Goal: Task Accomplishment & Management: Use online tool/utility

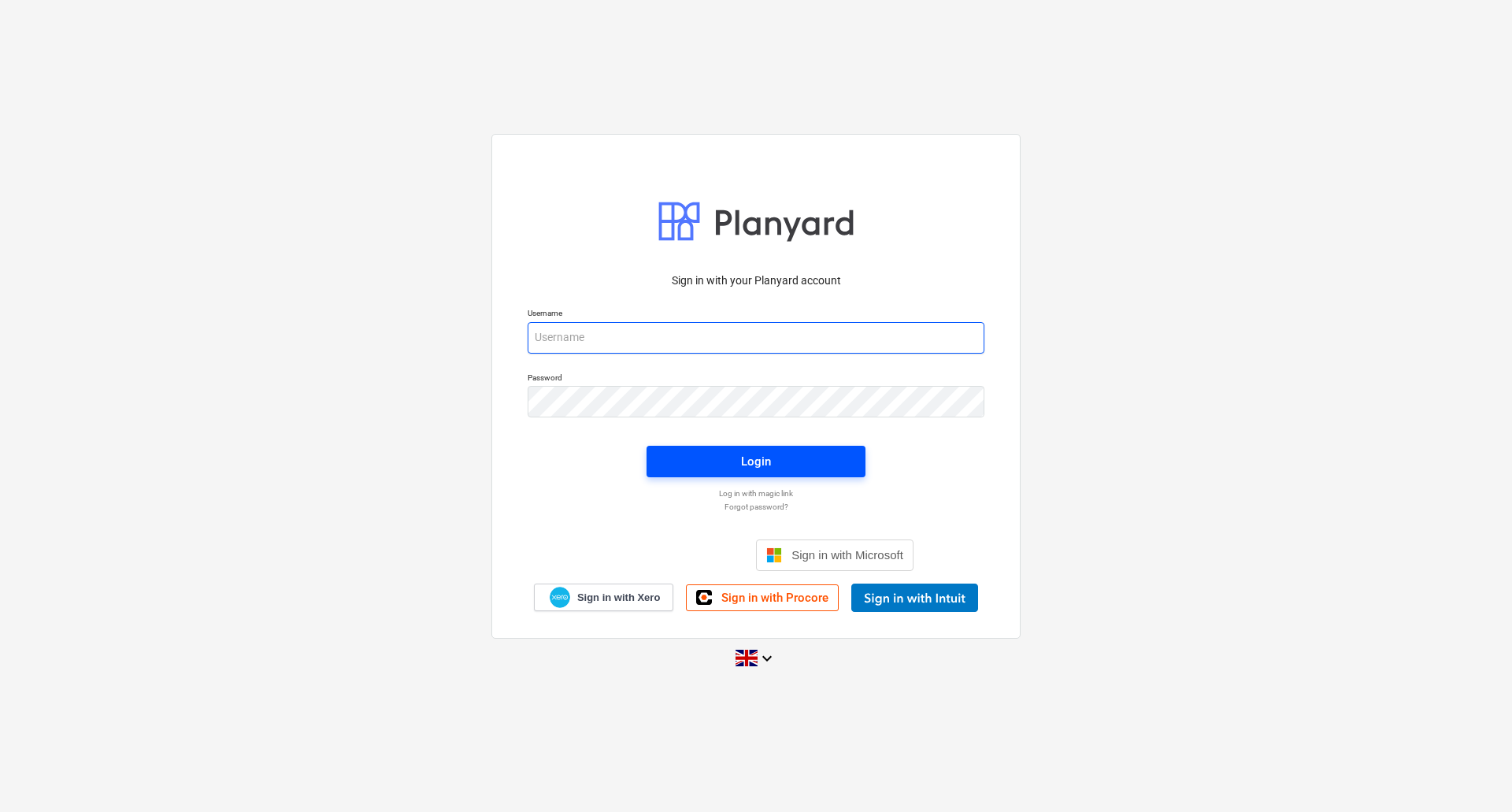
type input "[PERSON_NAME][EMAIL_ADDRESS][DOMAIN_NAME]"
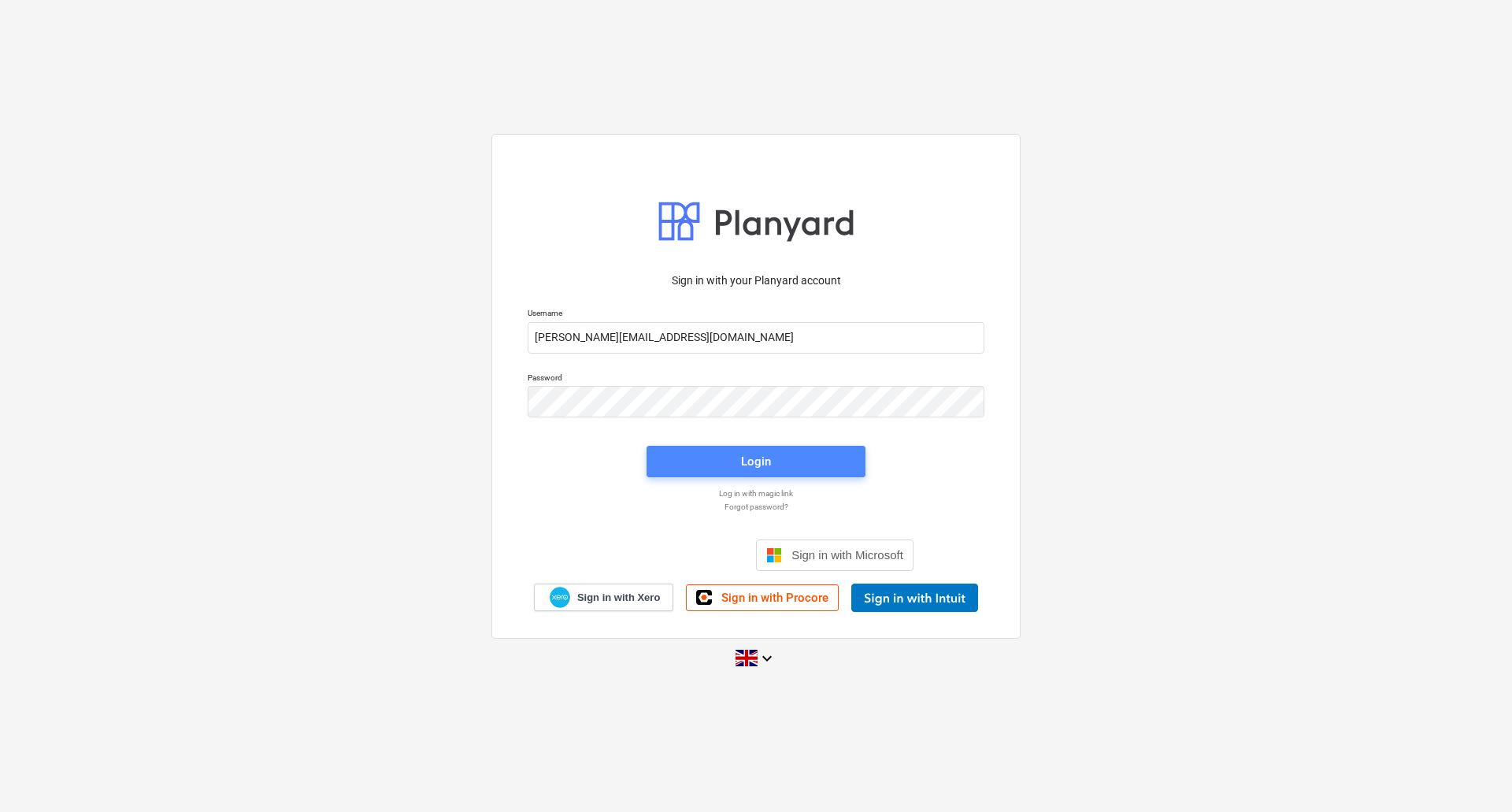
click at [774, 472] on span "Login" at bounding box center [756, 461] width 181 height 20
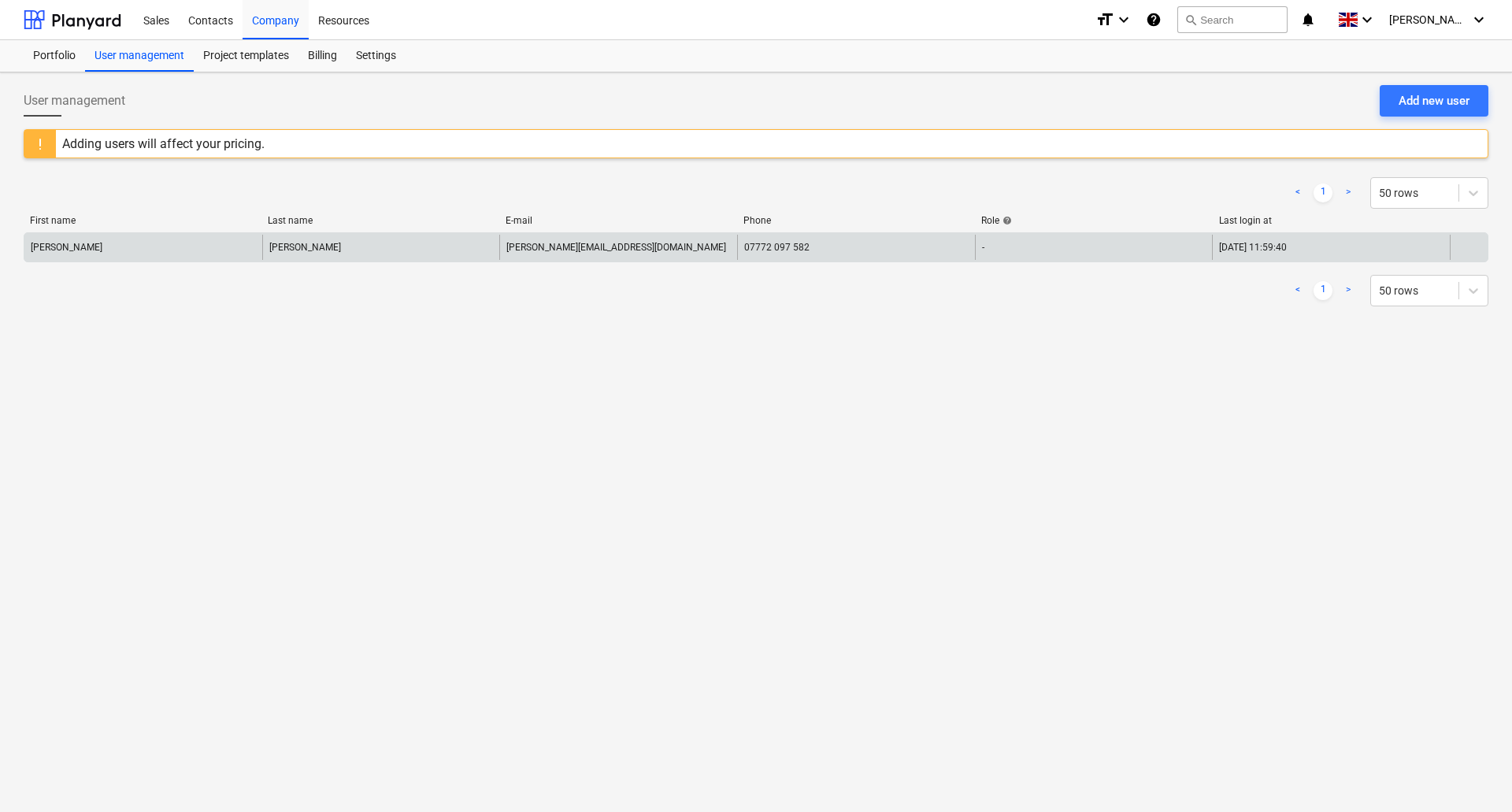
click at [179, 251] on div "[PERSON_NAME]" at bounding box center [143, 247] width 237 height 25
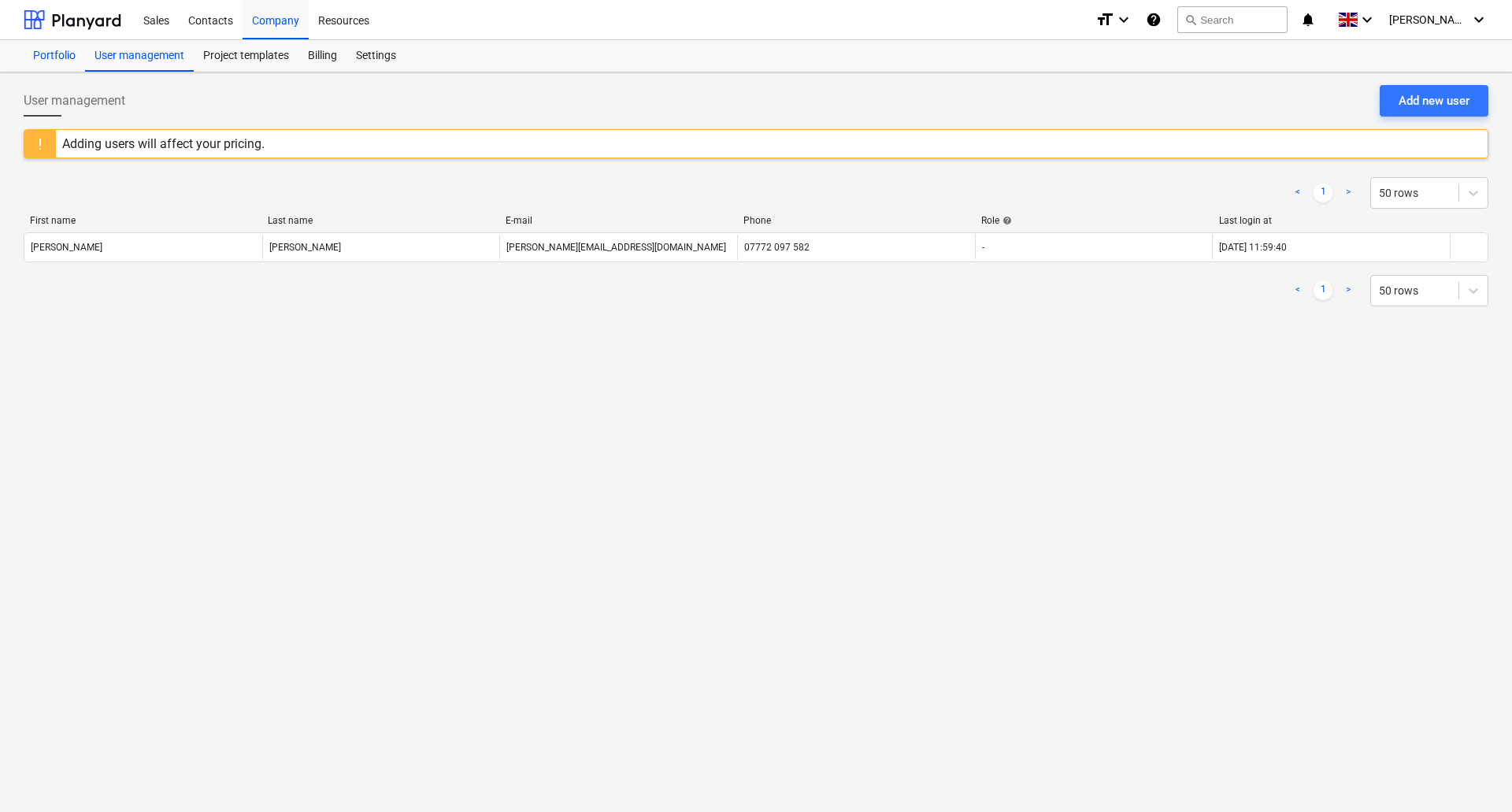
click at [46, 55] on div "Portfolio" at bounding box center [55, 56] width 61 height 32
click at [250, 57] on div "Project templates" at bounding box center [245, 56] width 104 height 32
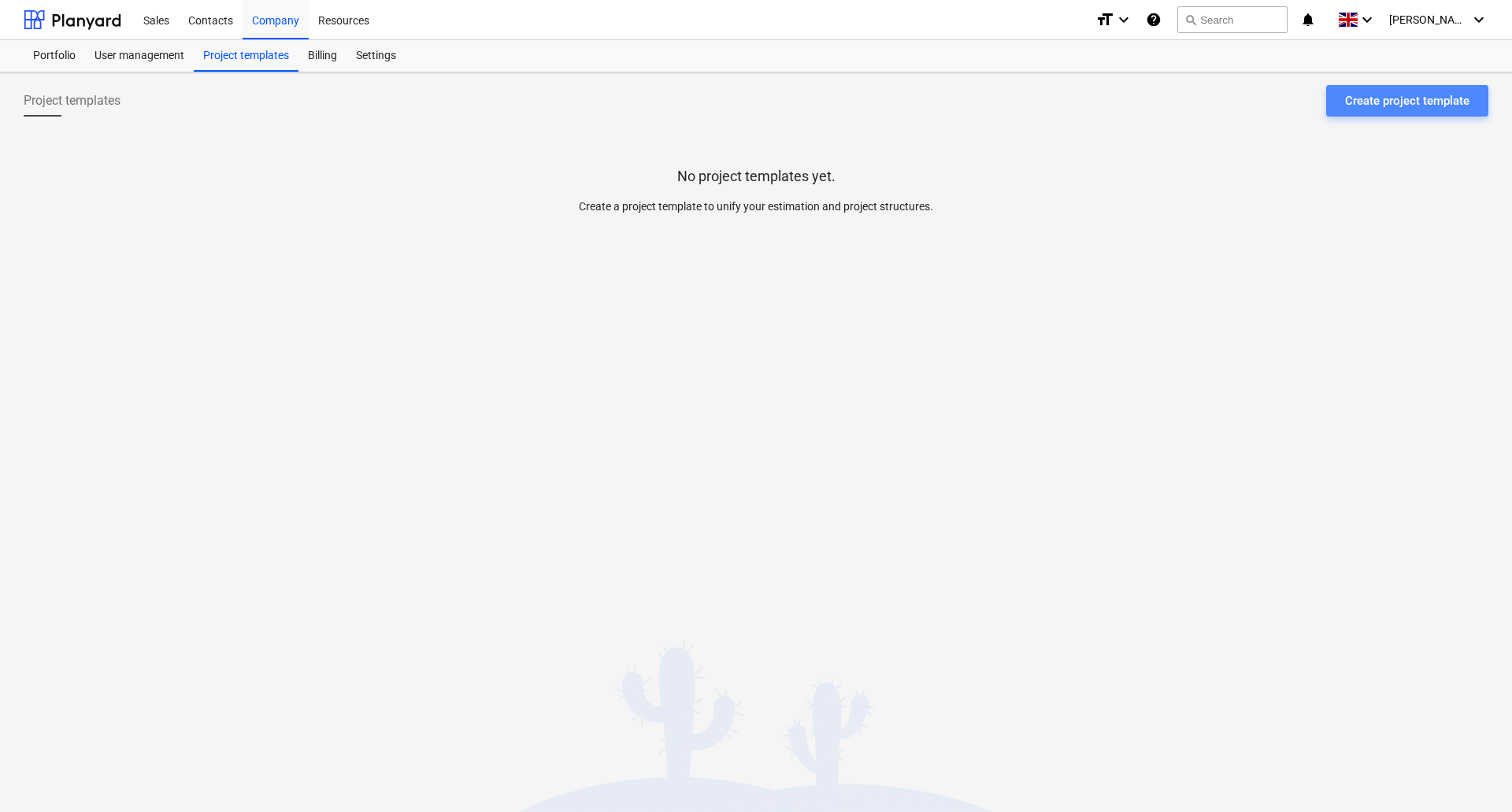
click at [1399, 109] on div "Create project template" at bounding box center [1408, 101] width 124 height 20
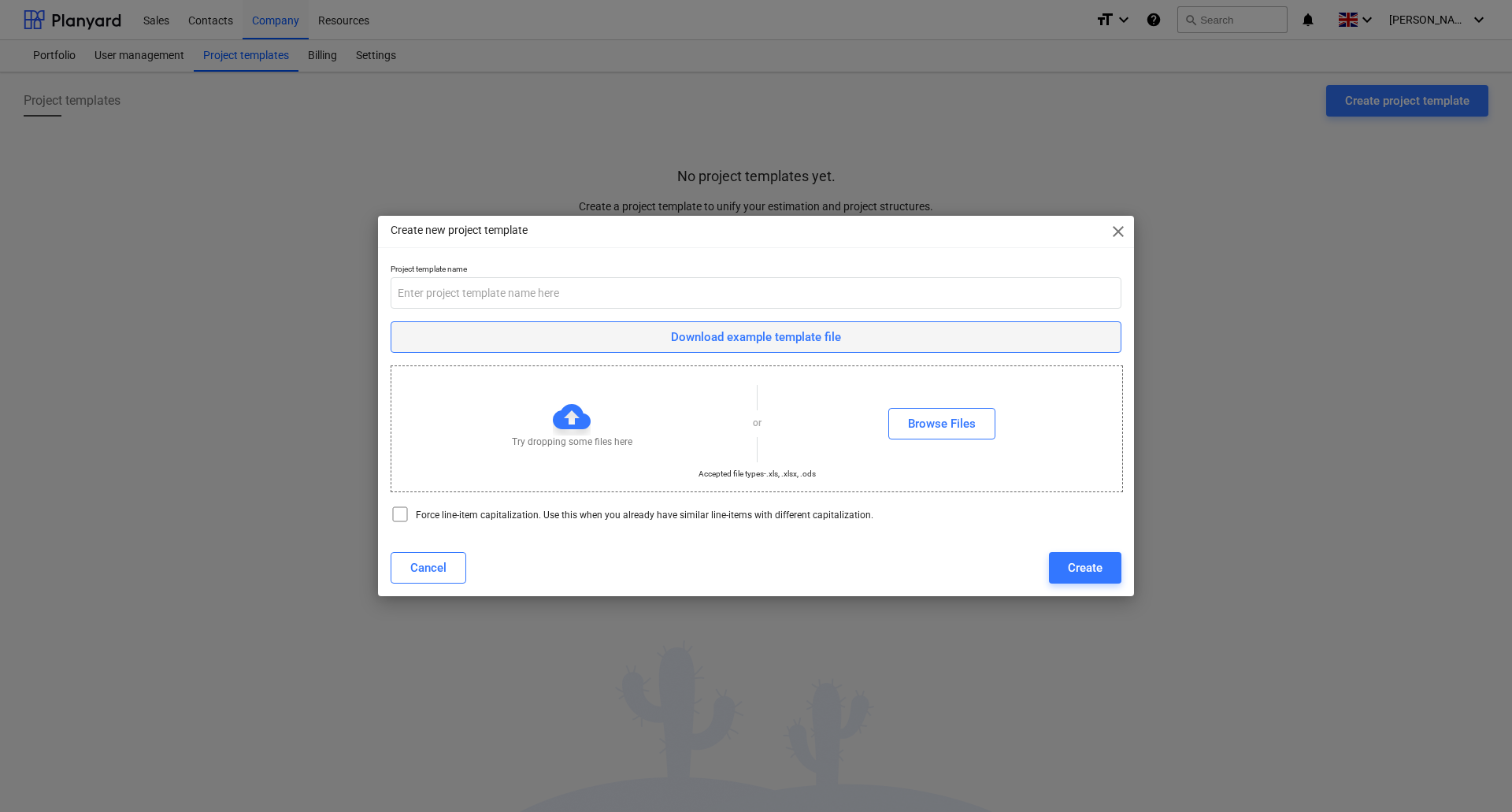
click at [761, 333] on div "Download example template file" at bounding box center [756, 336] width 170 height 20
click at [1119, 226] on span "close" at bounding box center [1118, 232] width 19 height 19
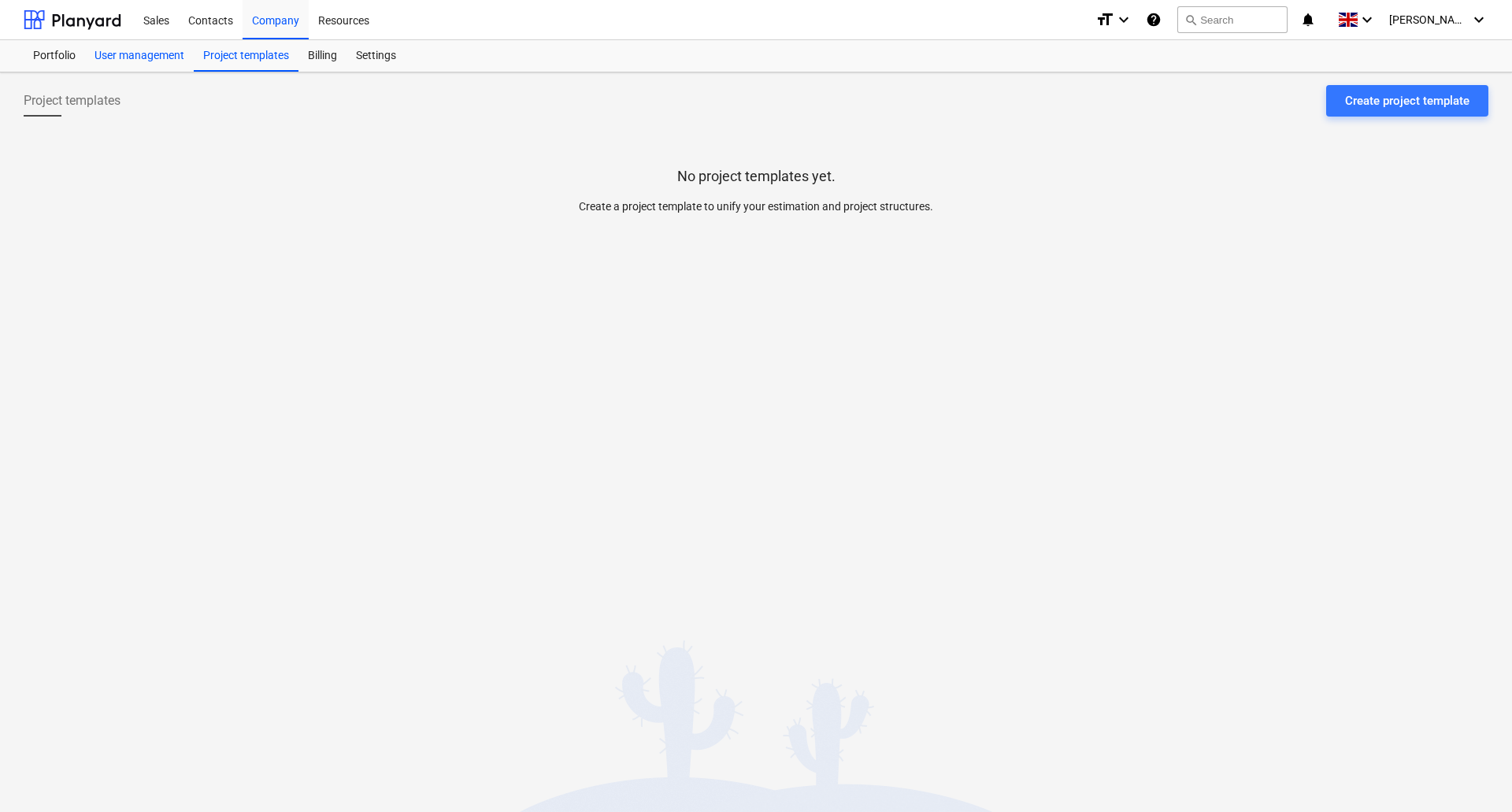
click at [146, 55] on div "User management" at bounding box center [139, 56] width 108 height 32
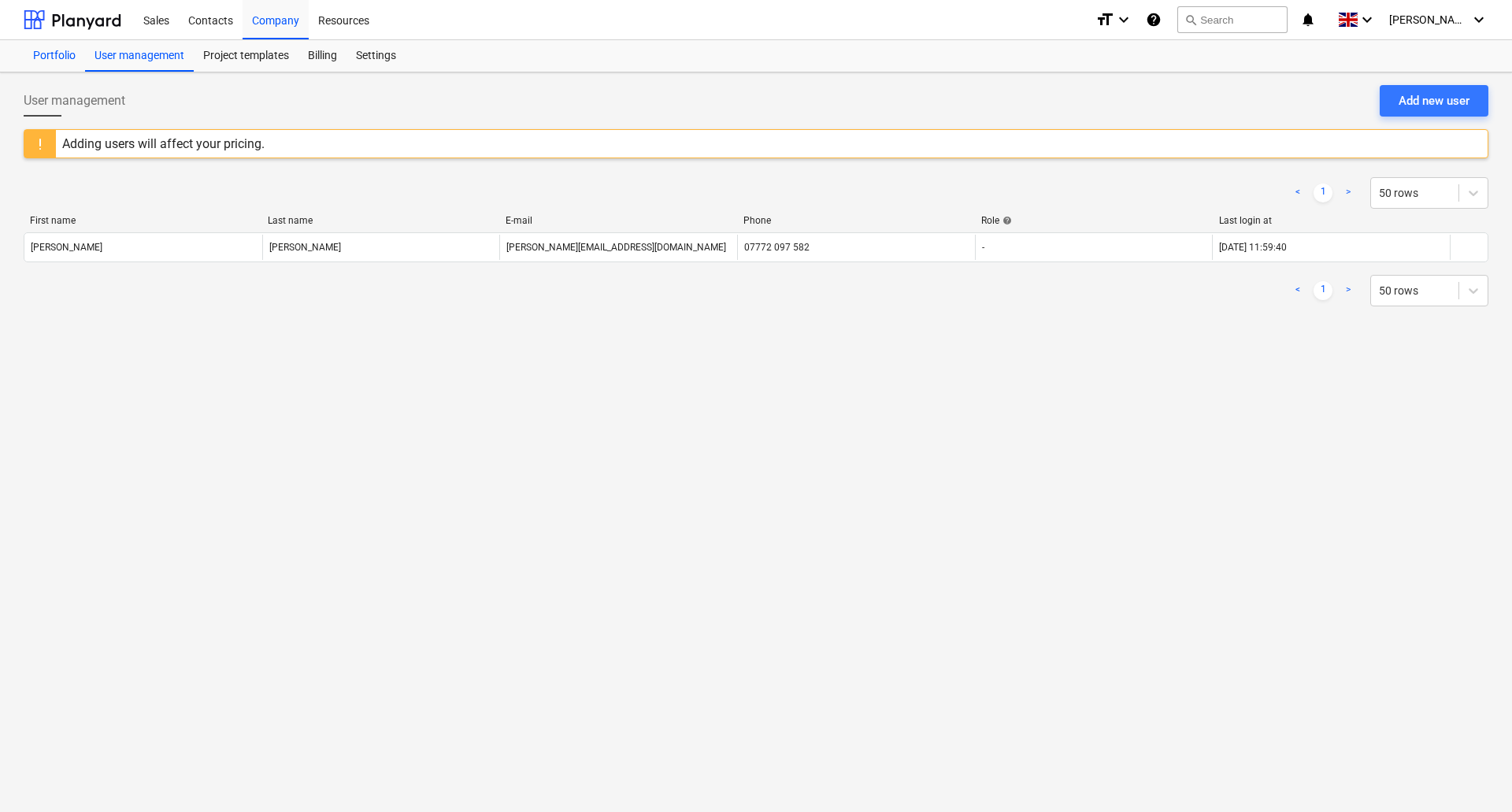
click at [42, 55] on div "Portfolio" at bounding box center [55, 56] width 61 height 32
click at [154, 15] on div "Sales" at bounding box center [156, 19] width 45 height 40
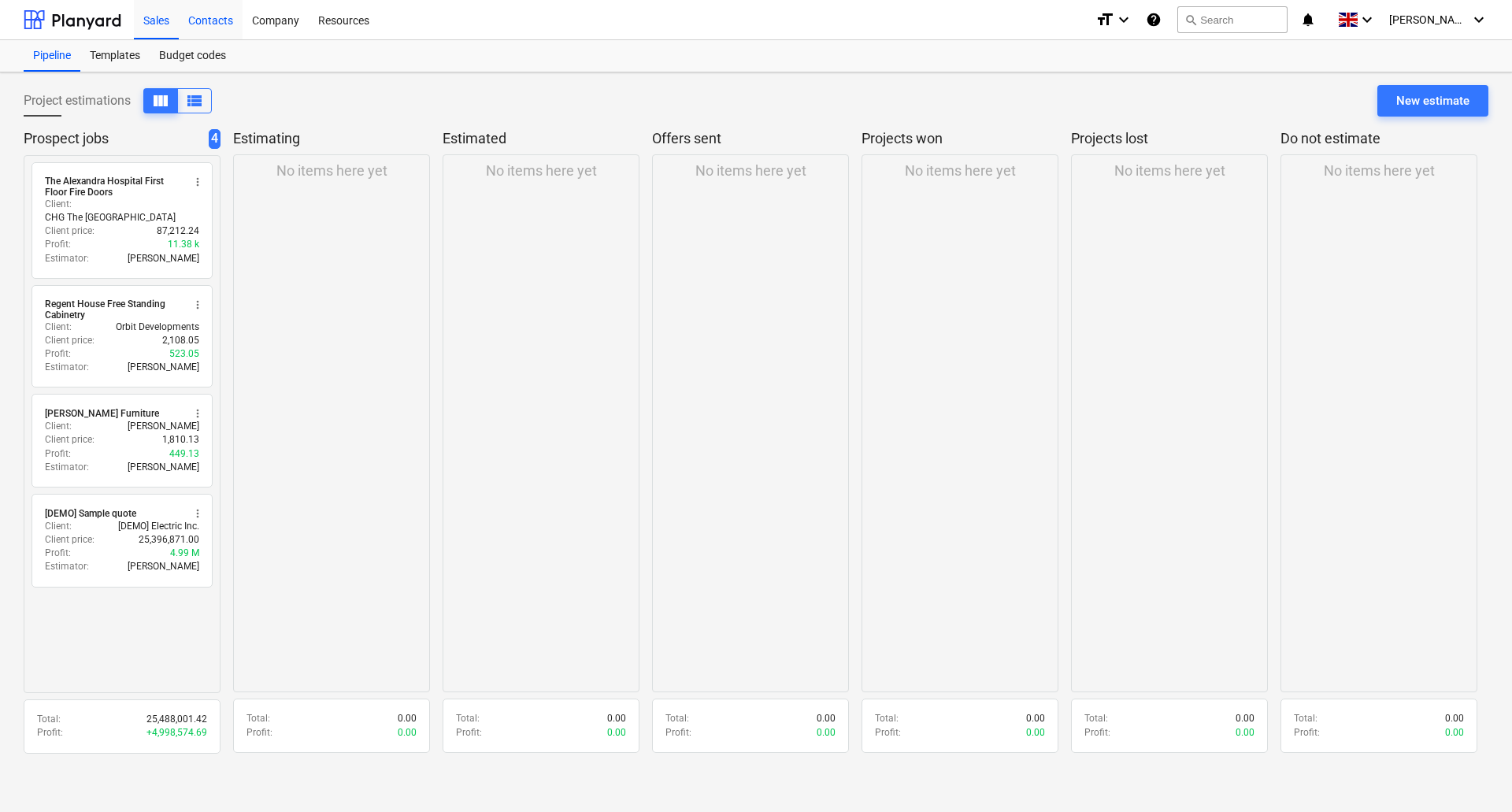
click at [211, 15] on div "Contacts" at bounding box center [211, 19] width 64 height 40
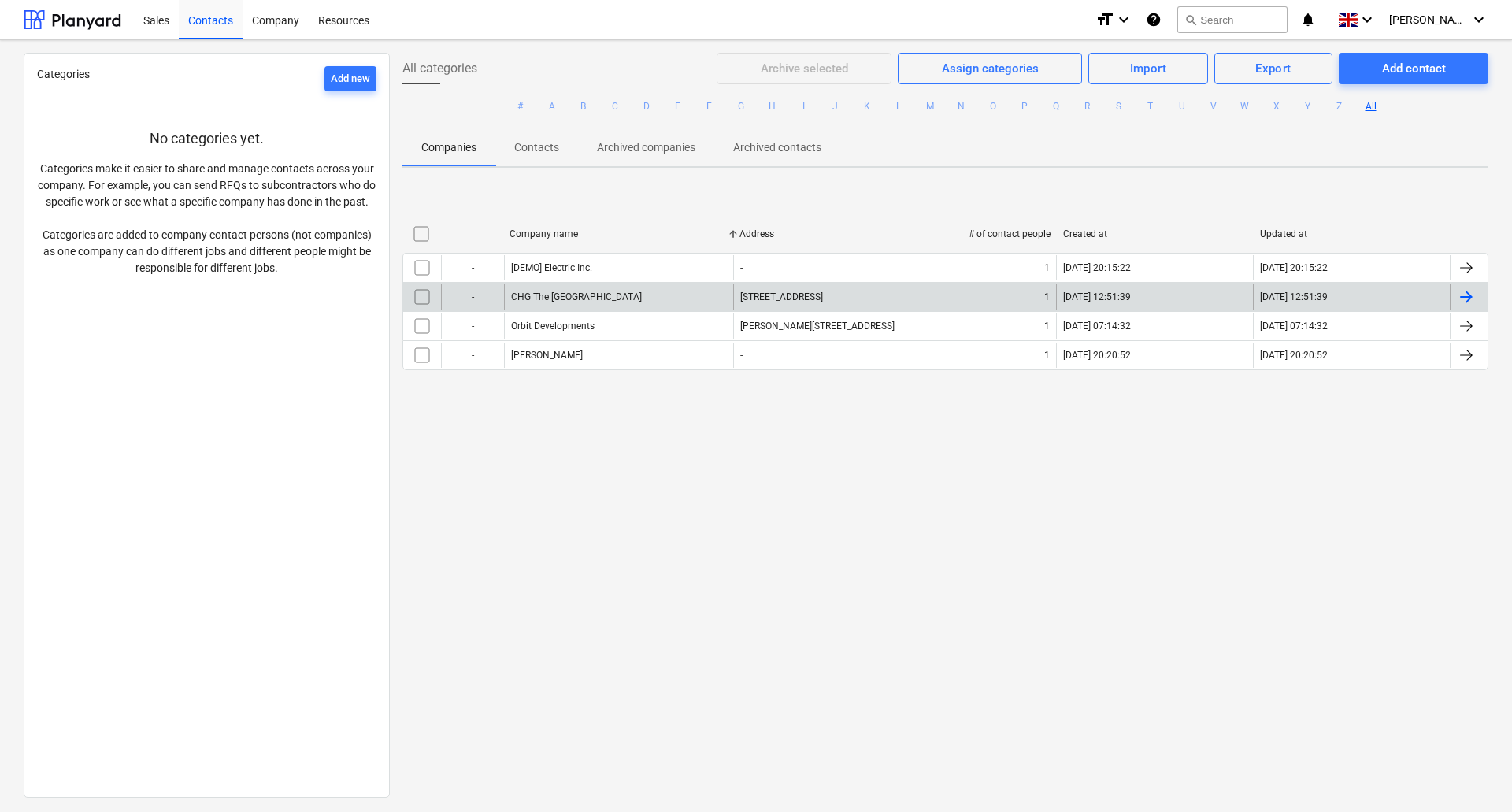
click at [476, 295] on div "-" at bounding box center [473, 297] width 63 height 25
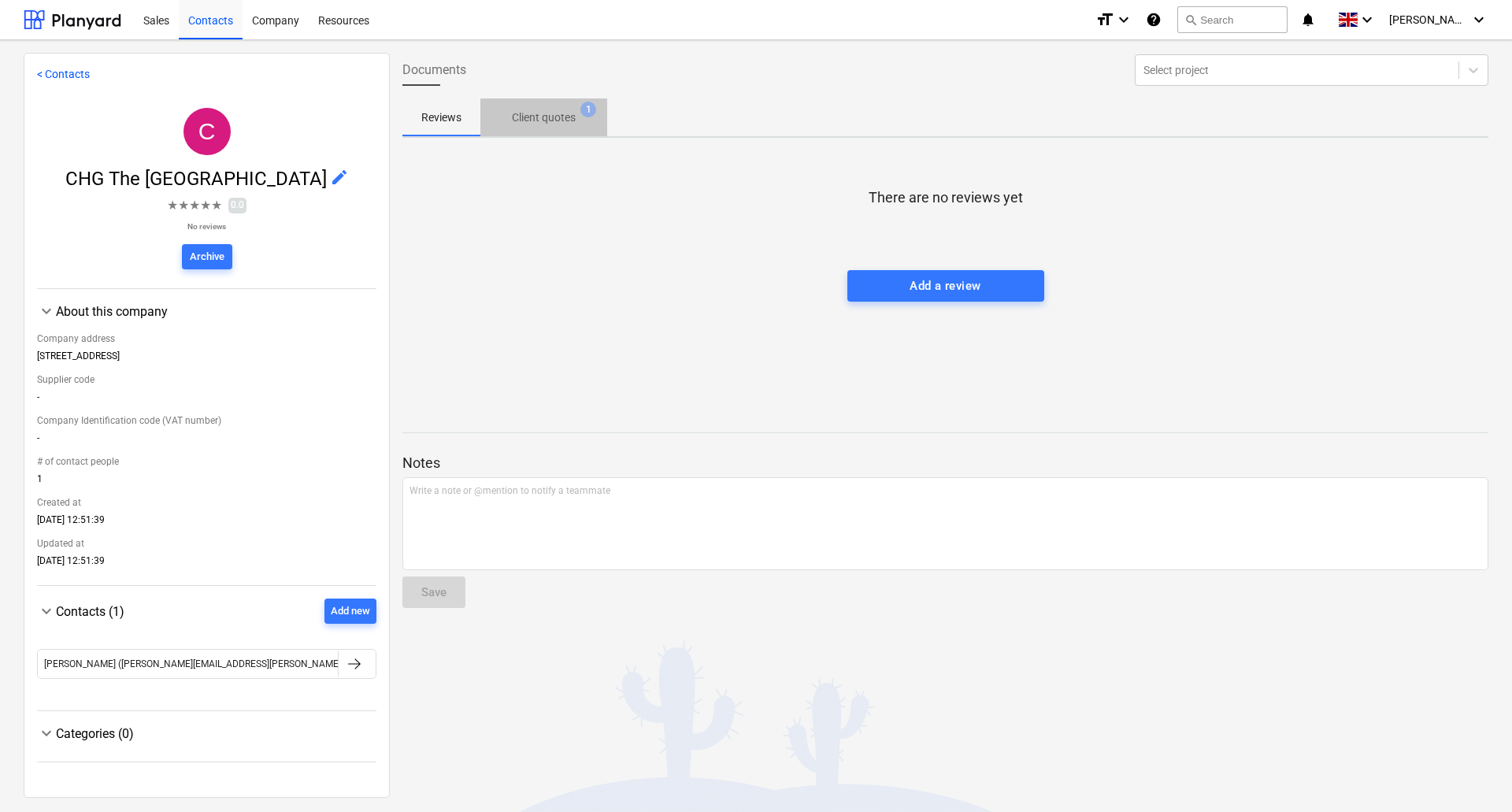
click at [548, 121] on p "Client quotes" at bounding box center [544, 117] width 64 height 16
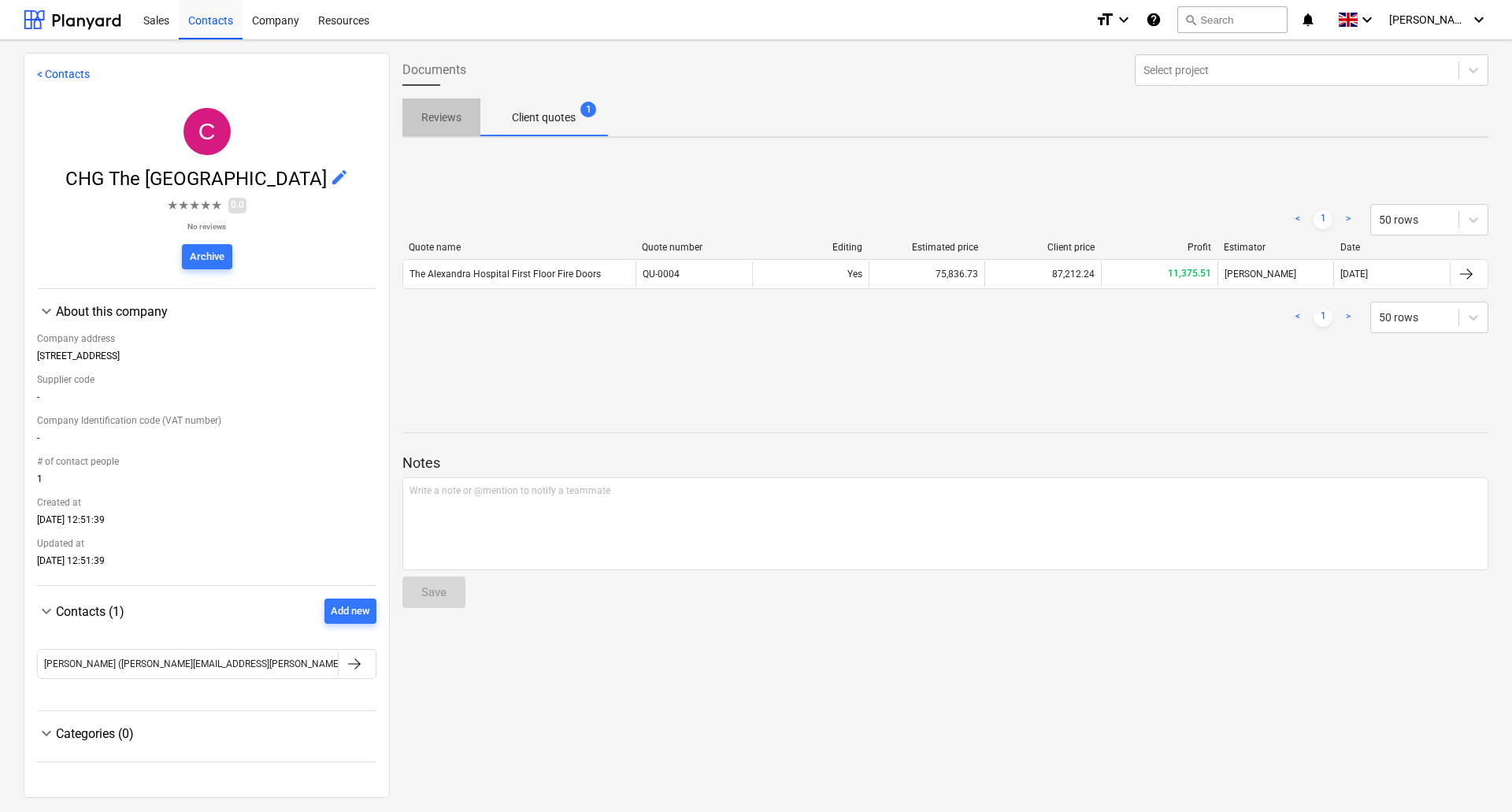
click at [446, 123] on p "Reviews" at bounding box center [441, 117] width 40 height 16
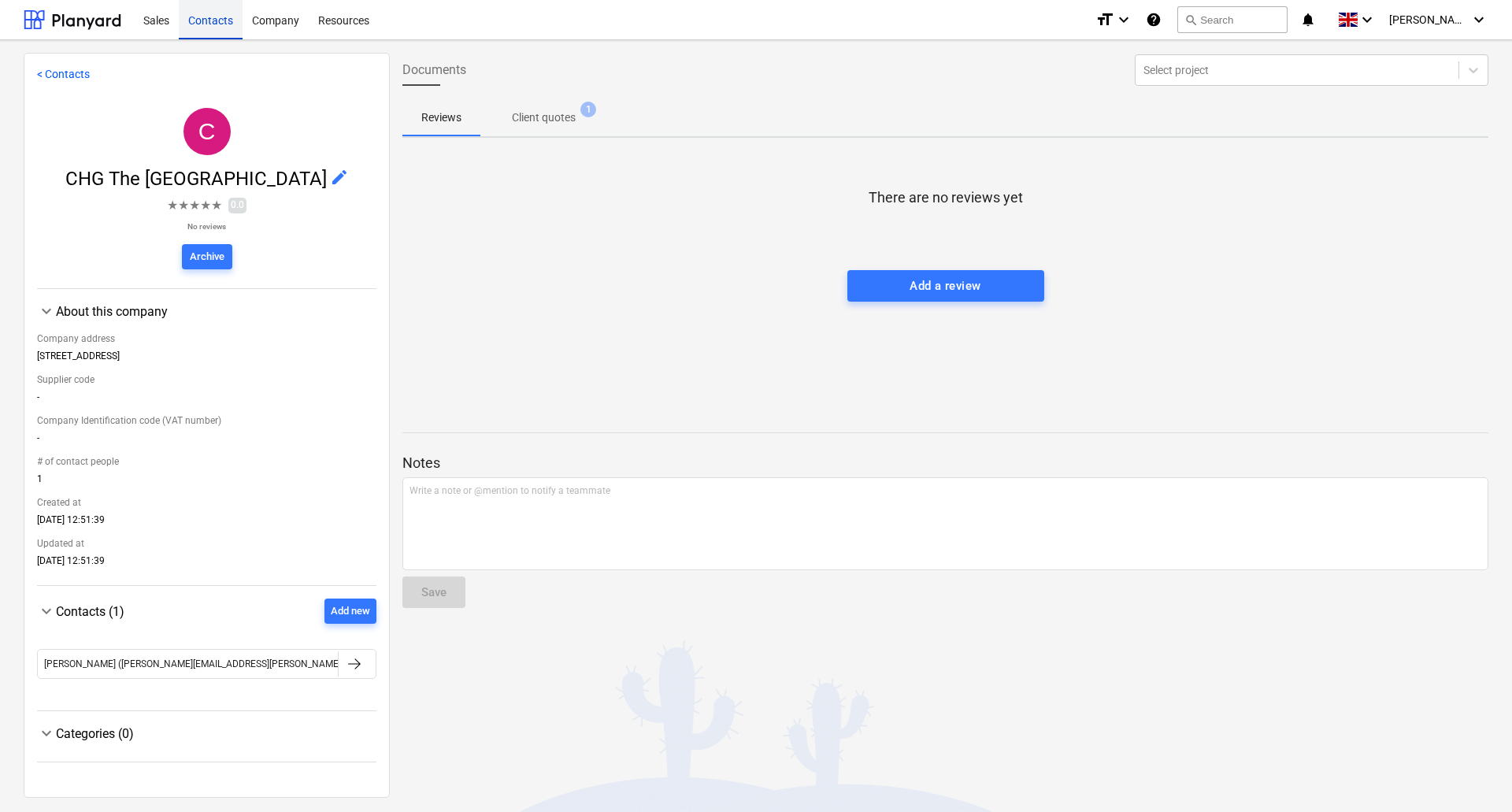
click at [229, 20] on div "Contacts" at bounding box center [211, 19] width 64 height 40
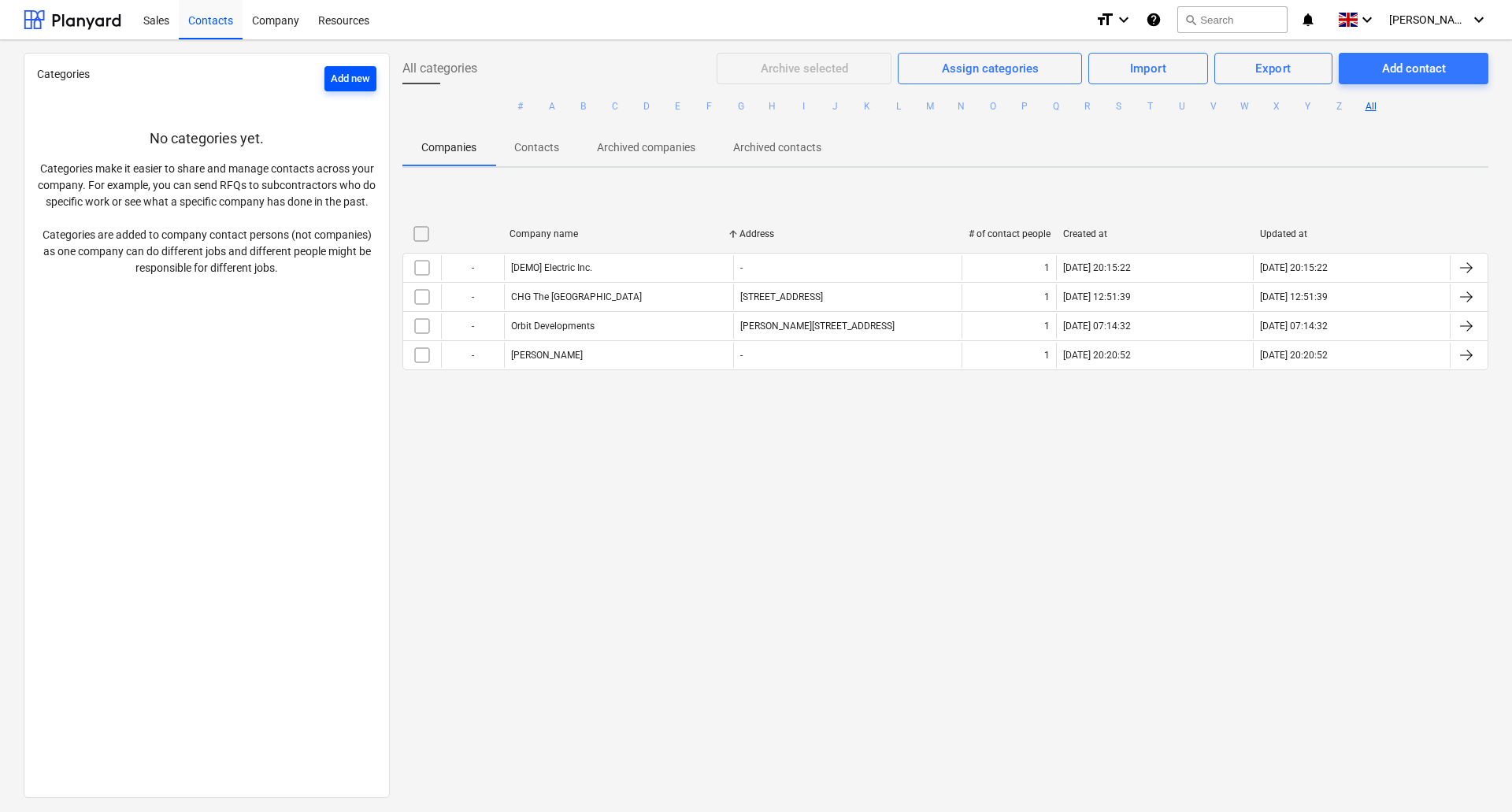
click at [344, 76] on div "Add new" at bounding box center [350, 79] width 39 height 18
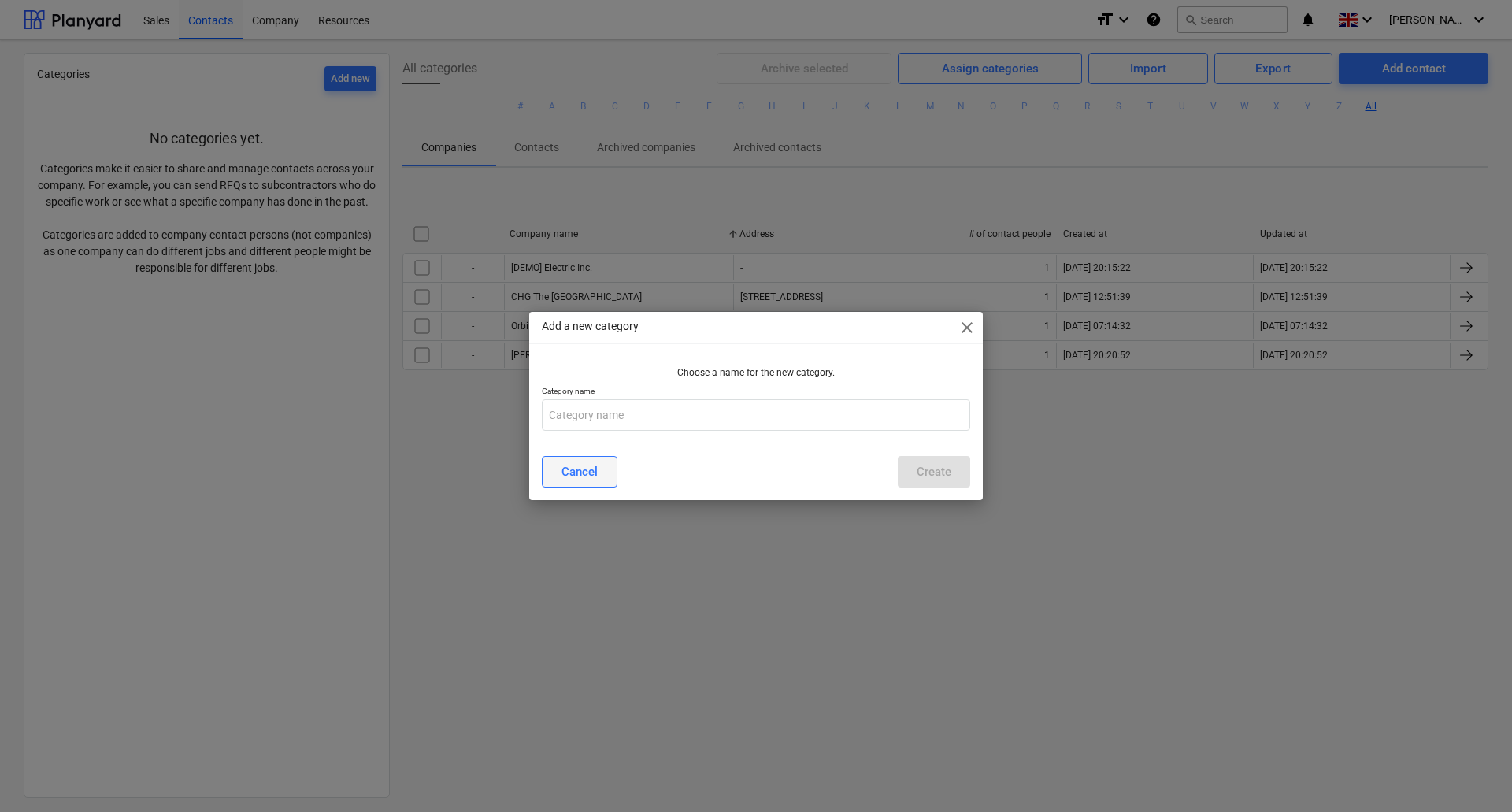
click at [567, 472] on div "Cancel" at bounding box center [579, 471] width 36 height 20
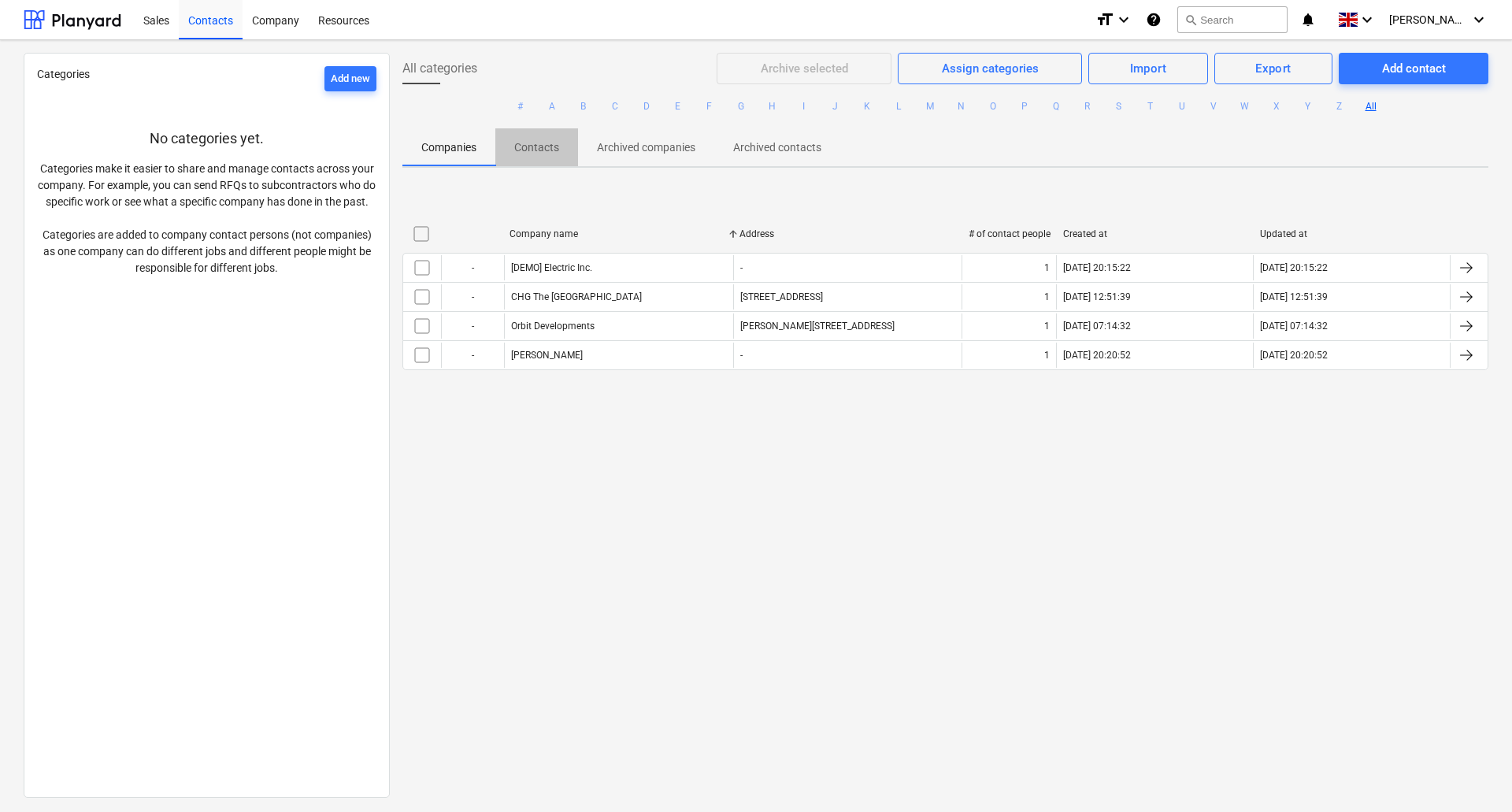
click at [527, 151] on p "Contacts" at bounding box center [536, 147] width 45 height 16
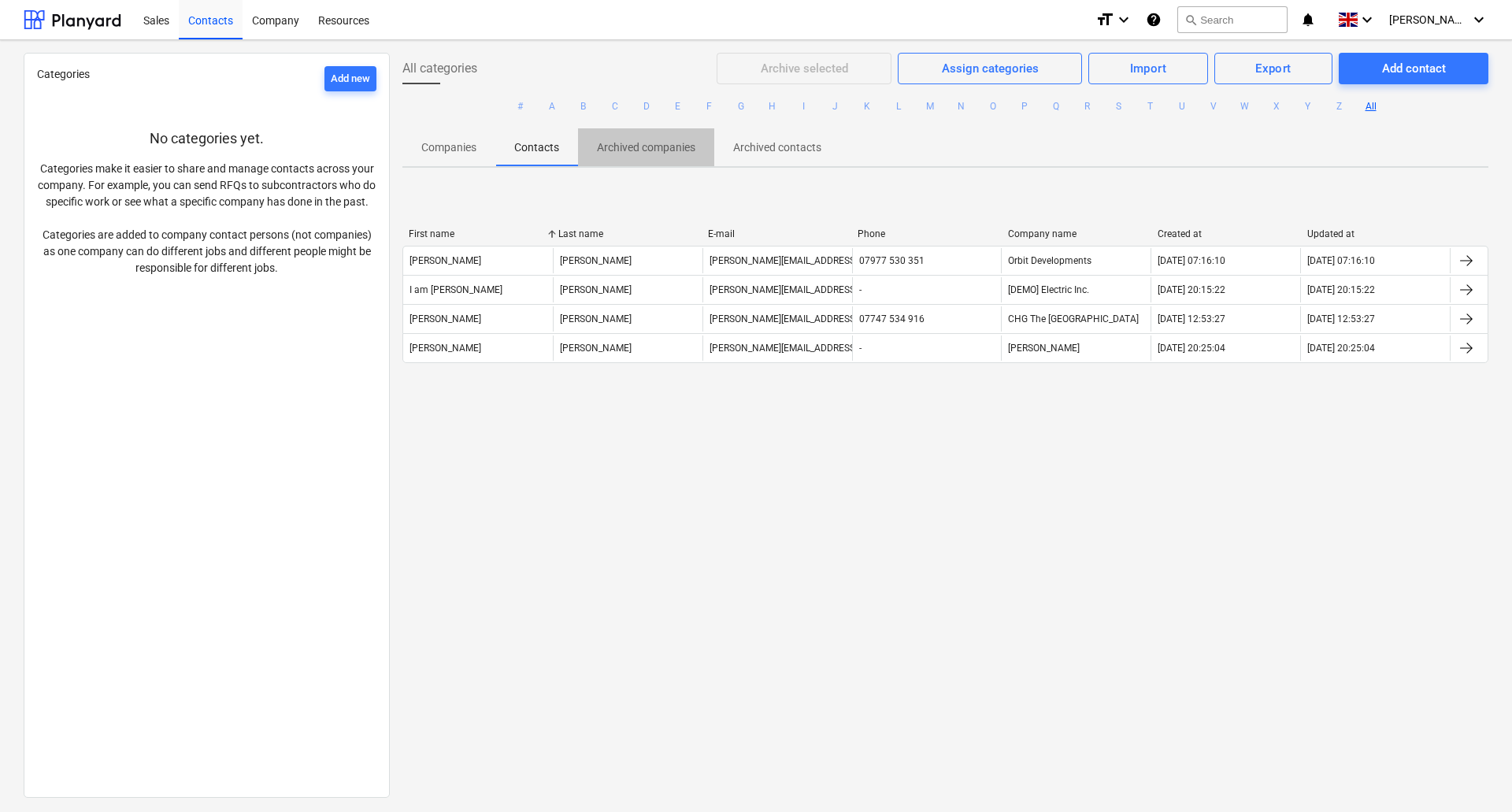
click at [649, 150] on p "Archived companies" at bounding box center [645, 147] width 99 height 16
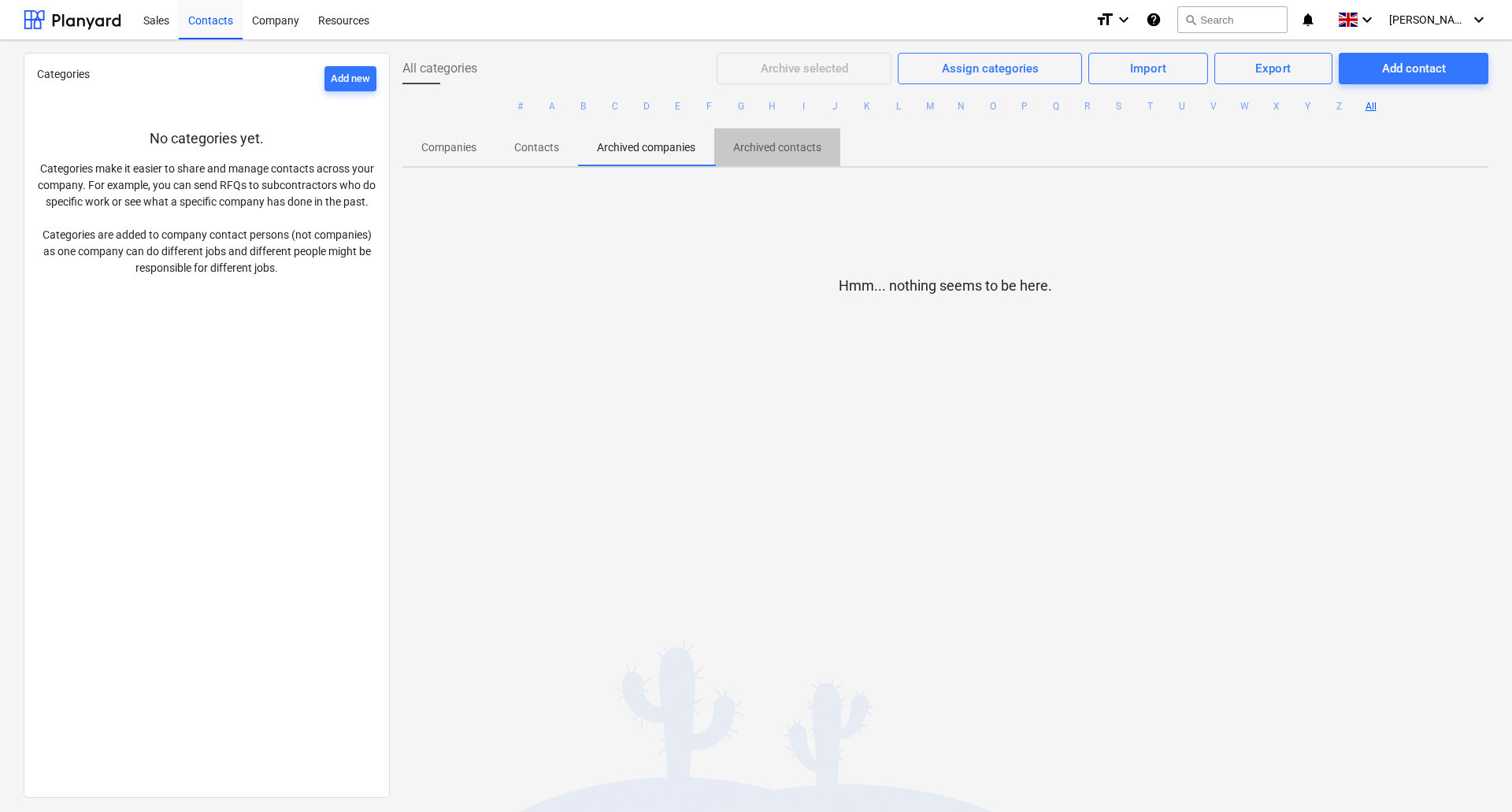
click at [778, 144] on p "Archived contacts" at bounding box center [778, 147] width 88 height 16
click at [654, 143] on p "Archived companies" at bounding box center [645, 147] width 99 height 16
click at [524, 152] on p "Contacts" at bounding box center [536, 147] width 45 height 16
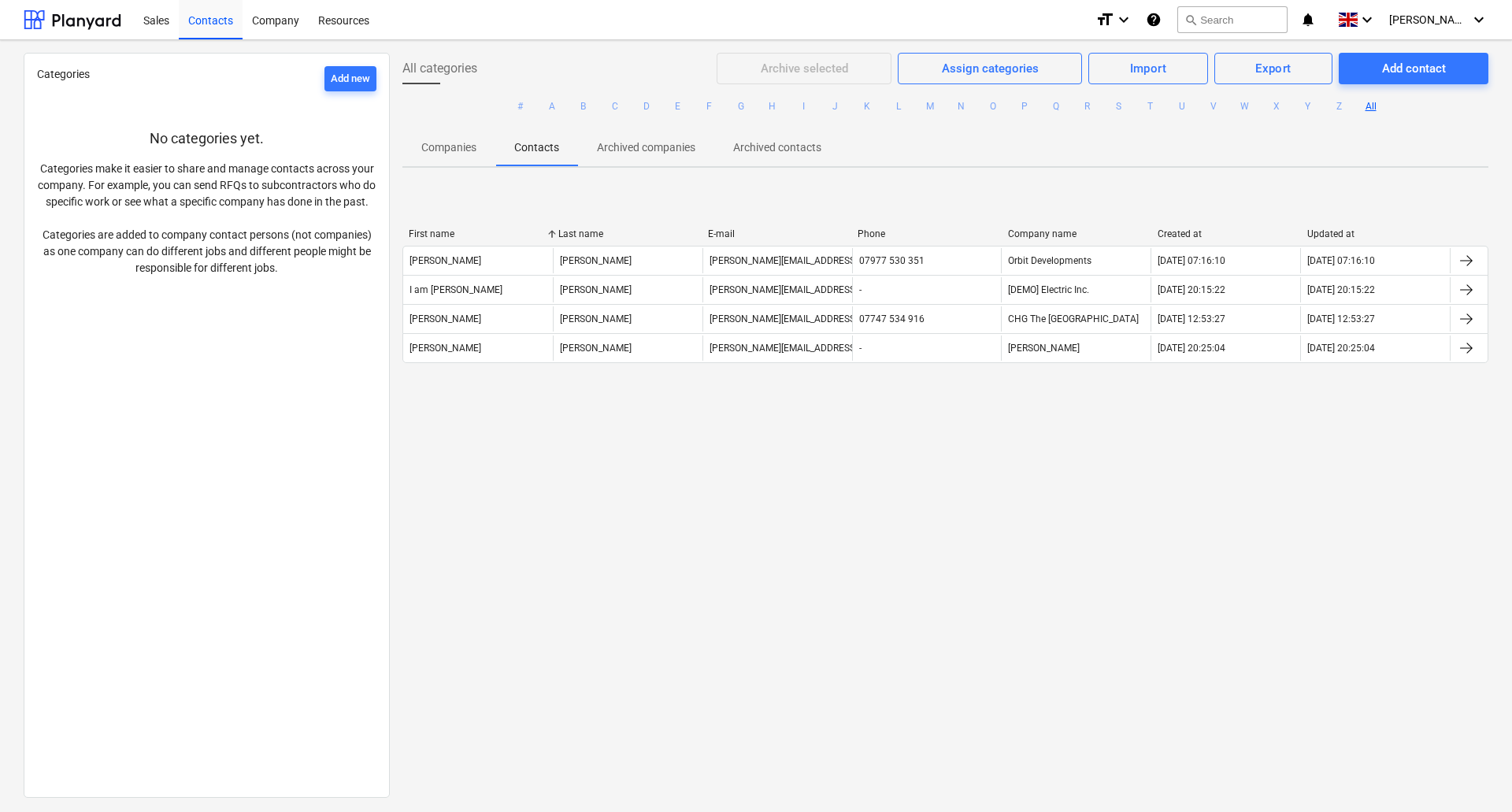
click at [459, 147] on p "Companies" at bounding box center [449, 147] width 56 height 16
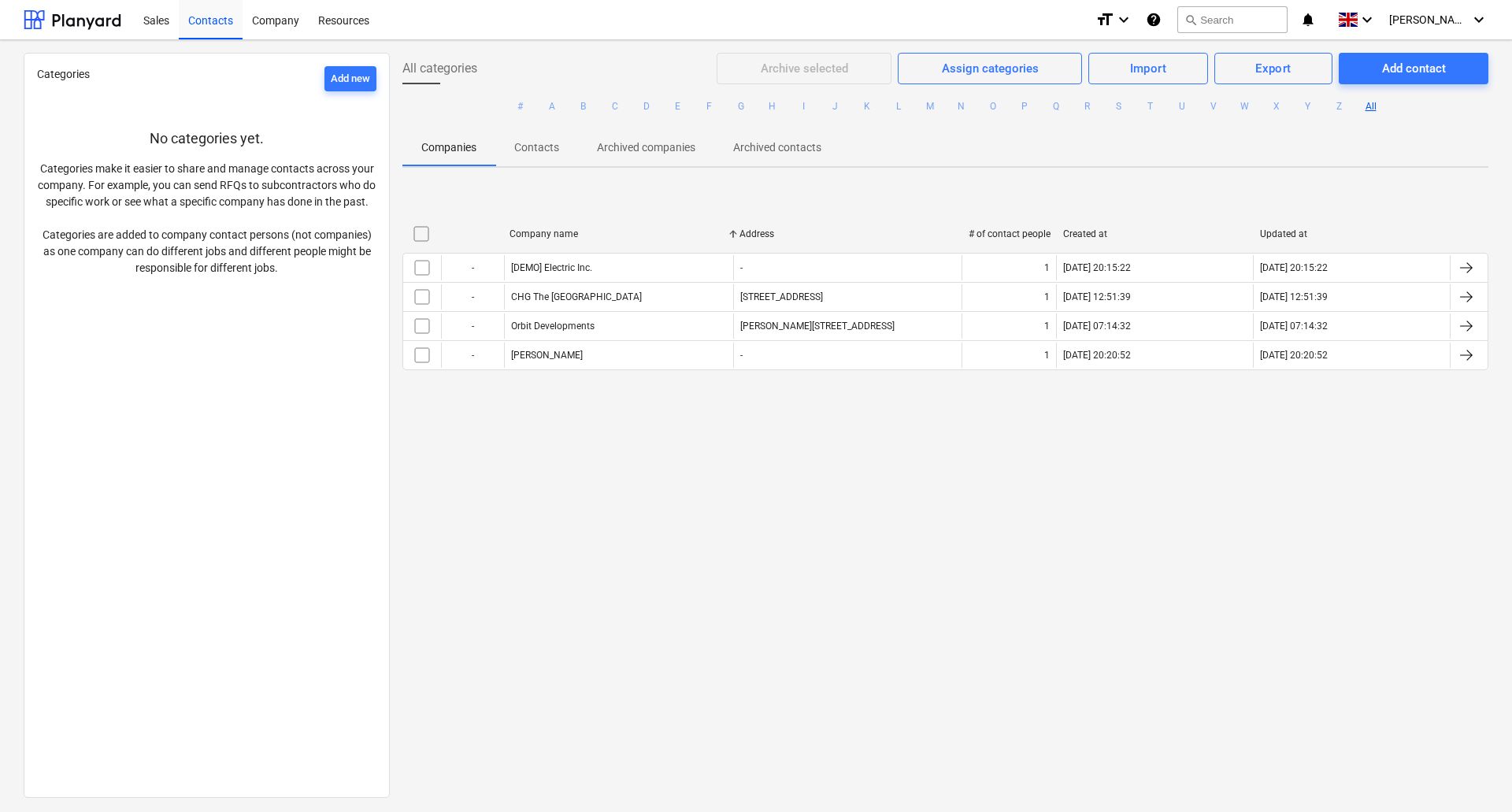
click at [542, 145] on p "Contacts" at bounding box center [536, 147] width 45 height 16
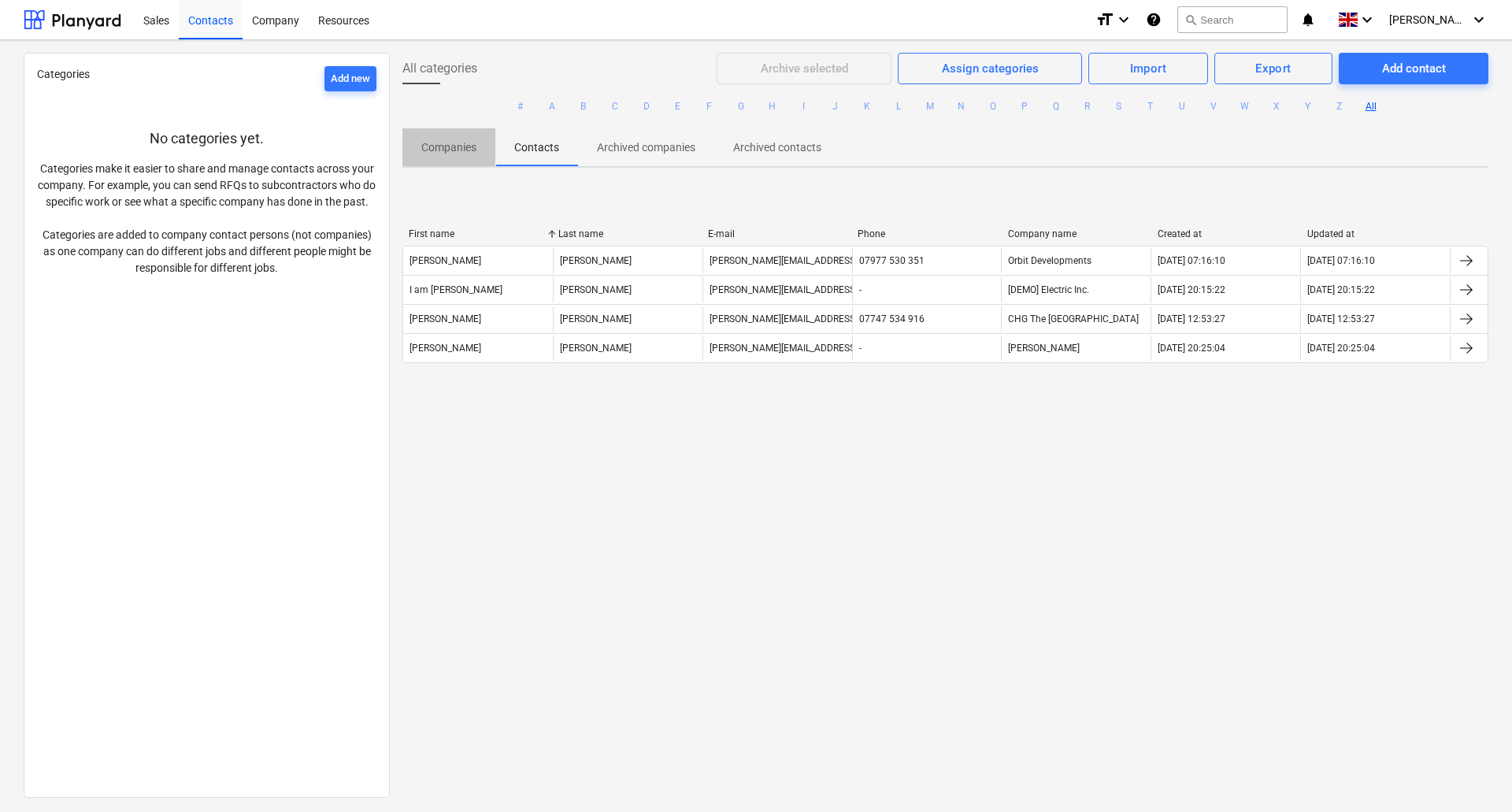
click at [432, 148] on p "Companies" at bounding box center [449, 147] width 56 height 16
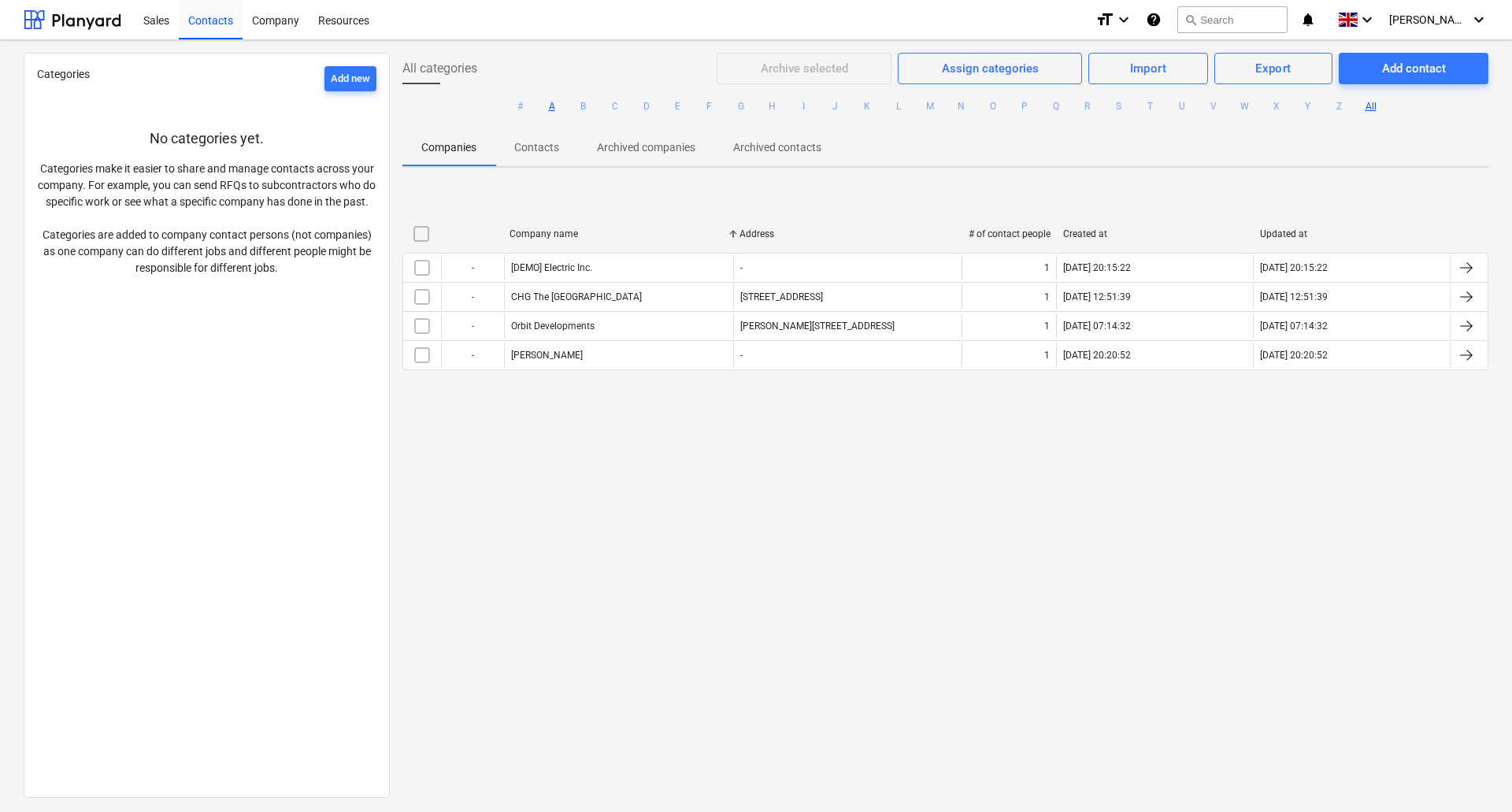
click at [549, 104] on button "A" at bounding box center [553, 106] width 19 height 19
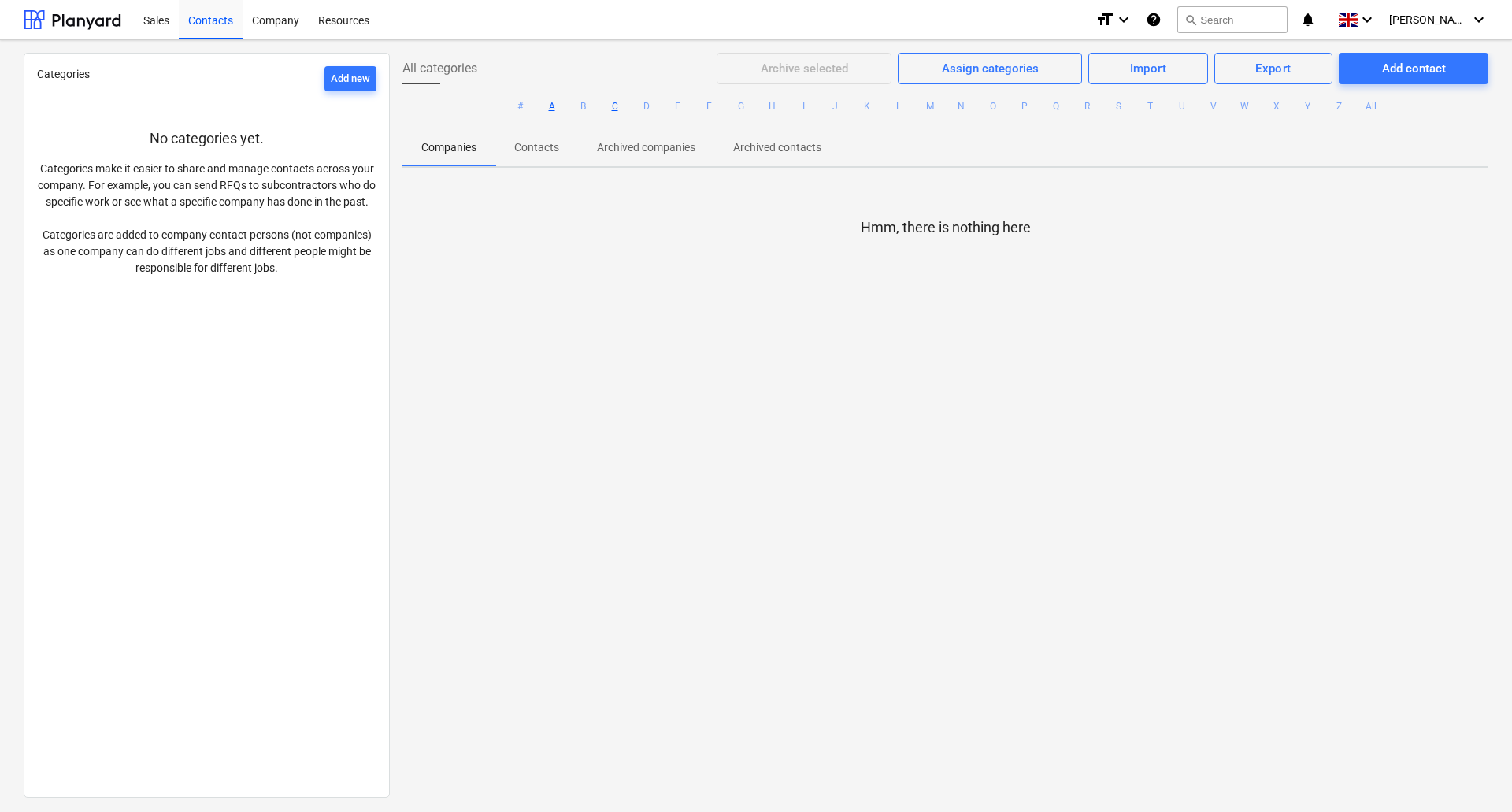
click at [609, 108] on button "C" at bounding box center [615, 106] width 19 height 19
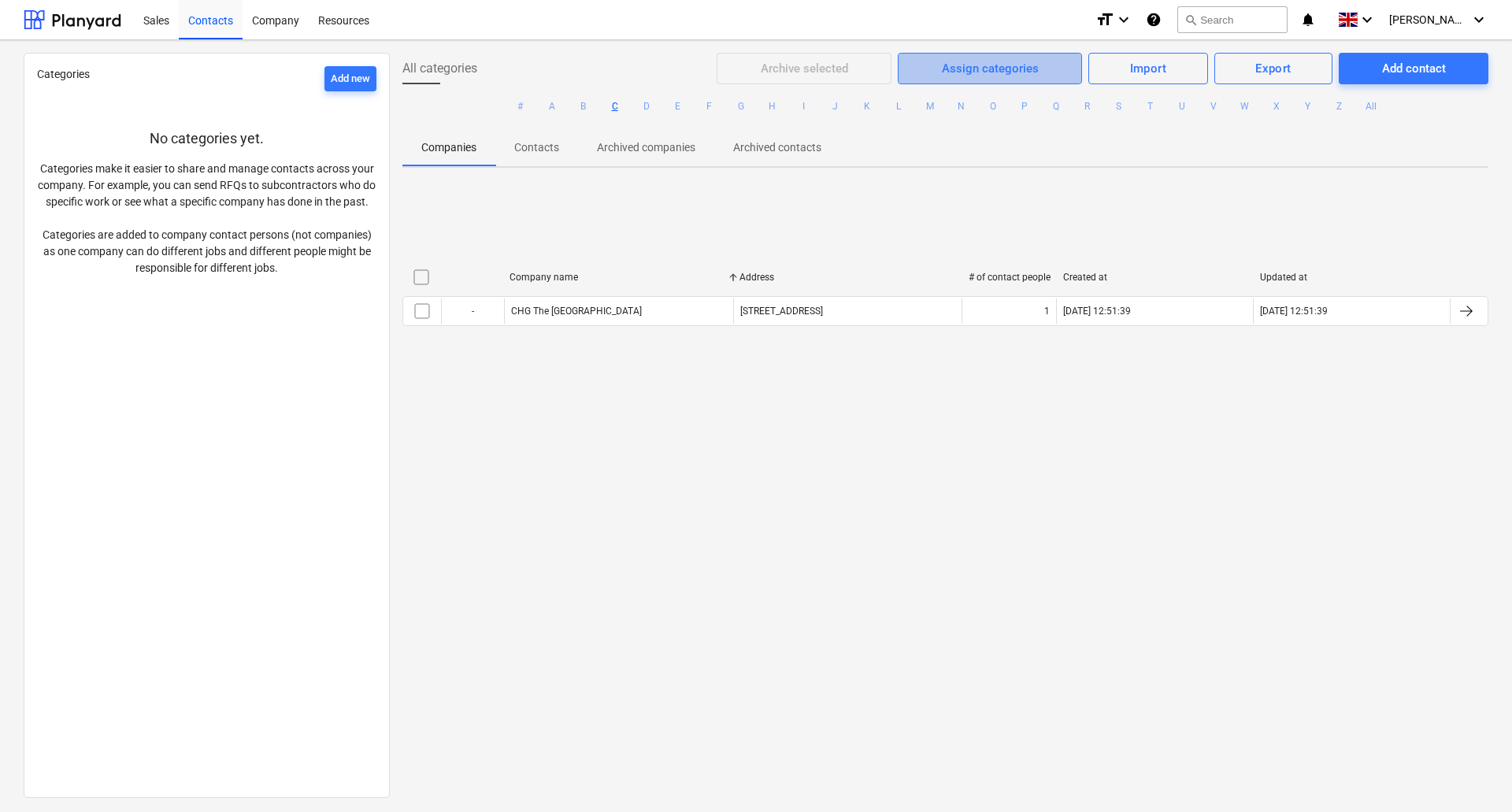
click at [1023, 67] on div "Assign categories" at bounding box center [990, 68] width 97 height 20
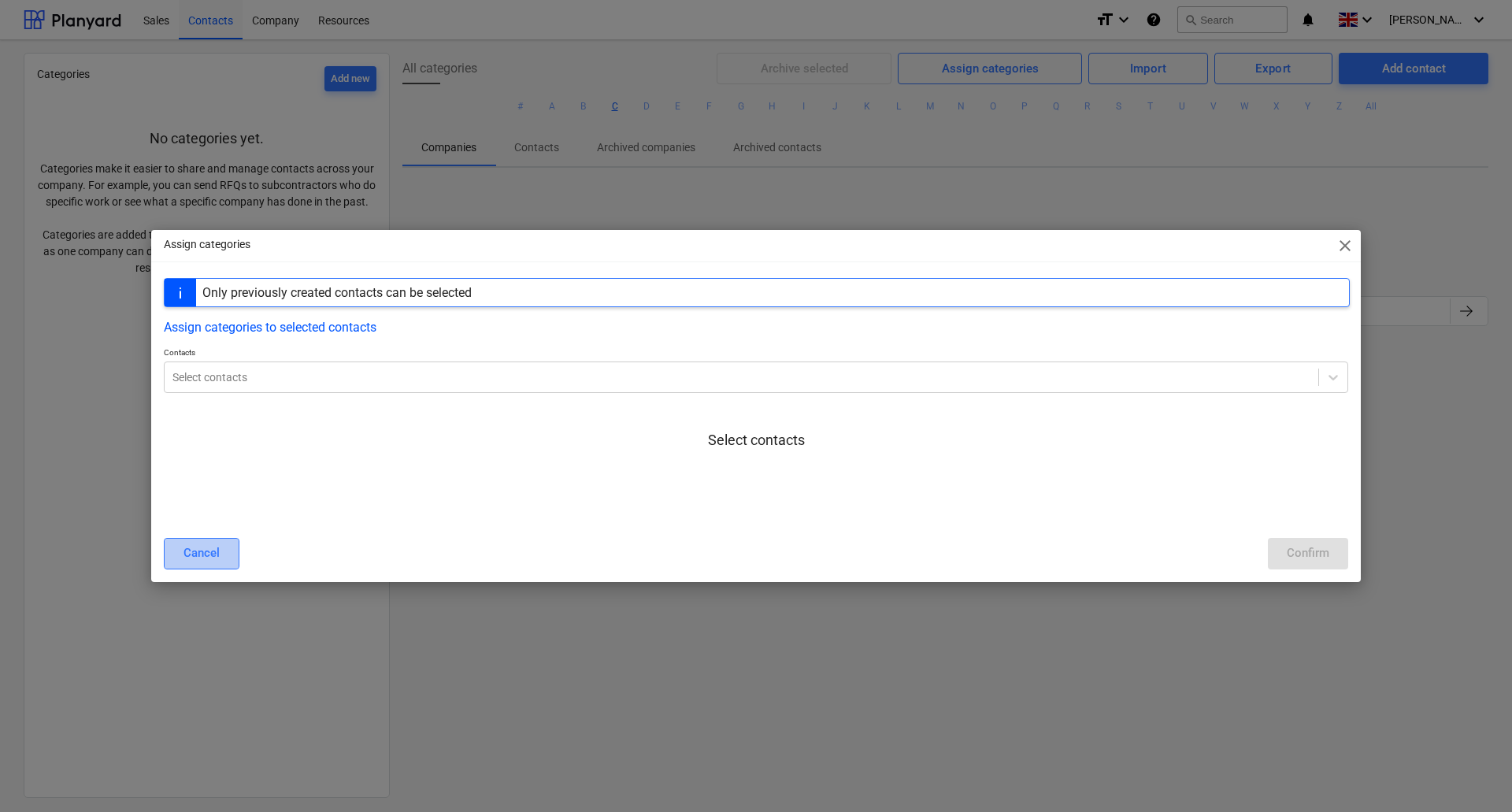
click at [208, 548] on div "Cancel" at bounding box center [202, 553] width 36 height 20
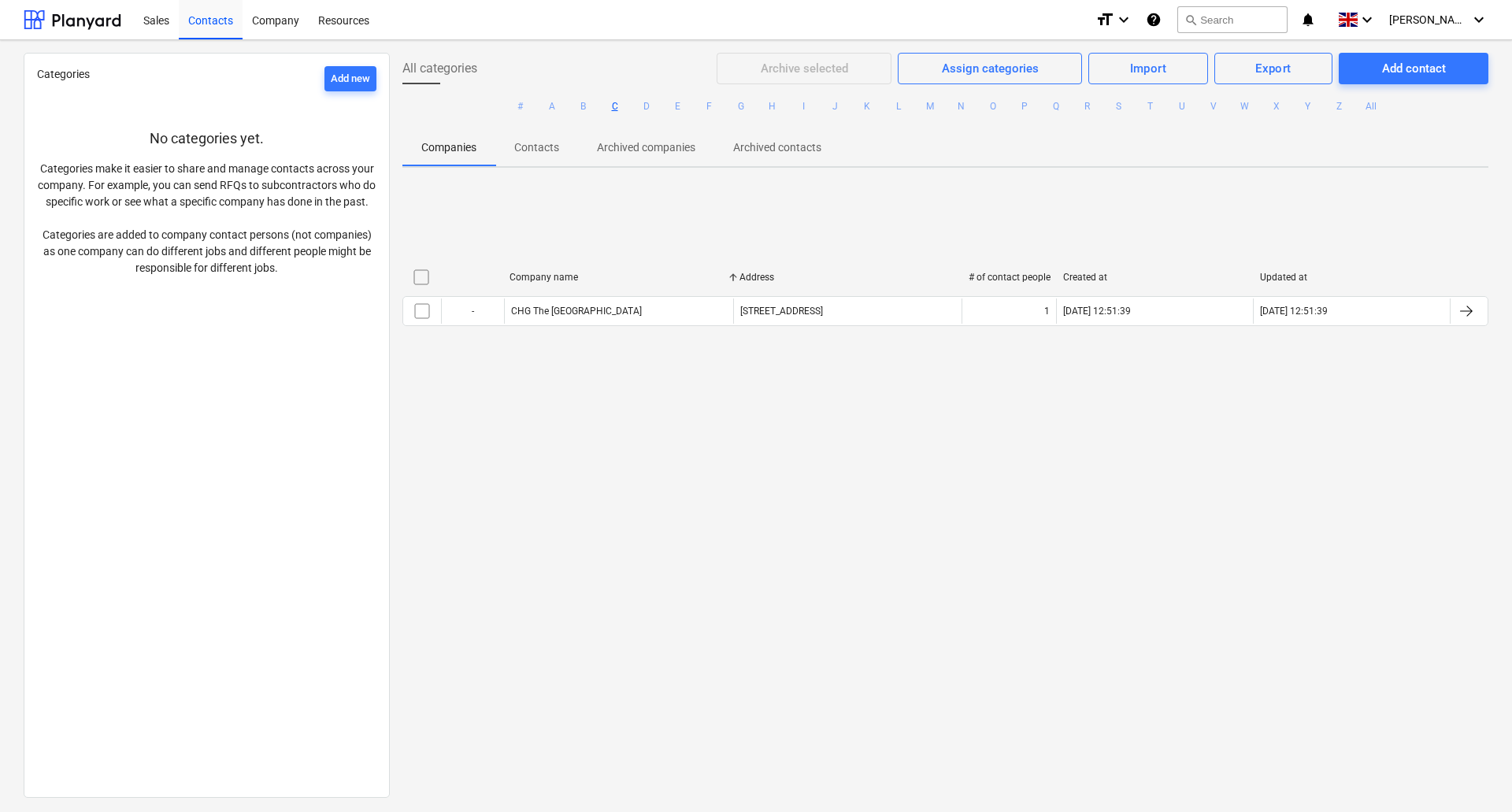
click at [548, 145] on p "Contacts" at bounding box center [536, 147] width 45 height 16
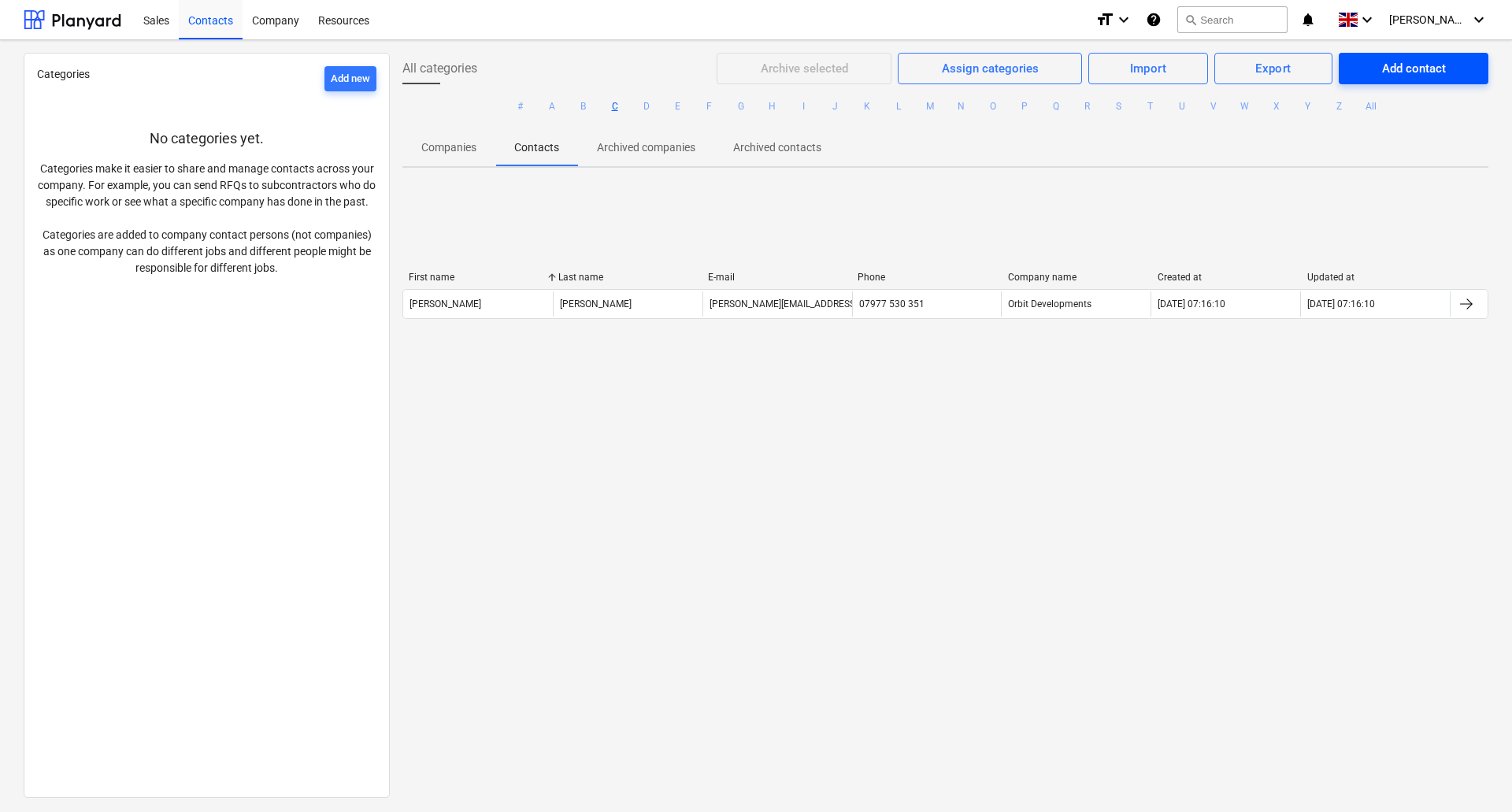
click at [1388, 69] on div "Add contact" at bounding box center [1413, 68] width 64 height 20
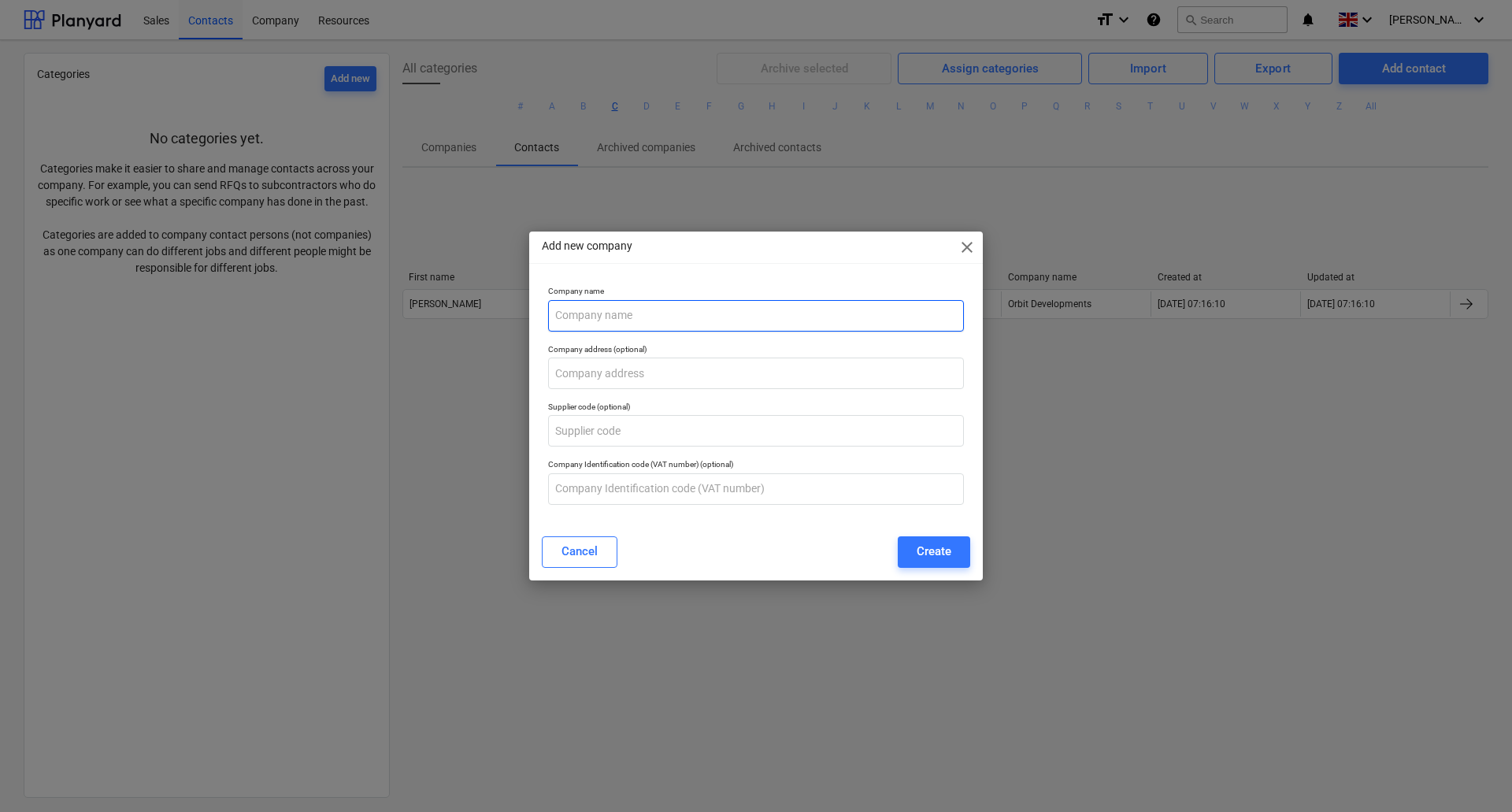
click at [711, 326] on input "text" at bounding box center [756, 315] width 416 height 32
type input "[GEOGRAPHIC_DATA]"
click at [654, 372] on input "text" at bounding box center [756, 372] width 416 height 32
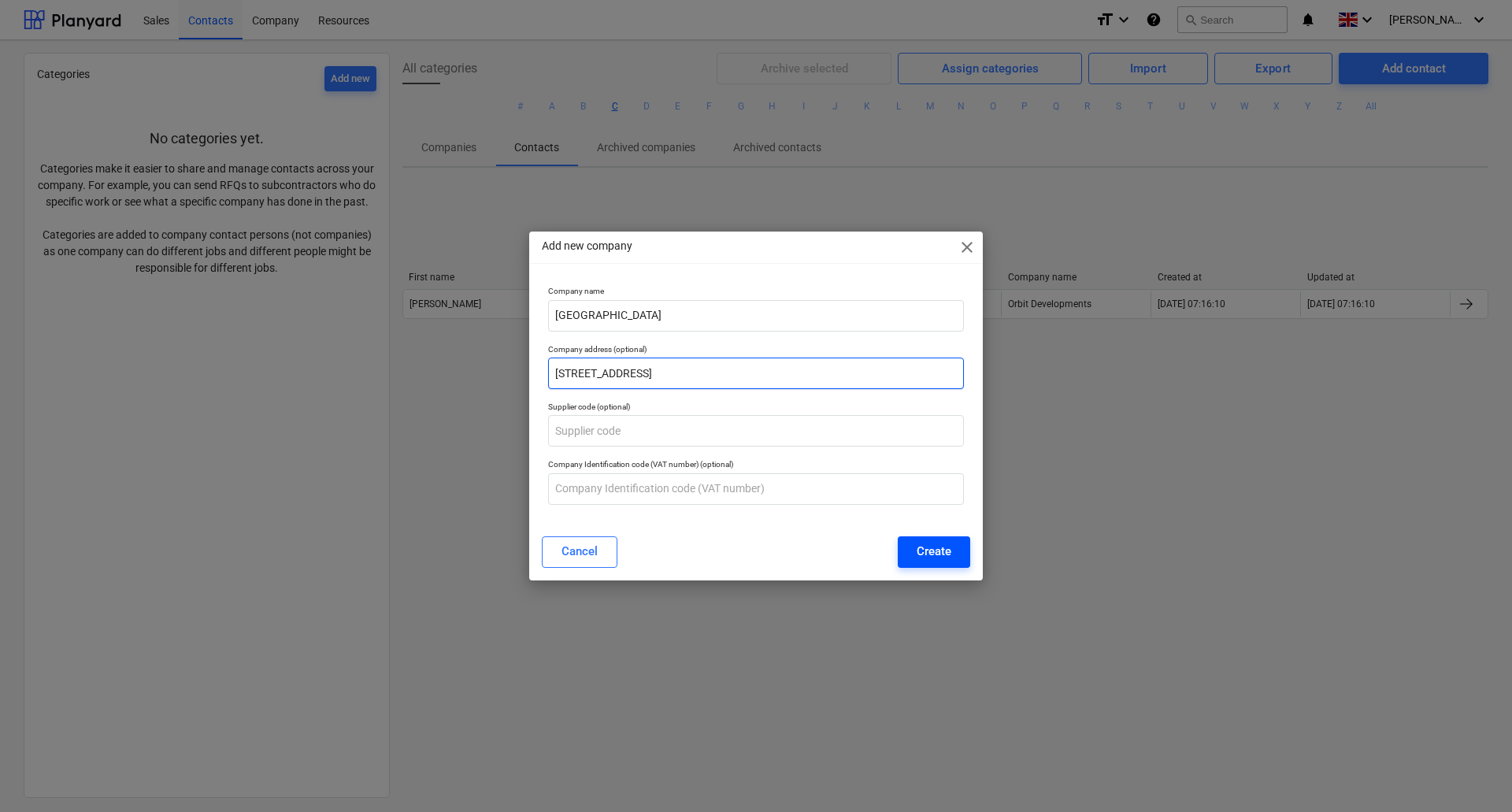
type input "[STREET_ADDRESS]"
click at [926, 553] on div "Create" at bounding box center [934, 551] width 34 height 20
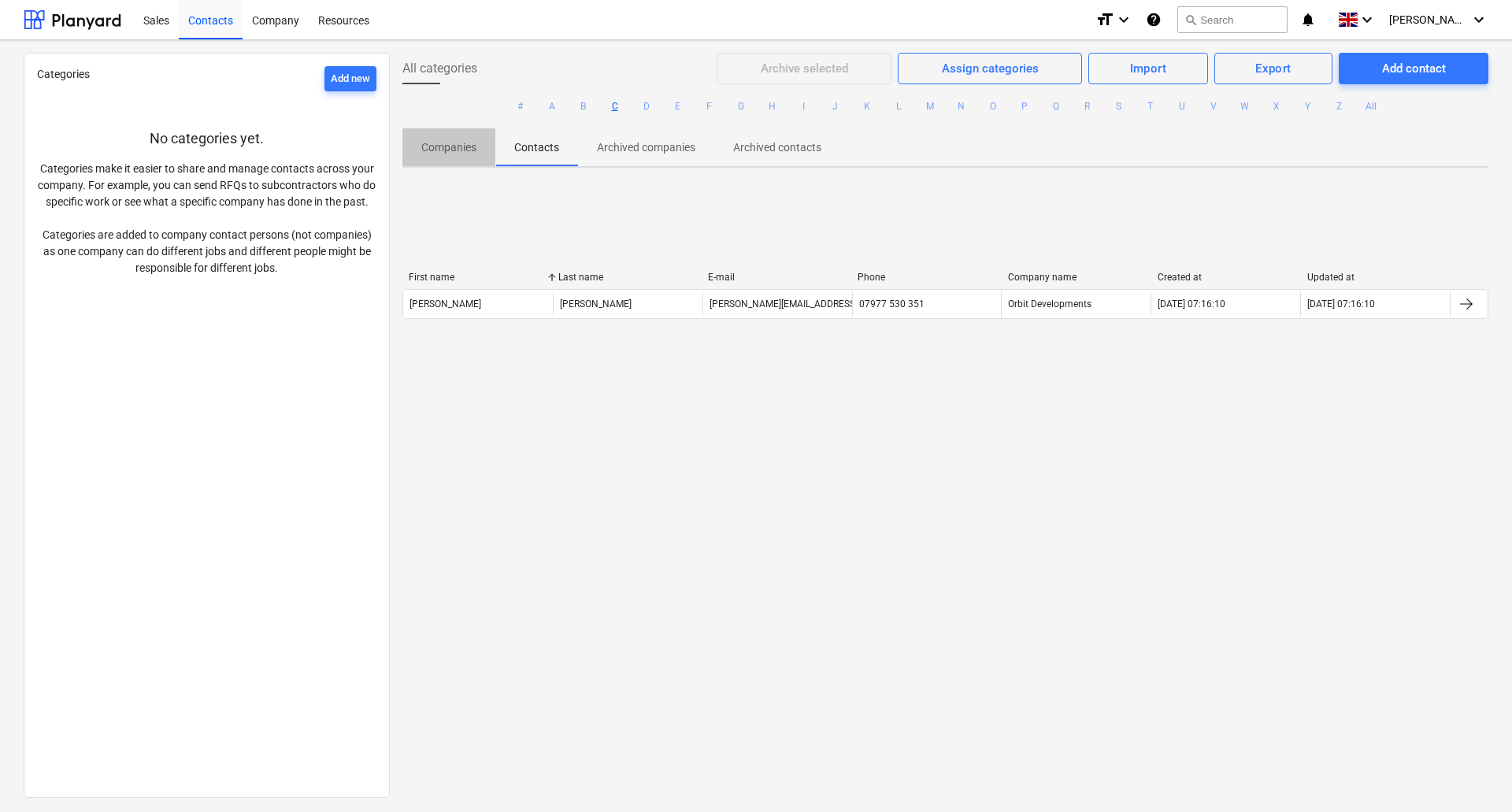
click at [464, 152] on p "Companies" at bounding box center [449, 147] width 56 height 16
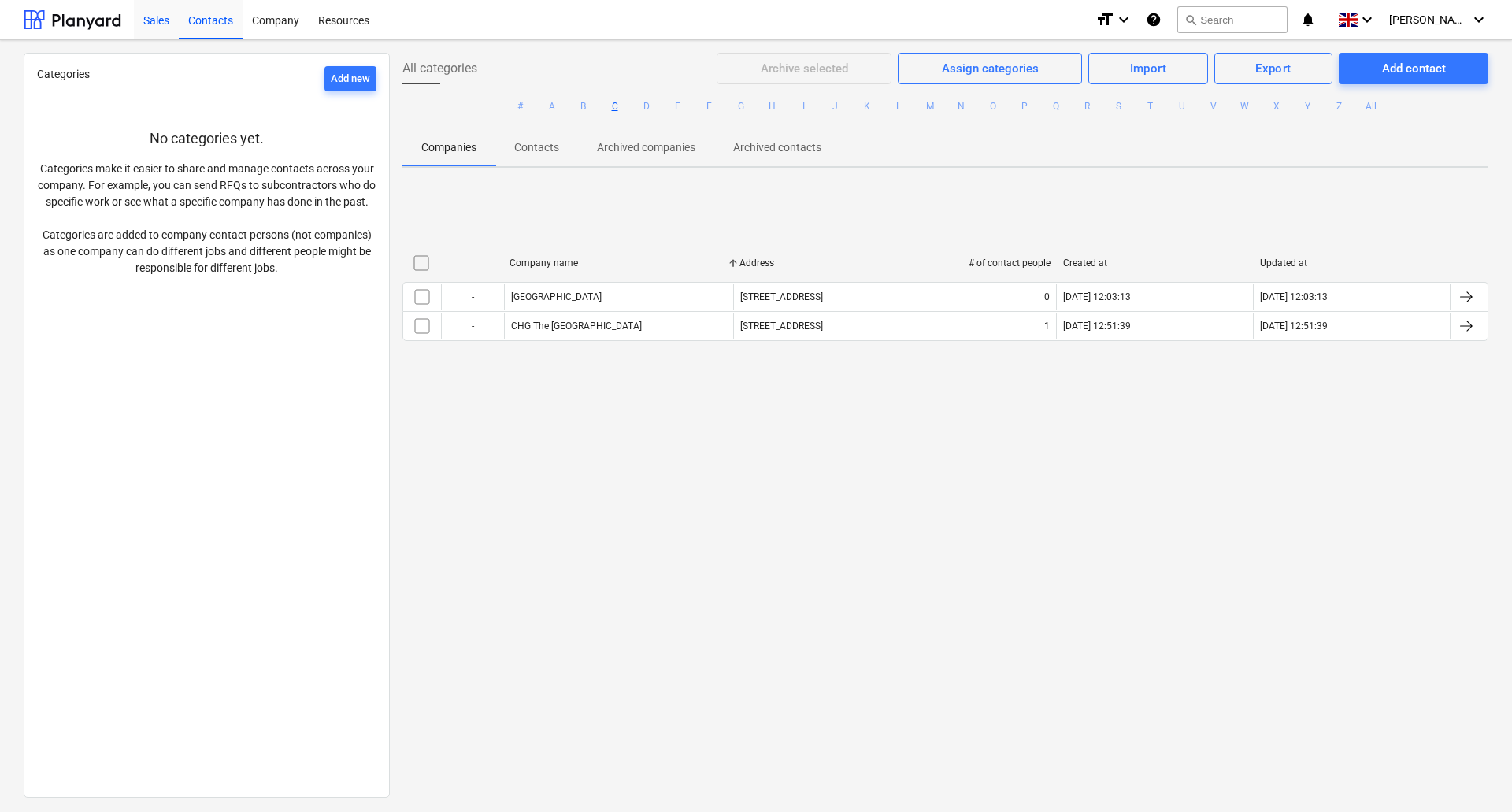
click at [152, 24] on div "Sales" at bounding box center [156, 19] width 45 height 40
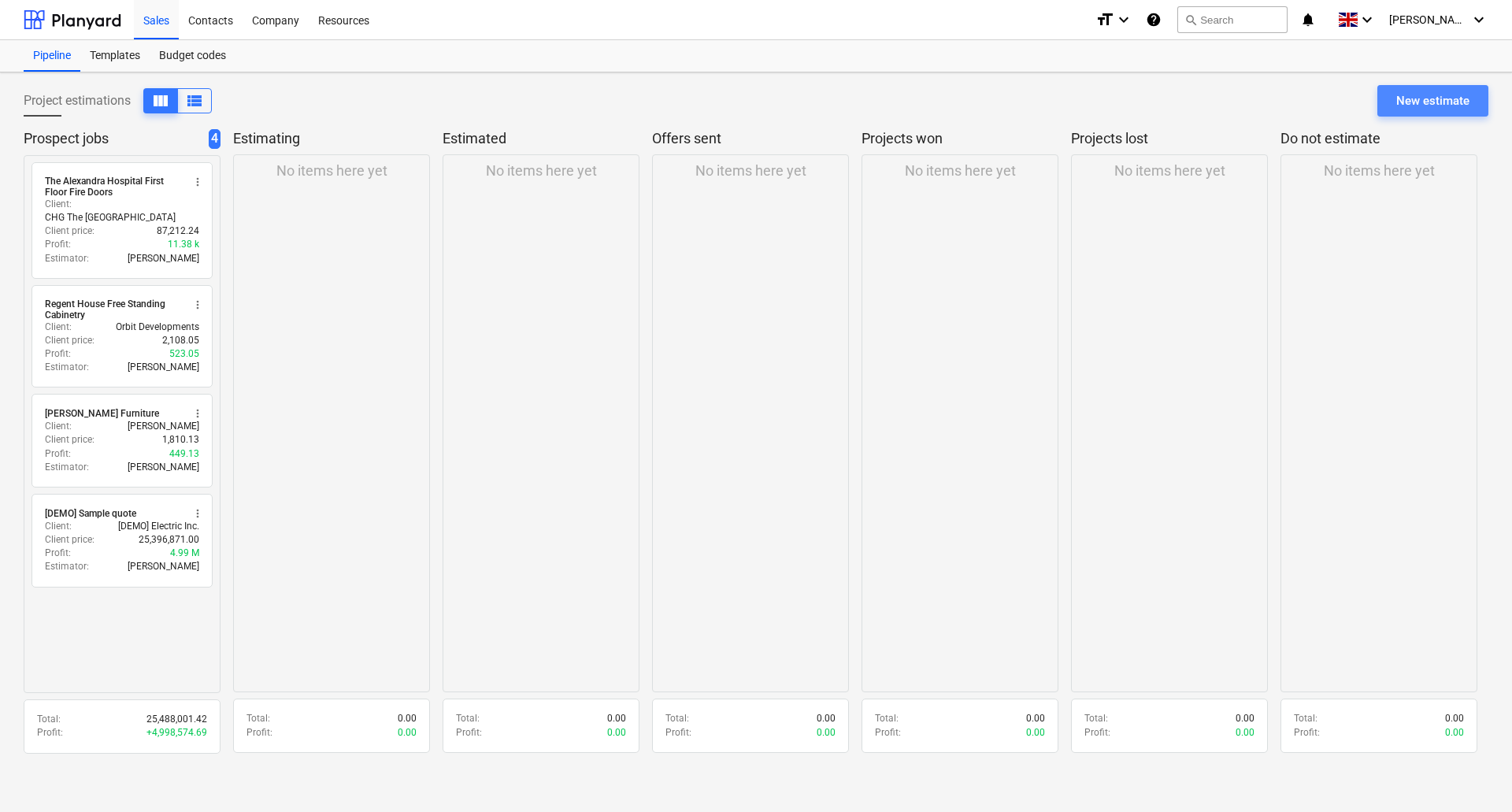
click at [1443, 102] on div "New estimate" at bounding box center [1433, 101] width 73 height 20
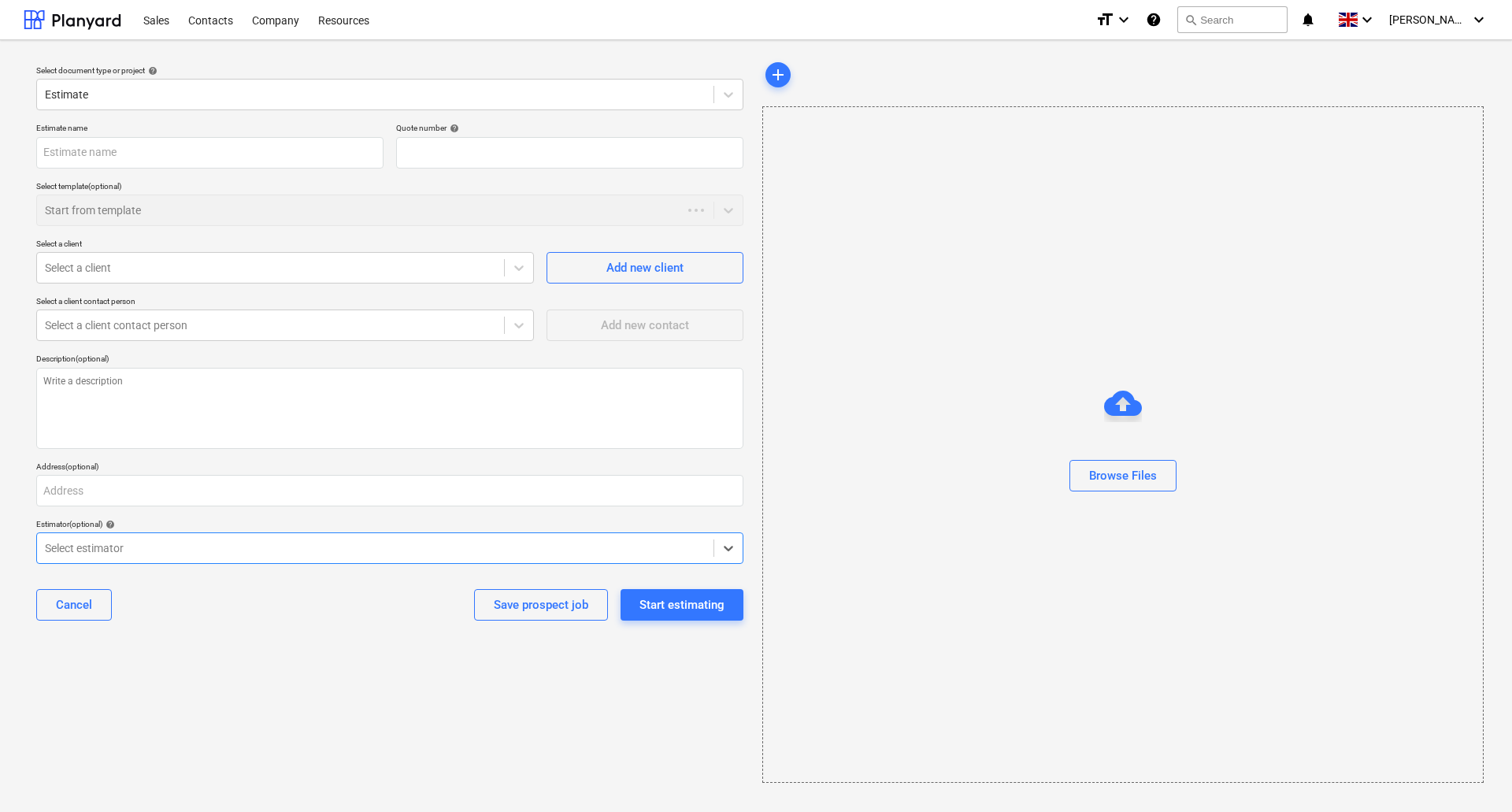
type textarea "x"
type input "QU-0005"
click at [729, 100] on icon at bounding box center [729, 94] width 15 height 15
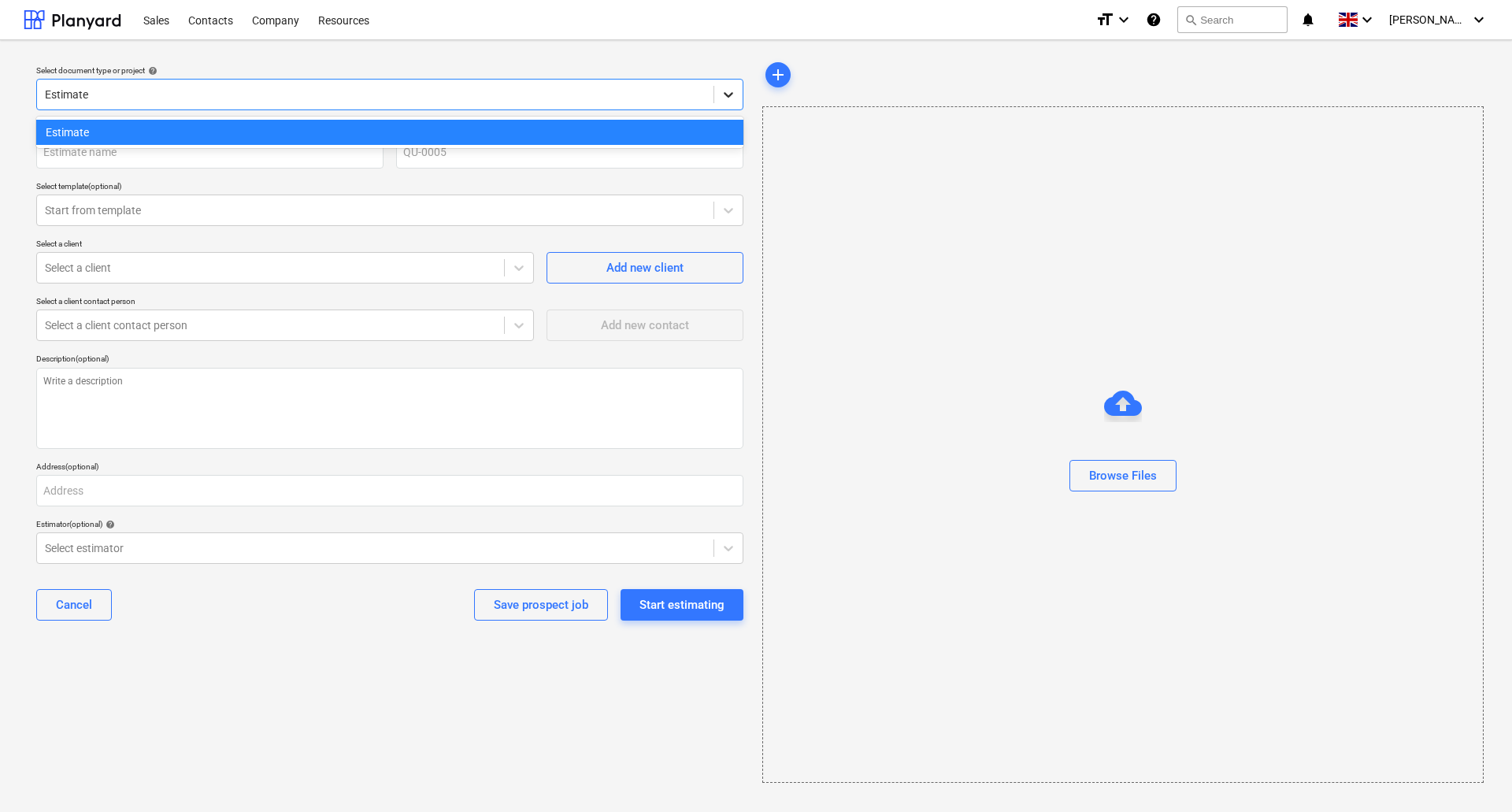
click at [730, 100] on icon at bounding box center [729, 94] width 15 height 15
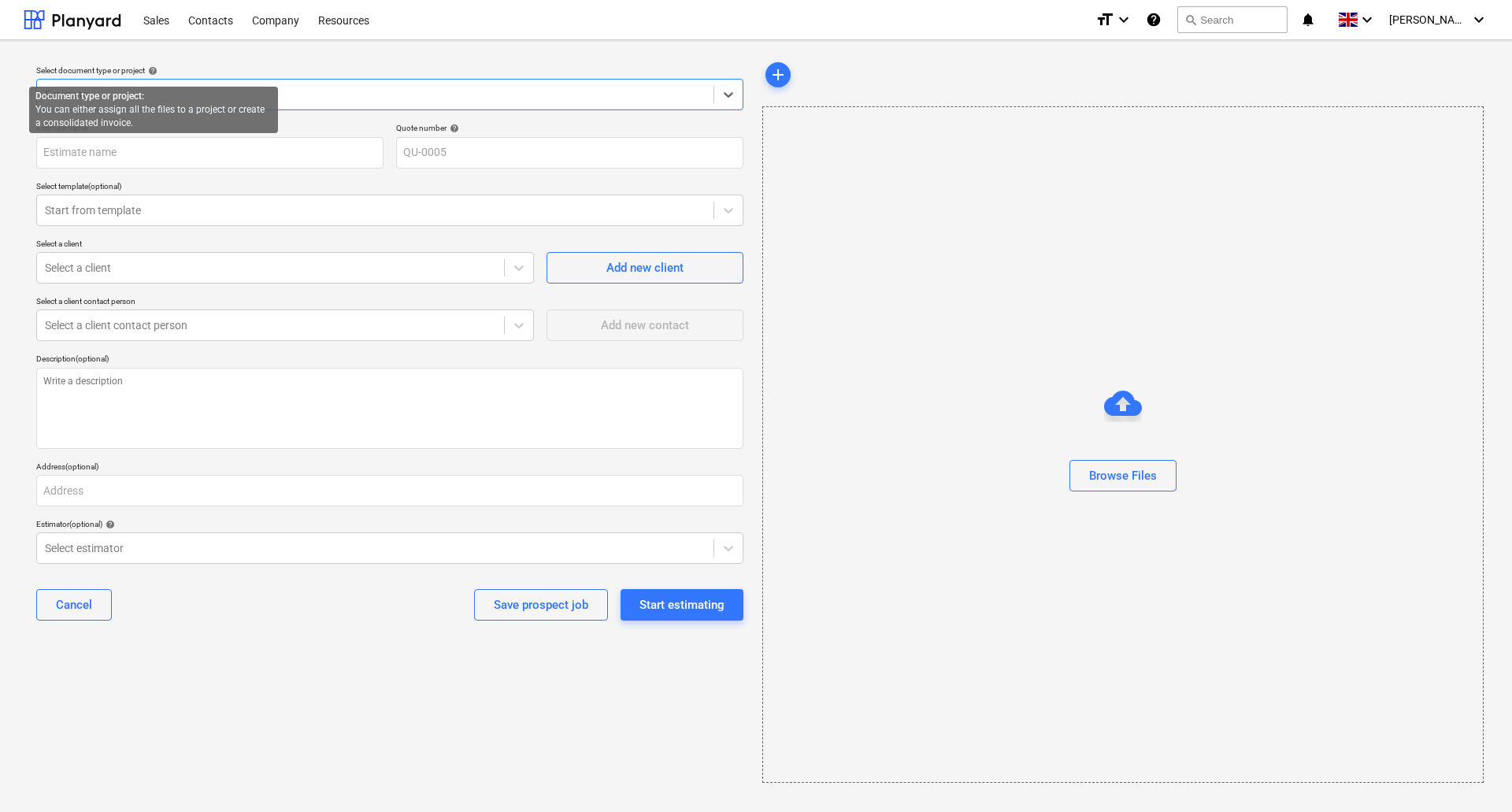
click at [155, 69] on span "help" at bounding box center [150, 71] width 12 height 10
click at [156, 69] on span "help" at bounding box center [150, 71] width 12 height 10
click at [400, 61] on div "Select document type or project help Estimate" at bounding box center [390, 88] width 720 height 57
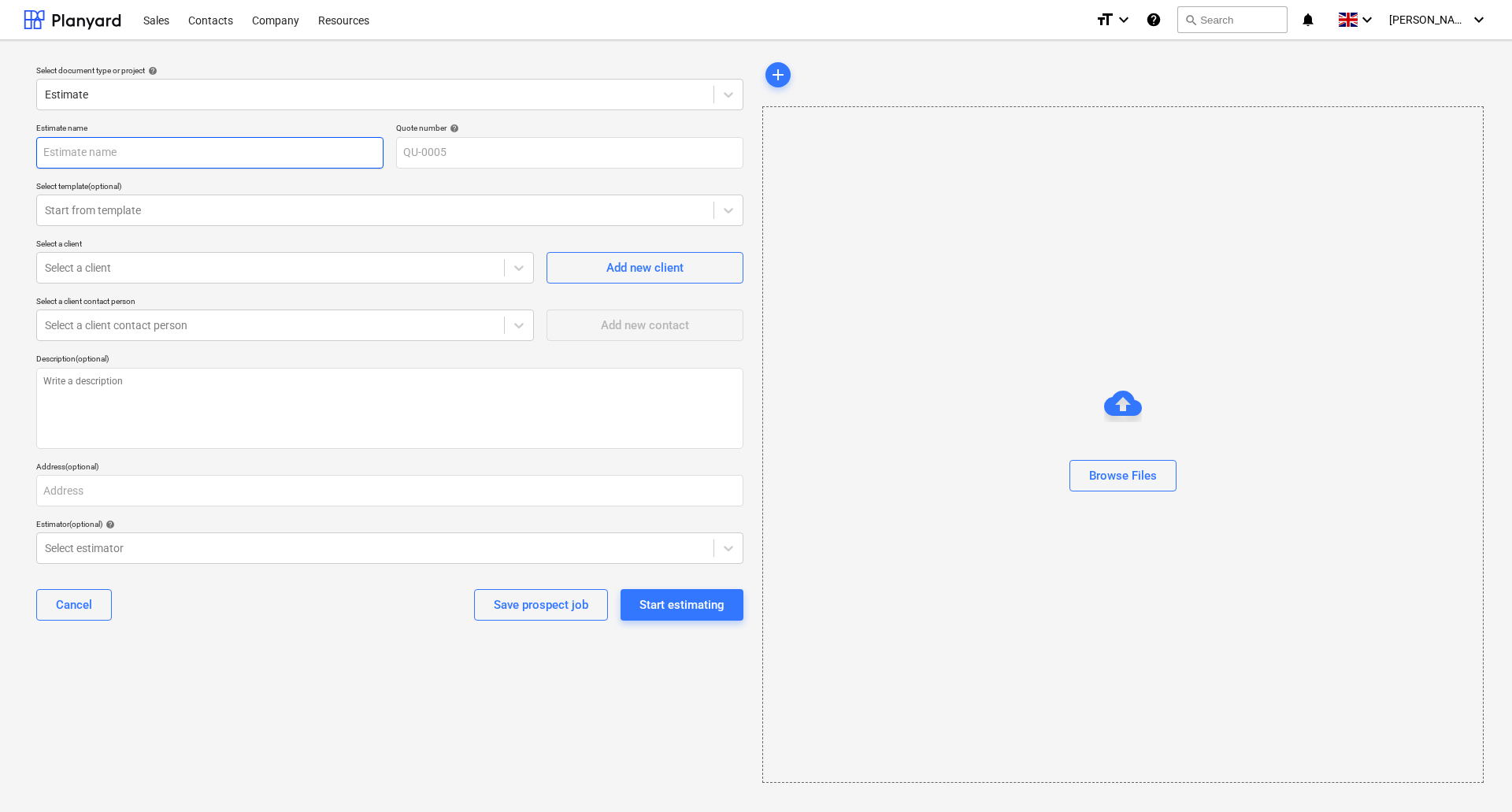
click at [189, 152] on input "text" at bounding box center [210, 152] width 348 height 32
type textarea "x"
type input "F"
type textarea "x"
type input "Fa"
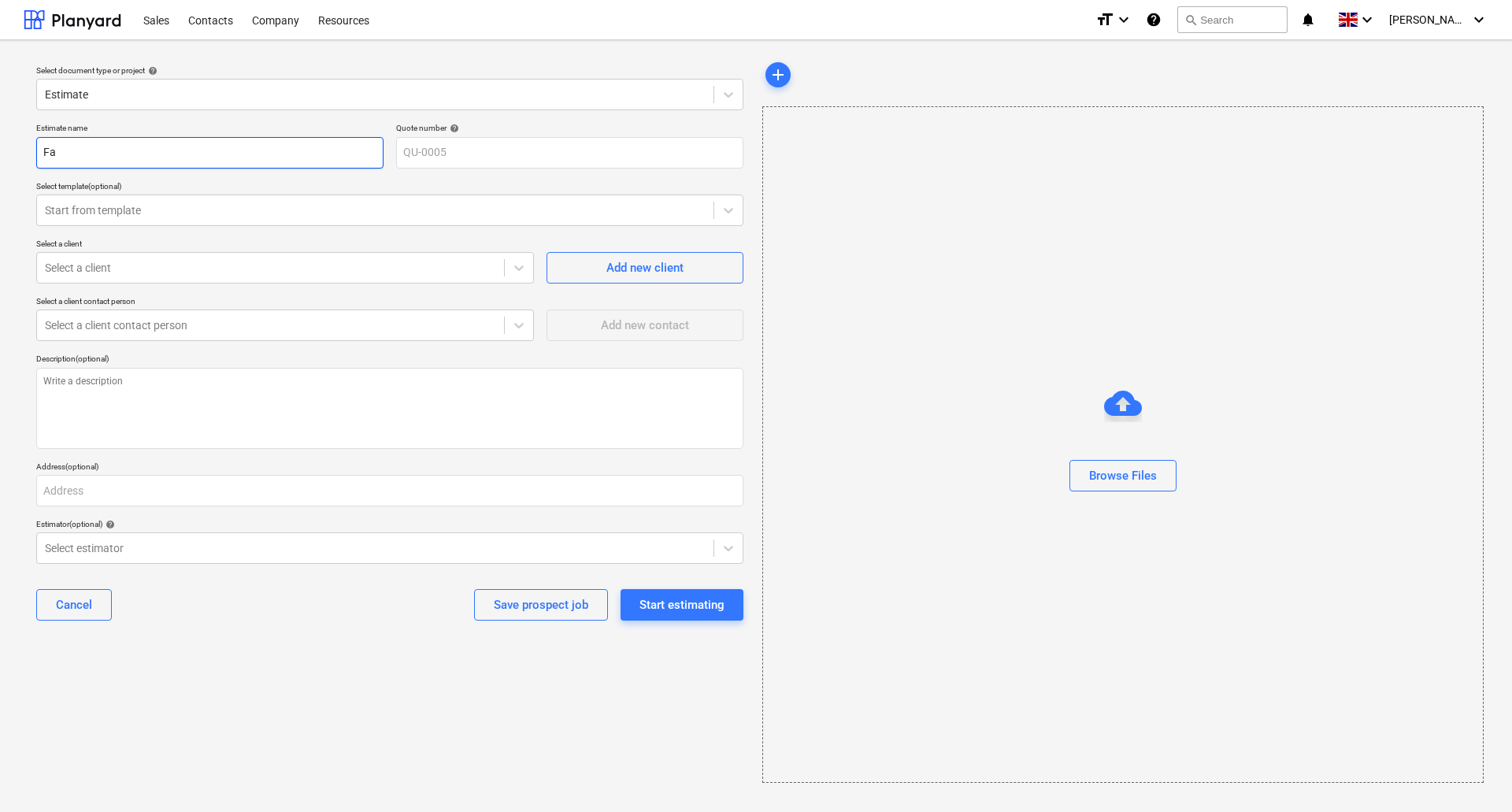
type textarea "x"
type input "Fai"
type textarea "x"
type input "Fair"
type textarea "x"
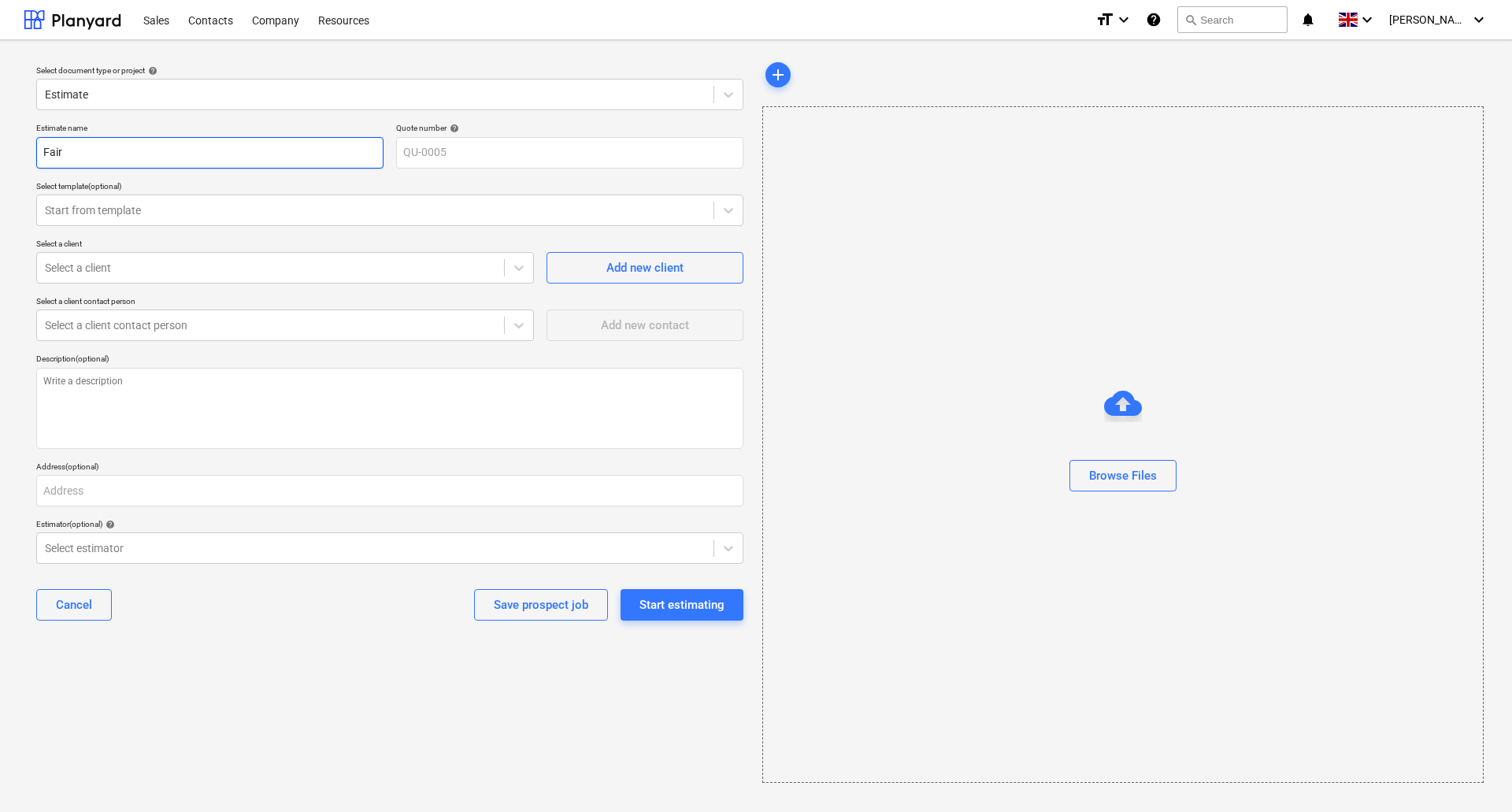
type input "Fairf"
type textarea "x"
type input "Fairfi"
type textarea "x"
type input "Fairfie"
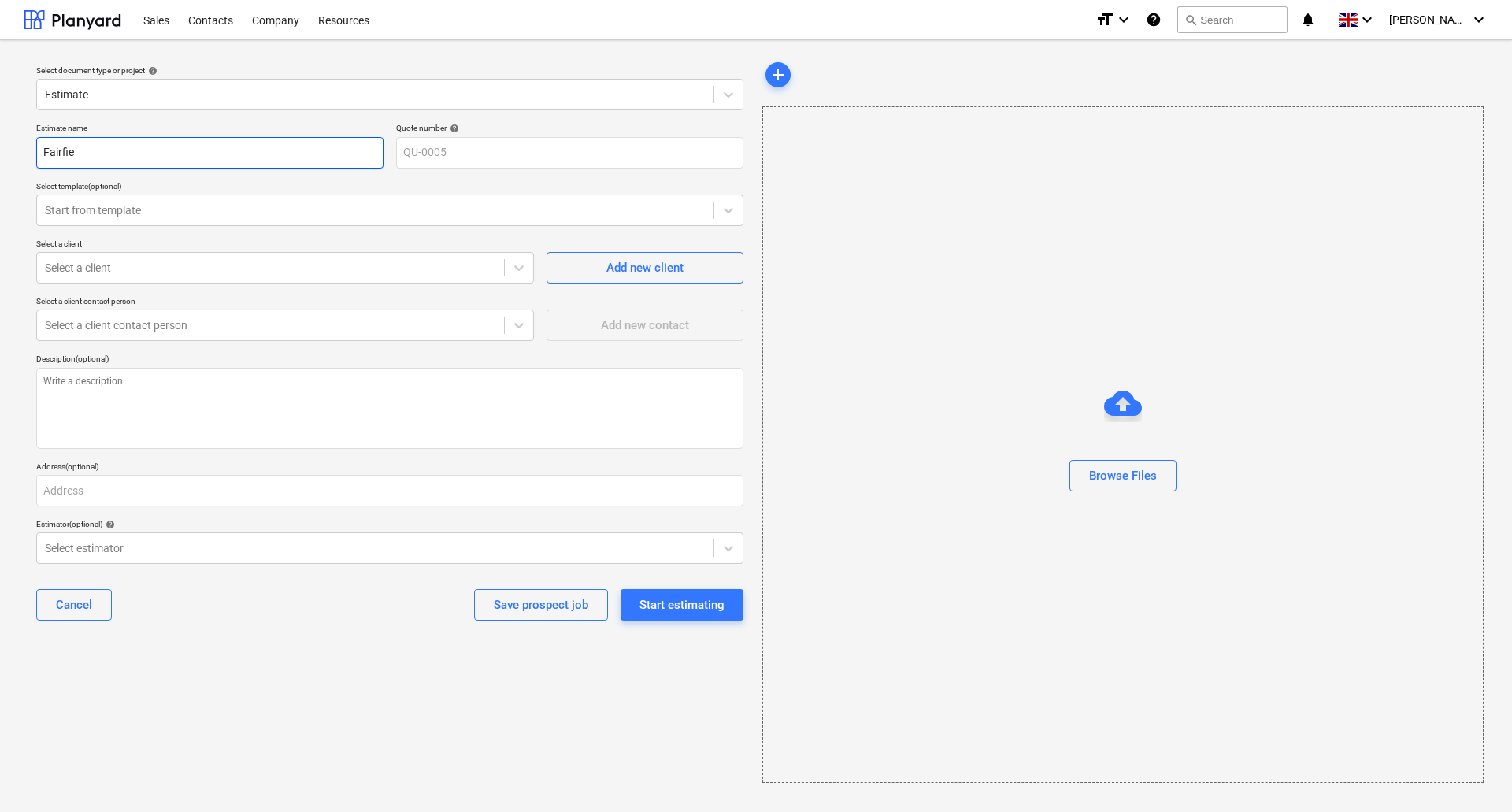
type textarea "x"
type input "Fairfiel"
type textarea "x"
type input "[GEOGRAPHIC_DATA]"
type textarea "x"
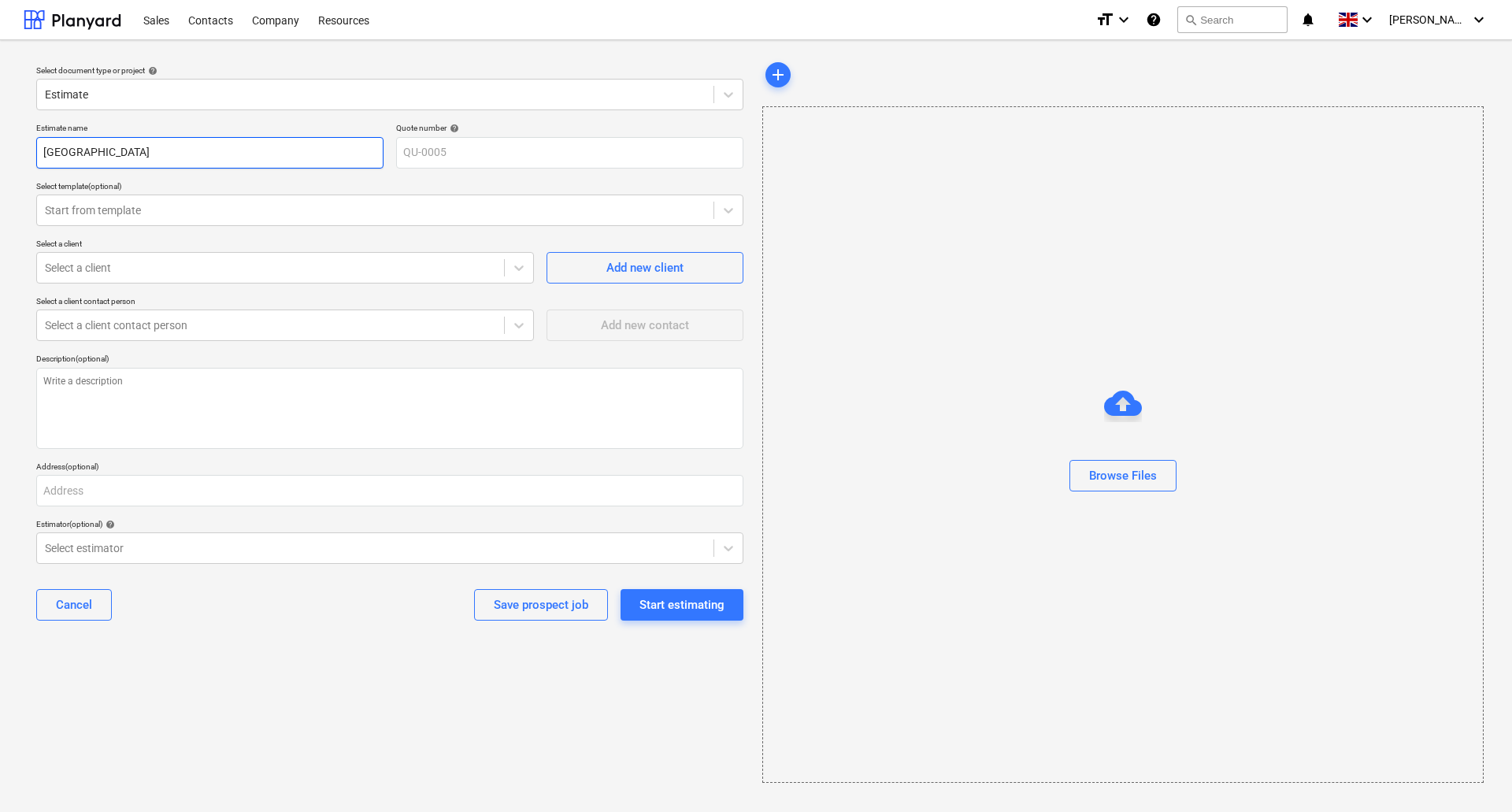
type input "[GEOGRAPHIC_DATA]"
type textarea "x"
type input "Fairfield S"
type textarea "x"
type input "Fairfield Si"
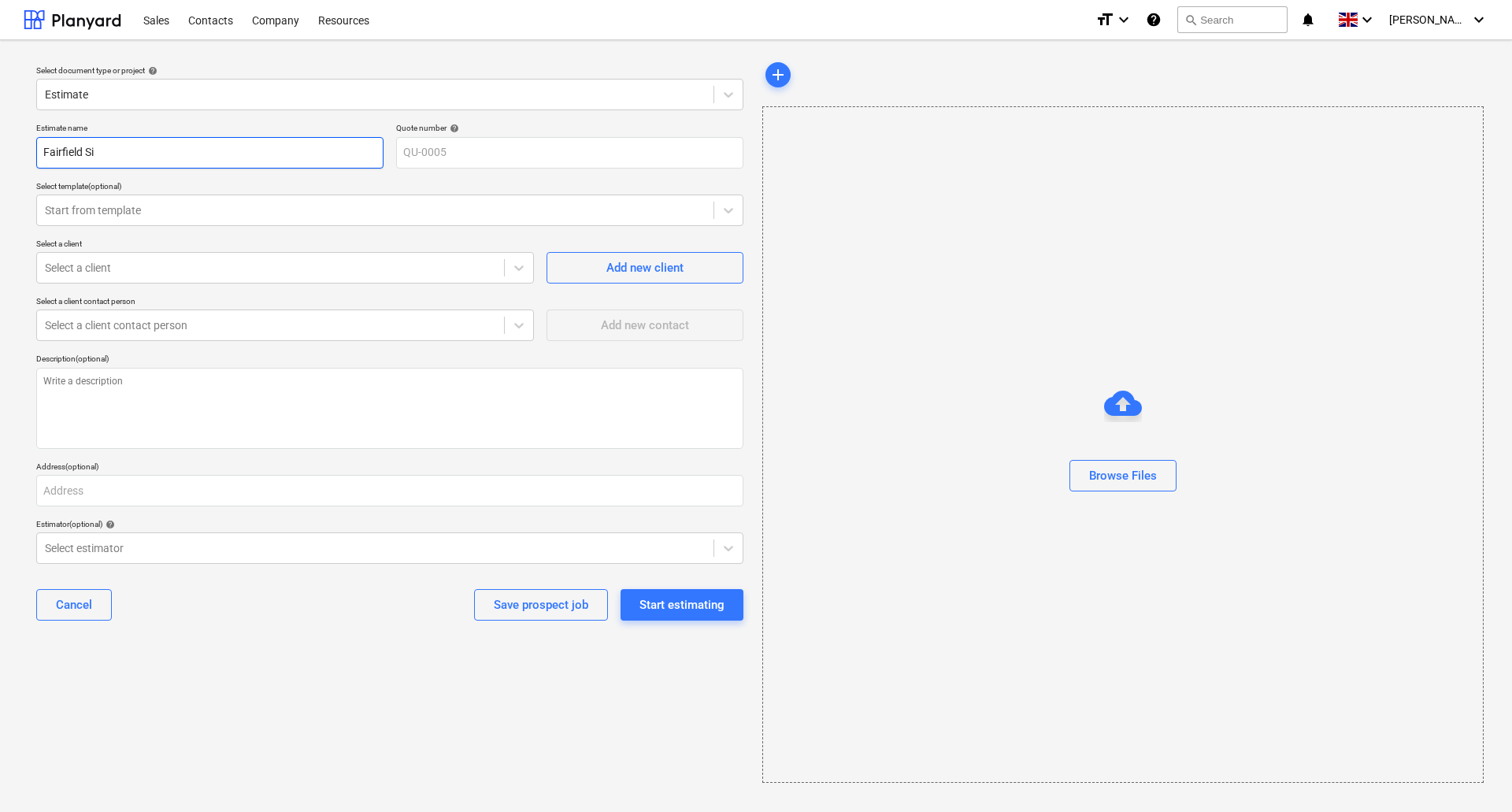
type textarea "x"
type input "Fairfield Sit"
type textarea "x"
type input "[GEOGRAPHIC_DATA]"
type textarea "x"
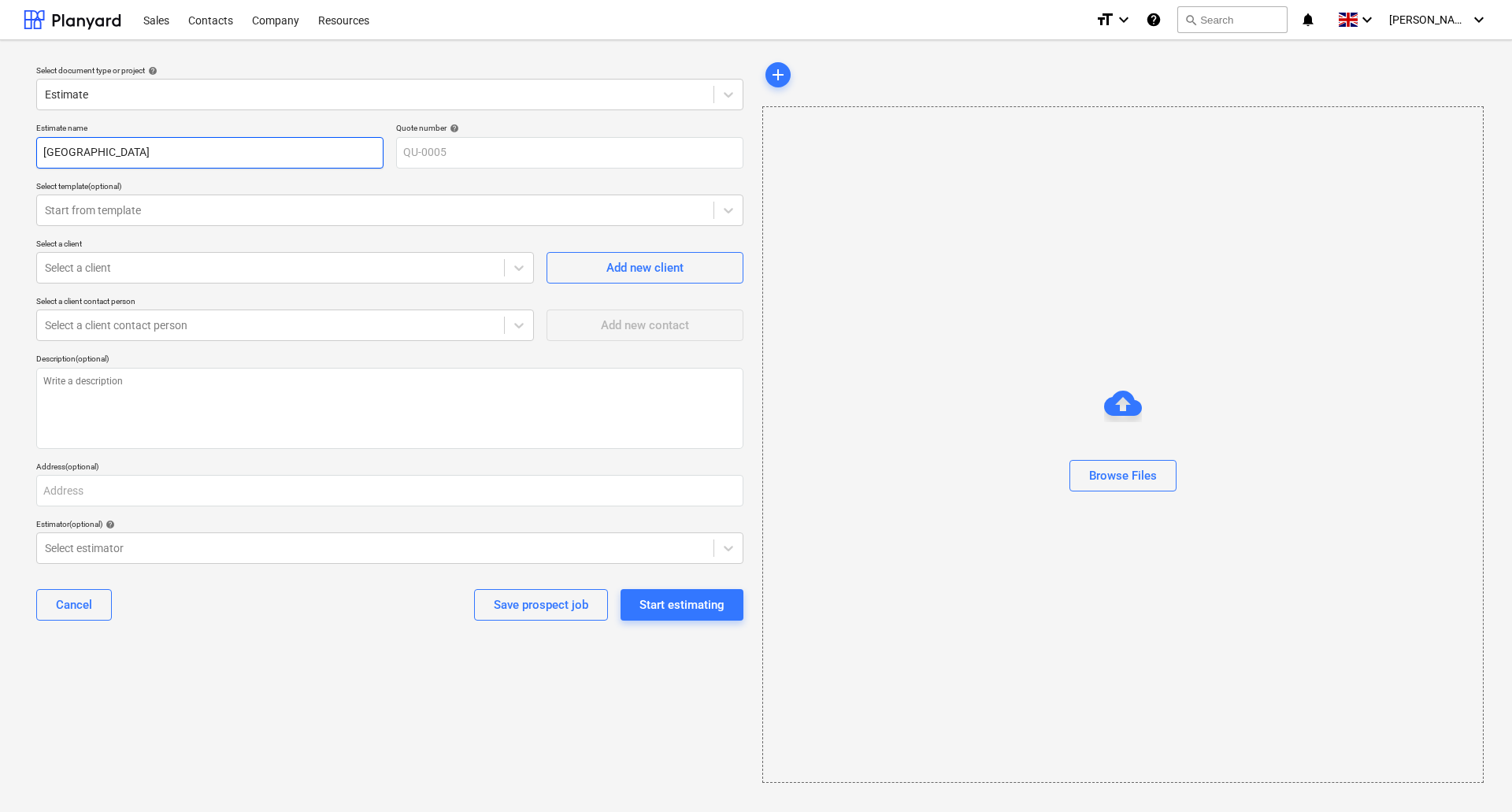
type input "[GEOGRAPHIC_DATA]"
type textarea "x"
type input "Fairfield Site D"
type textarea "x"
type input "Fairfield Site De"
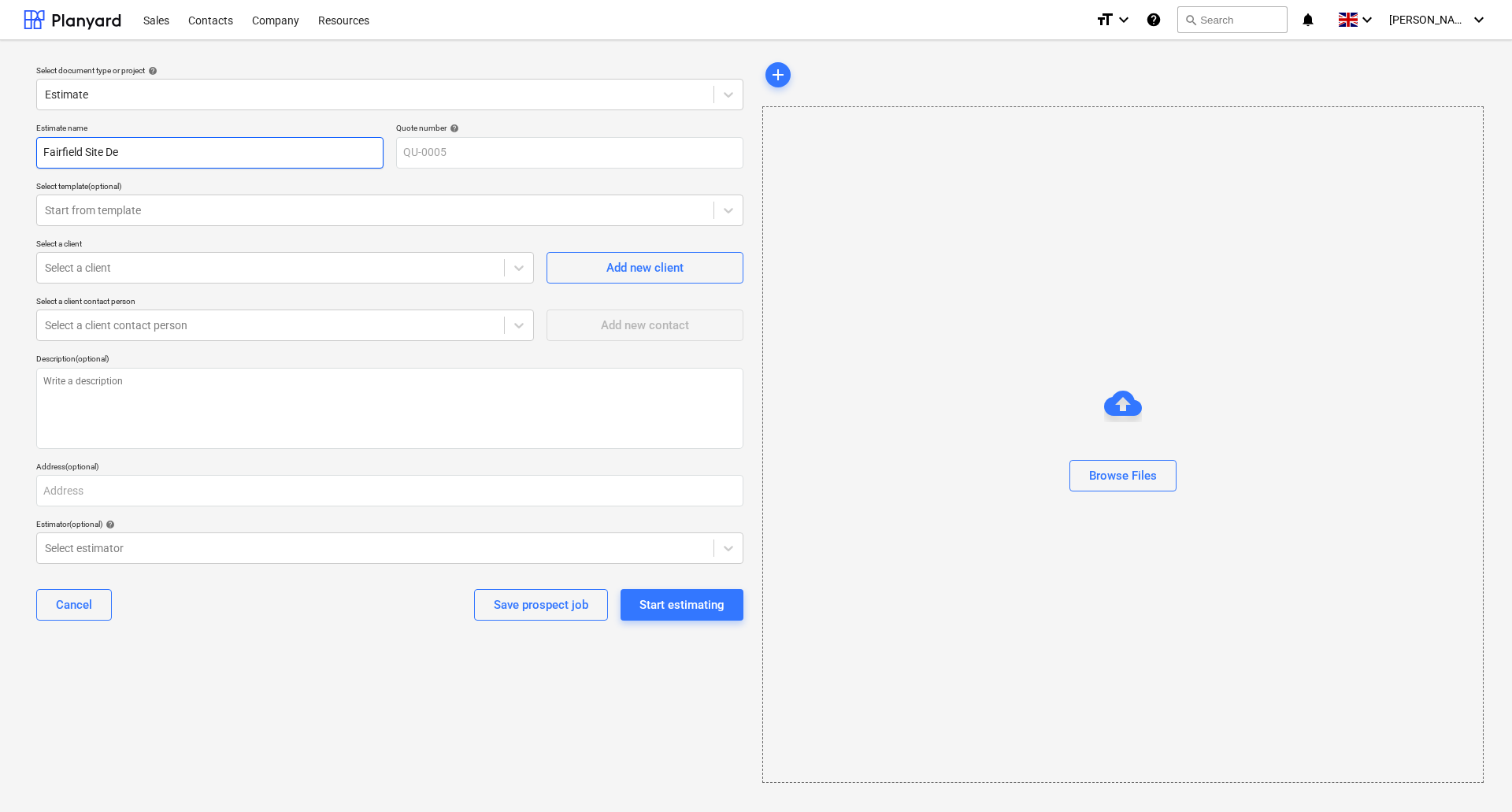
type textarea "x"
type input "Fairfield Site Dev"
type textarea "x"
type input "Fairfield Site Deve"
type textarea "x"
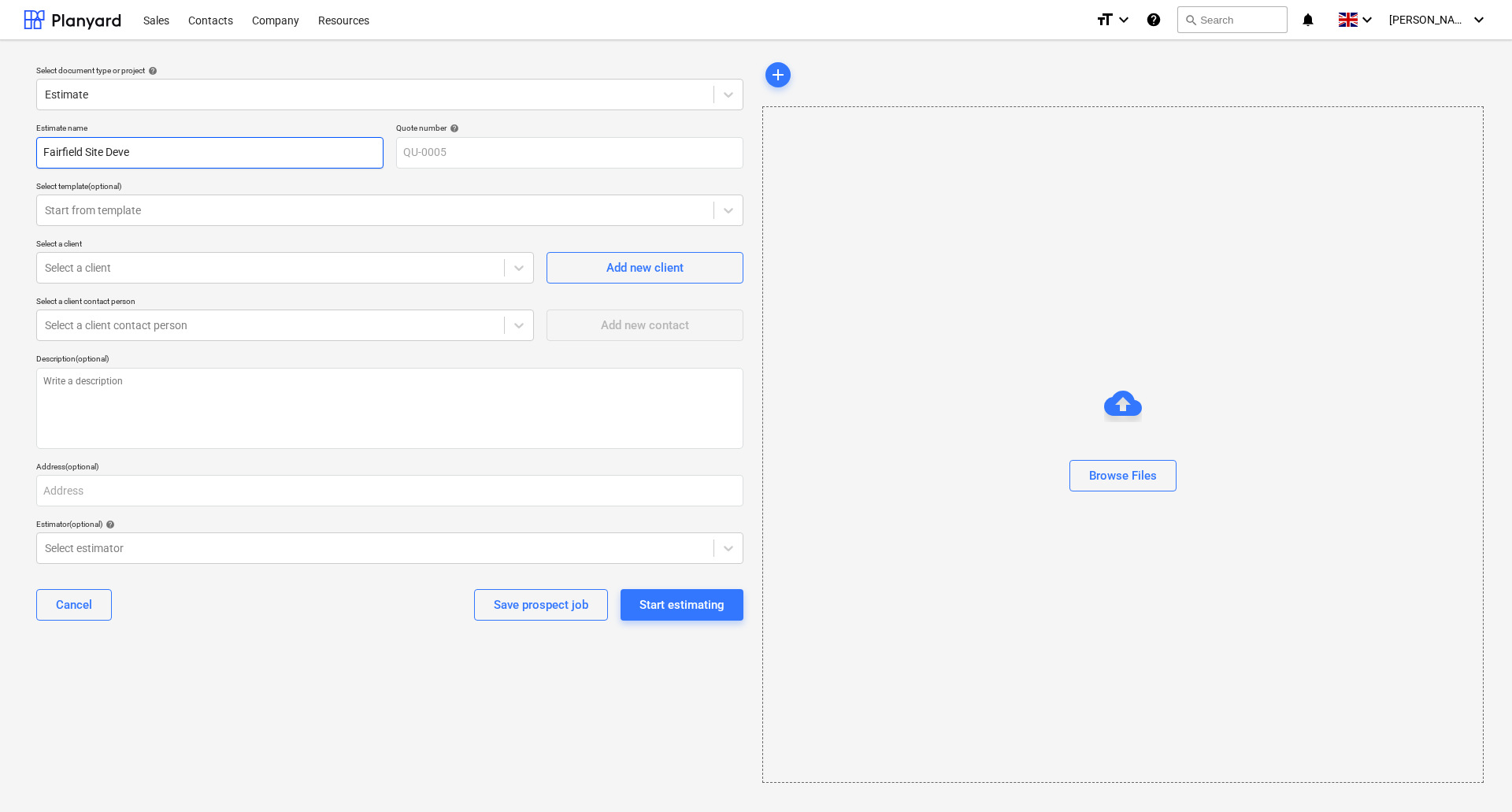
type input "Fairfield Site Devel"
type textarea "x"
type input "Fairfield Site Develo"
type textarea "x"
type input "Fairfield Site Develop"
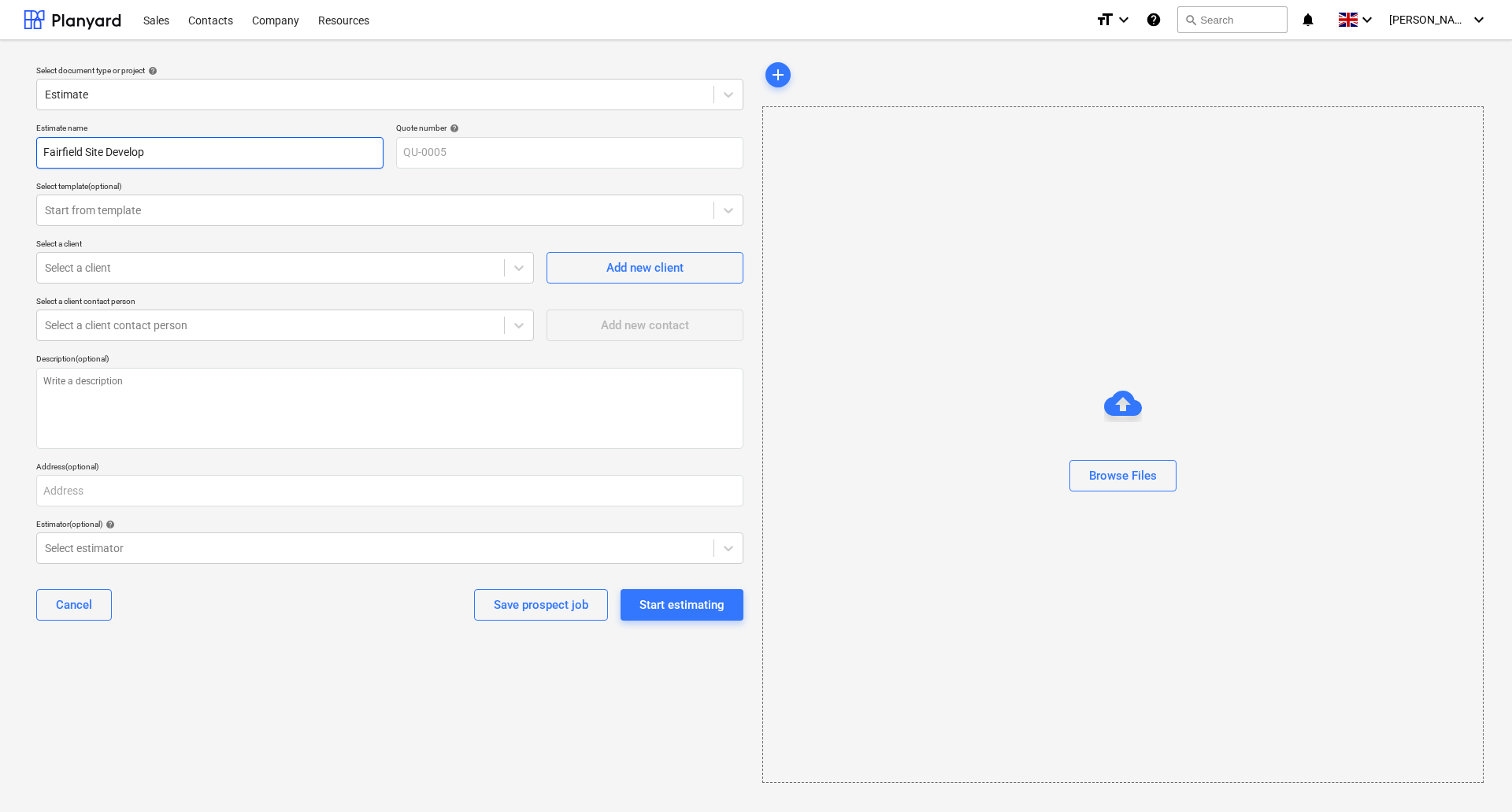
type textarea "x"
type input "Fairfield Site Developm"
type textarea "x"
type input "Fairfield Site Developme"
type textarea "x"
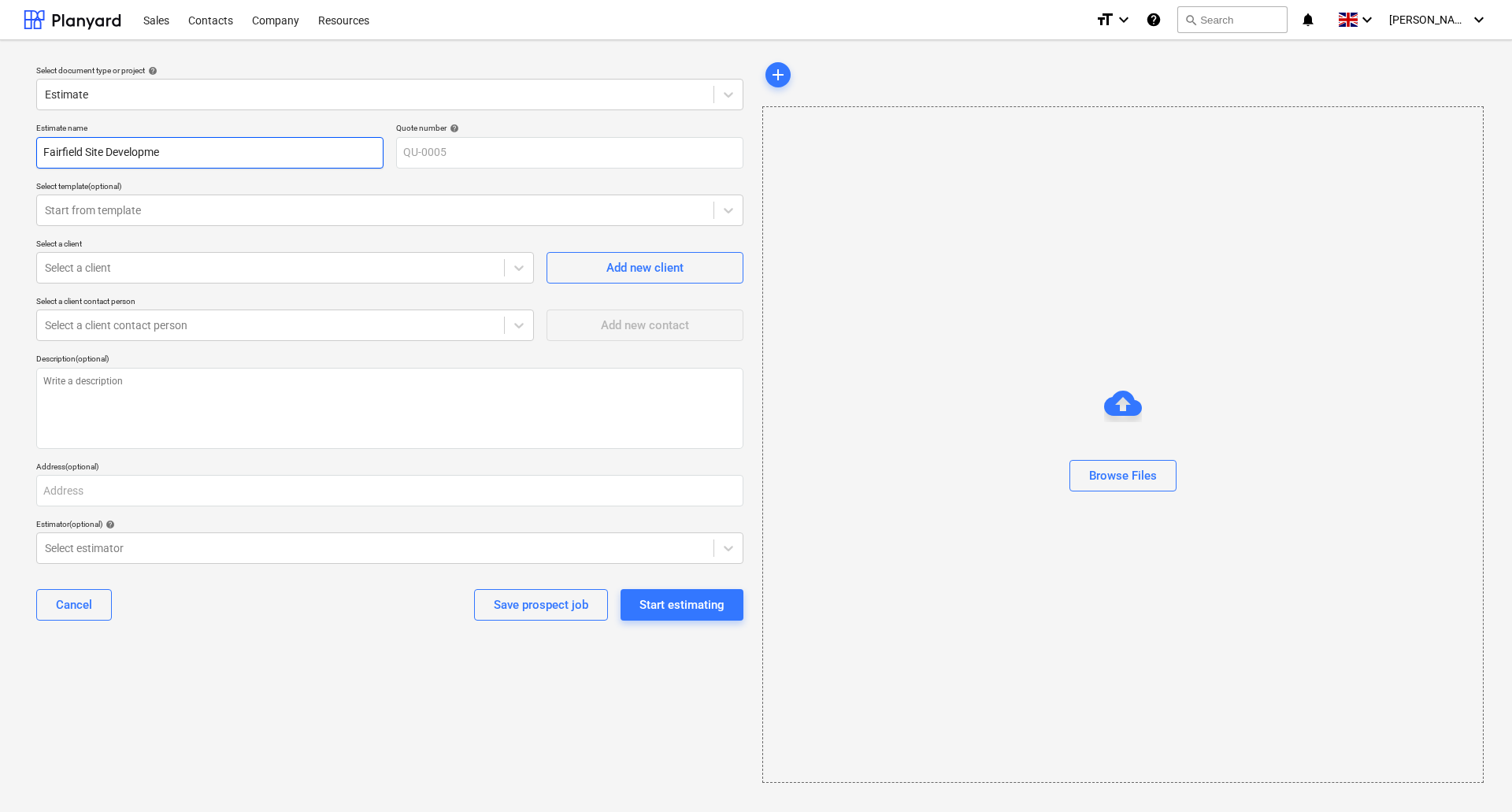
type input "Fairfield Site Developmen"
type textarea "x"
type input "Fairfield Site Development"
type textarea "x"
type input "Fairfield Site Development"
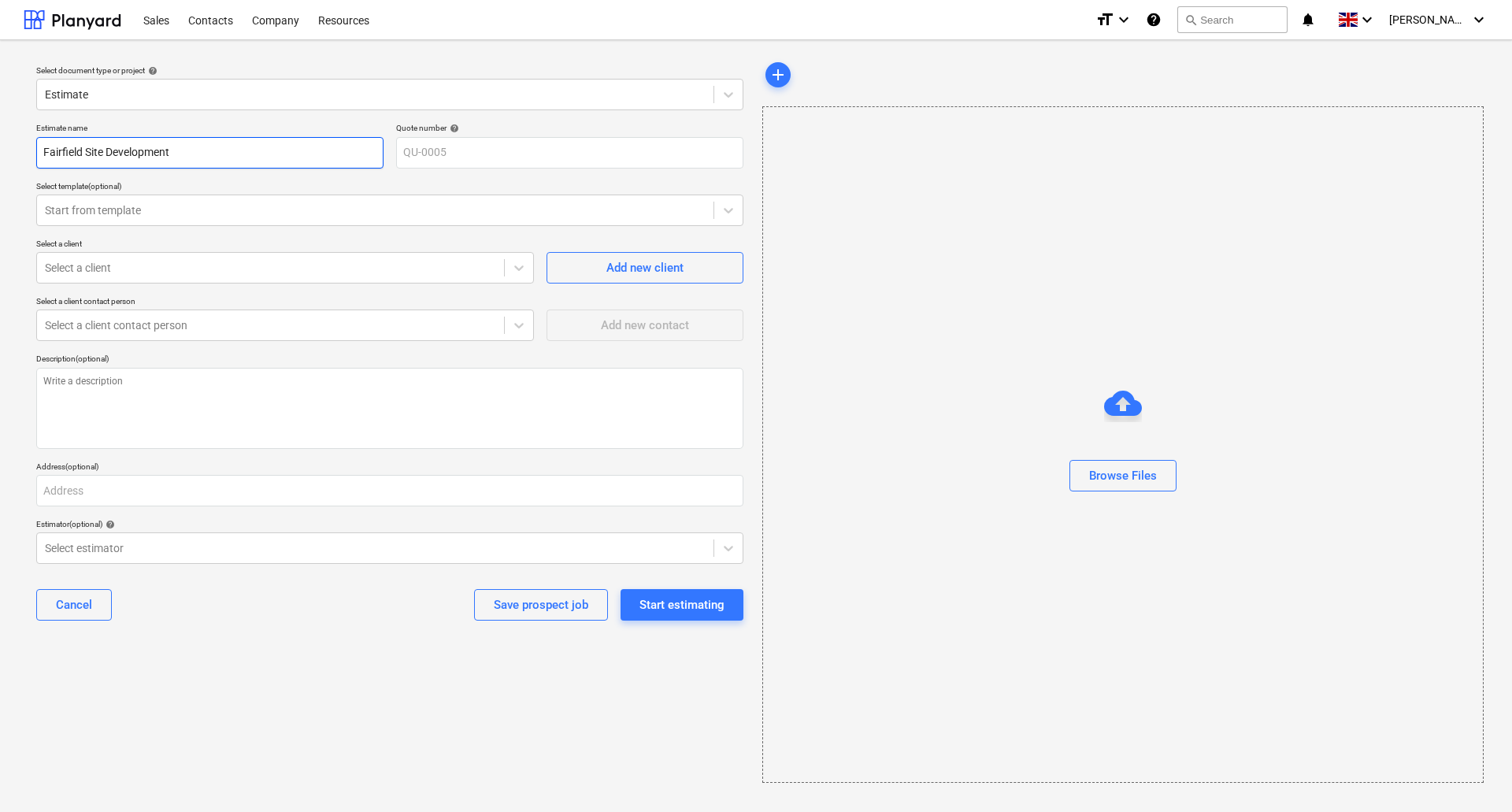
type textarea "x"
type input "Fairfield Site Development 2"
type textarea "x"
type input "Fairfield Site Development 20"
type textarea "x"
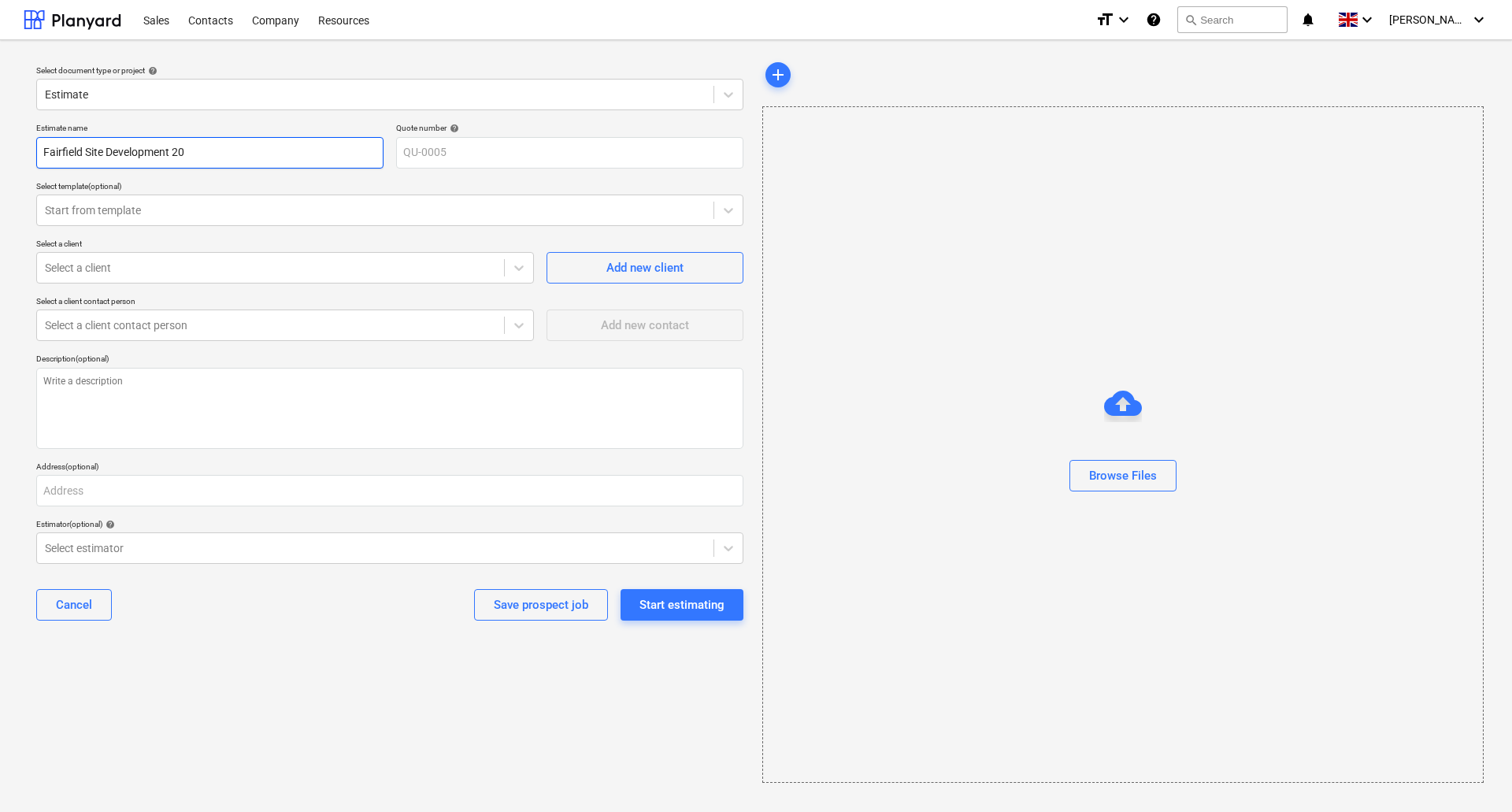
type input "Fairfield Site Development 202"
type textarea "x"
type input "Fairfield Site Development 2025"
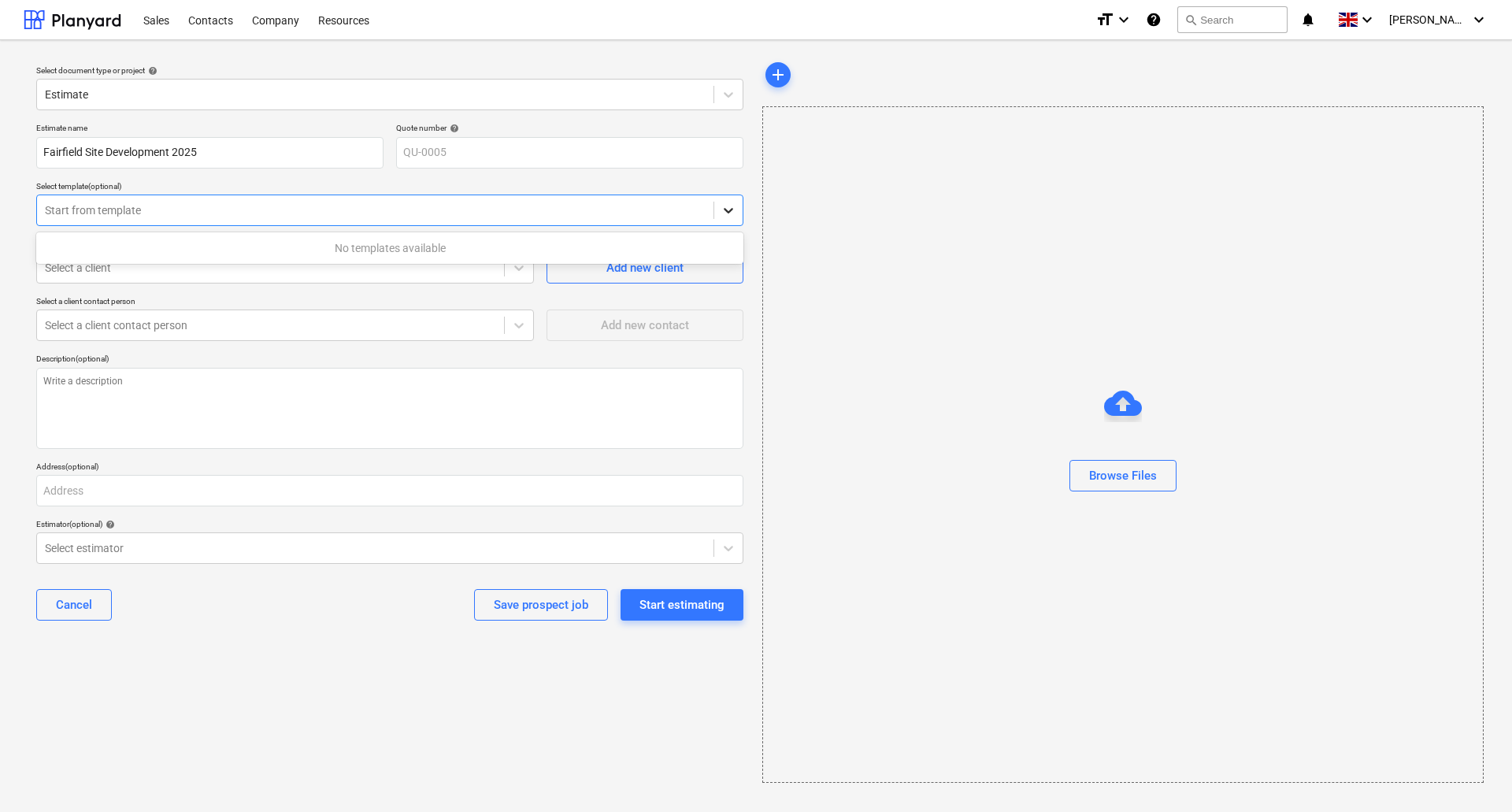
click at [721, 207] on icon at bounding box center [729, 210] width 15 height 15
click at [519, 269] on icon at bounding box center [519, 268] width 10 height 6
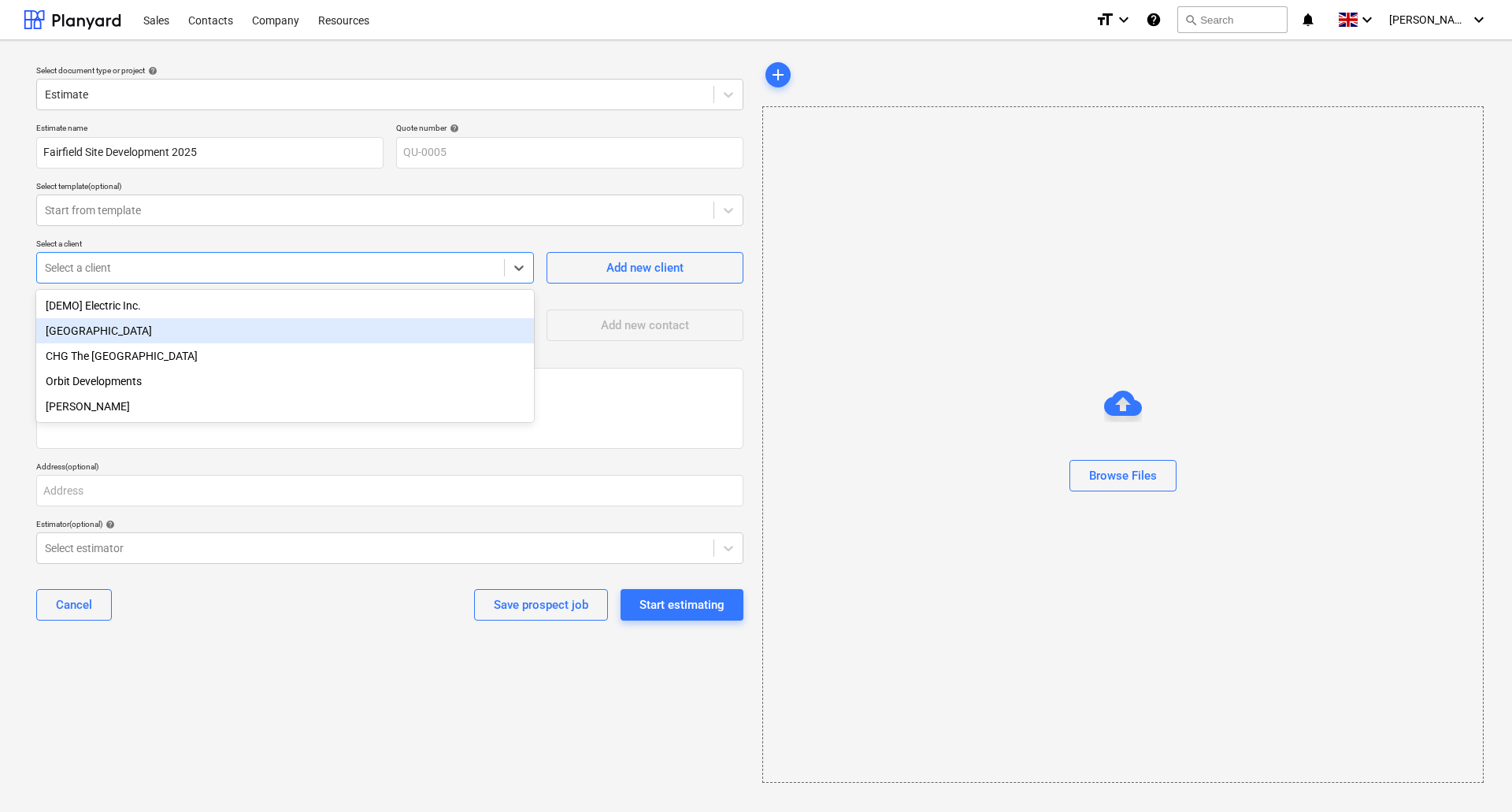
click at [185, 328] on div "[GEOGRAPHIC_DATA]" at bounding box center [285, 330] width 498 height 25
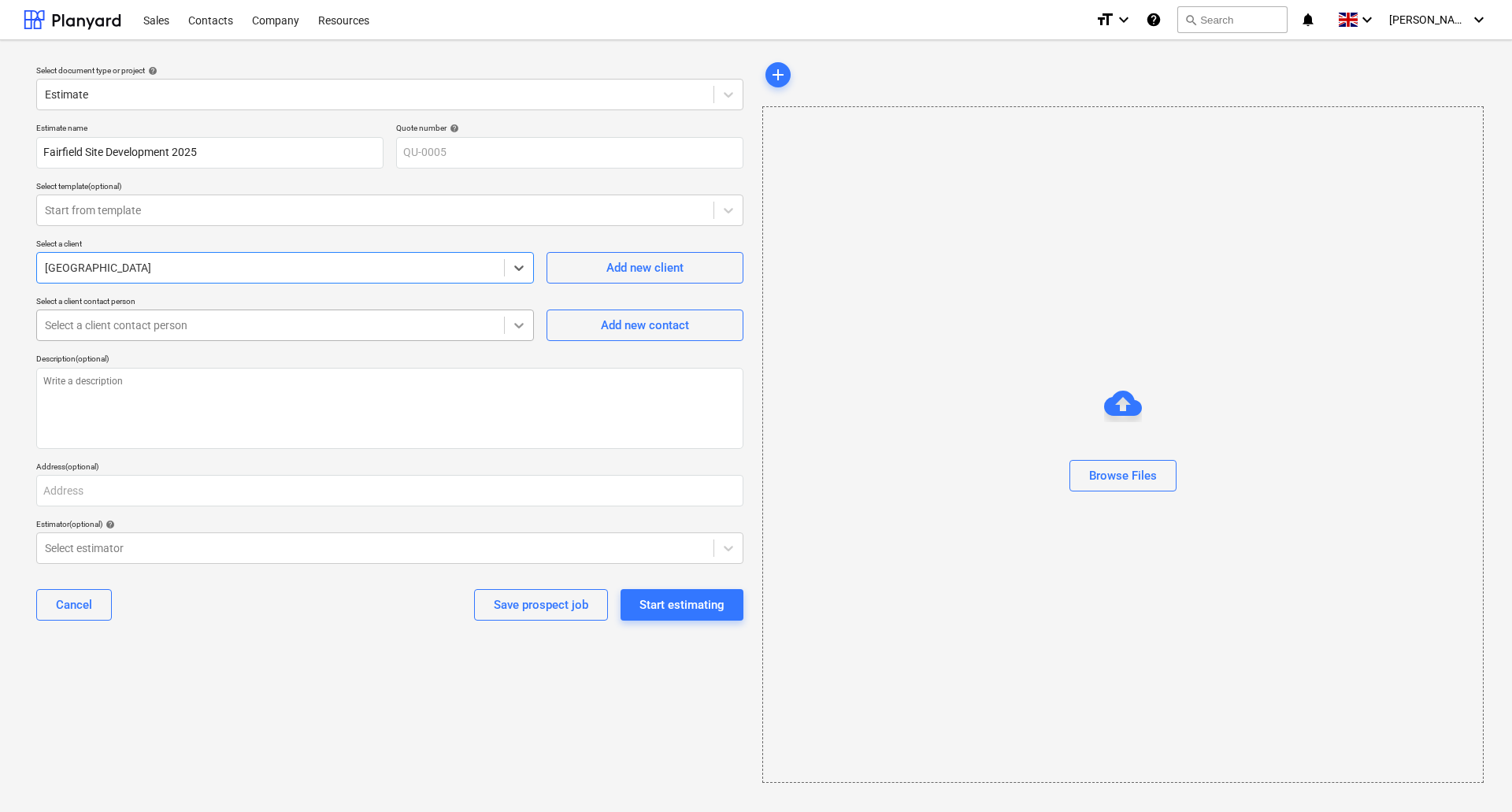
click at [521, 330] on icon at bounding box center [519, 325] width 15 height 15
click at [643, 327] on div "Add new contact" at bounding box center [645, 325] width 88 height 20
type textarea "x"
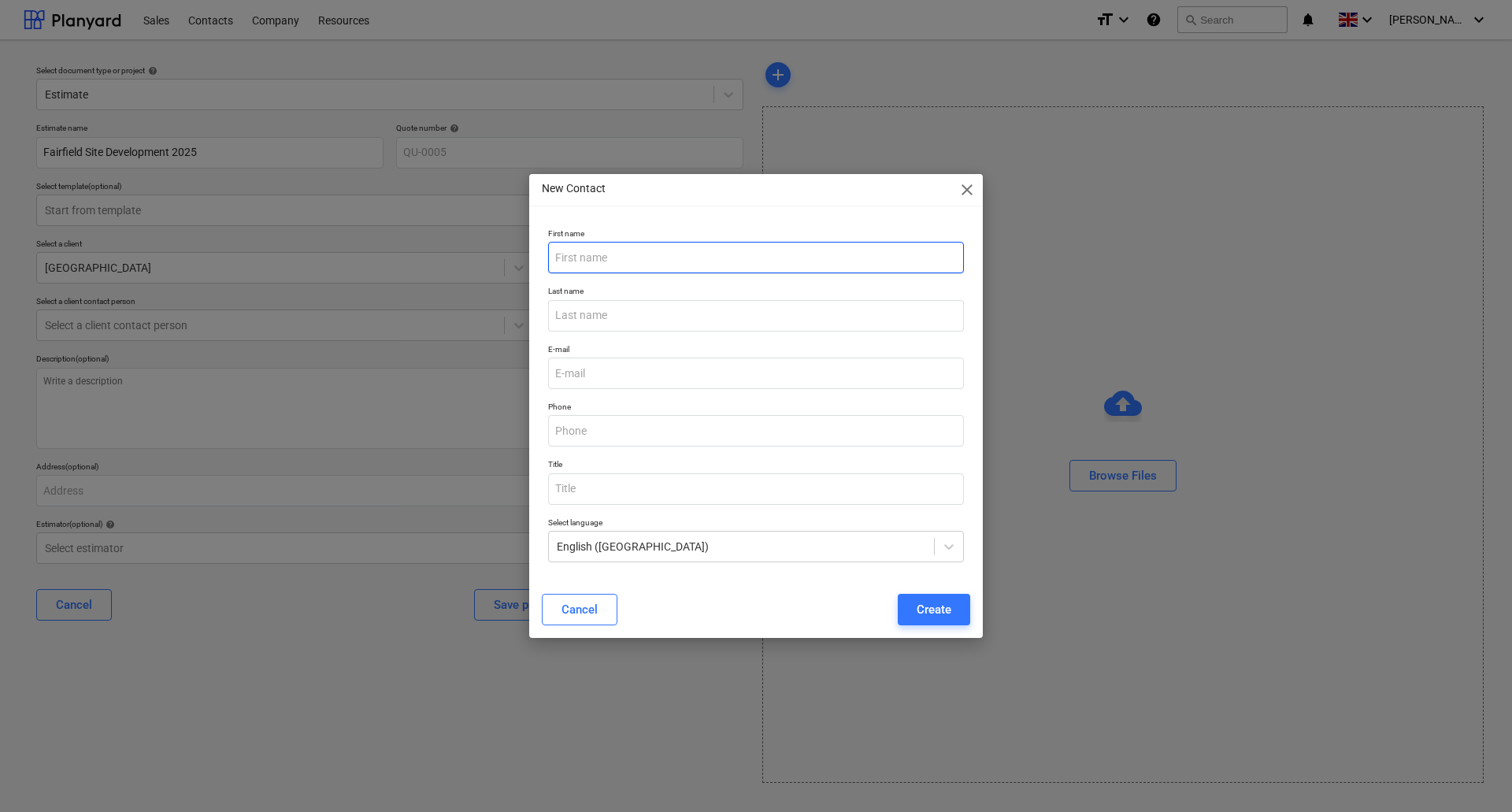
click at [641, 262] on input "text" at bounding box center [756, 257] width 416 height 32
type input "[PERSON_NAME]"
click at [629, 372] on input "email" at bounding box center [756, 372] width 416 height 32
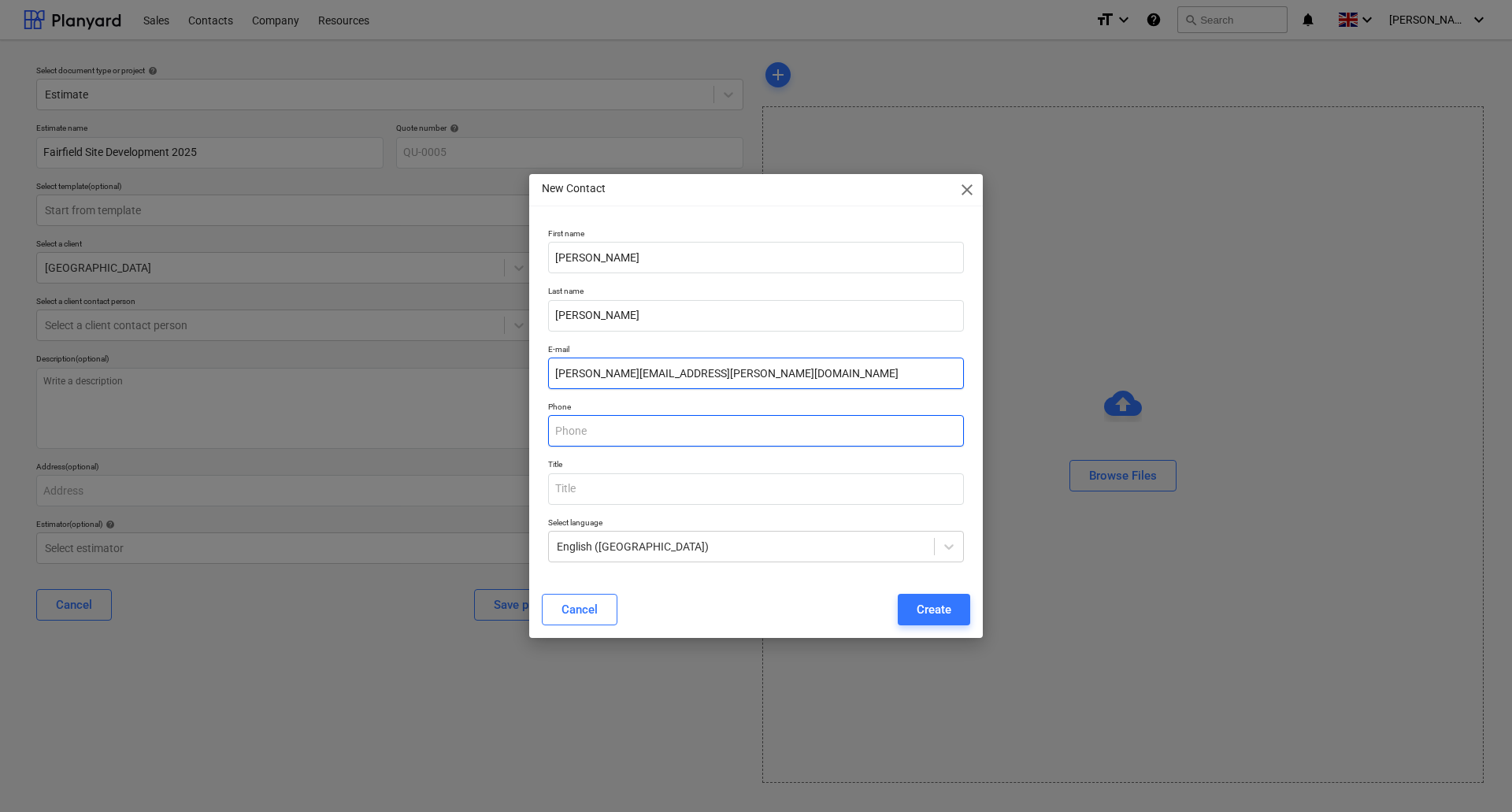
type input "[PERSON_NAME][EMAIL_ADDRESS][PERSON_NAME][DOMAIN_NAME]"
click at [649, 433] on input "text" at bounding box center [756, 430] width 416 height 32
click at [610, 432] on input "text" at bounding box center [756, 430] width 416 height 32
type input "07590 417 612"
type input "PM"
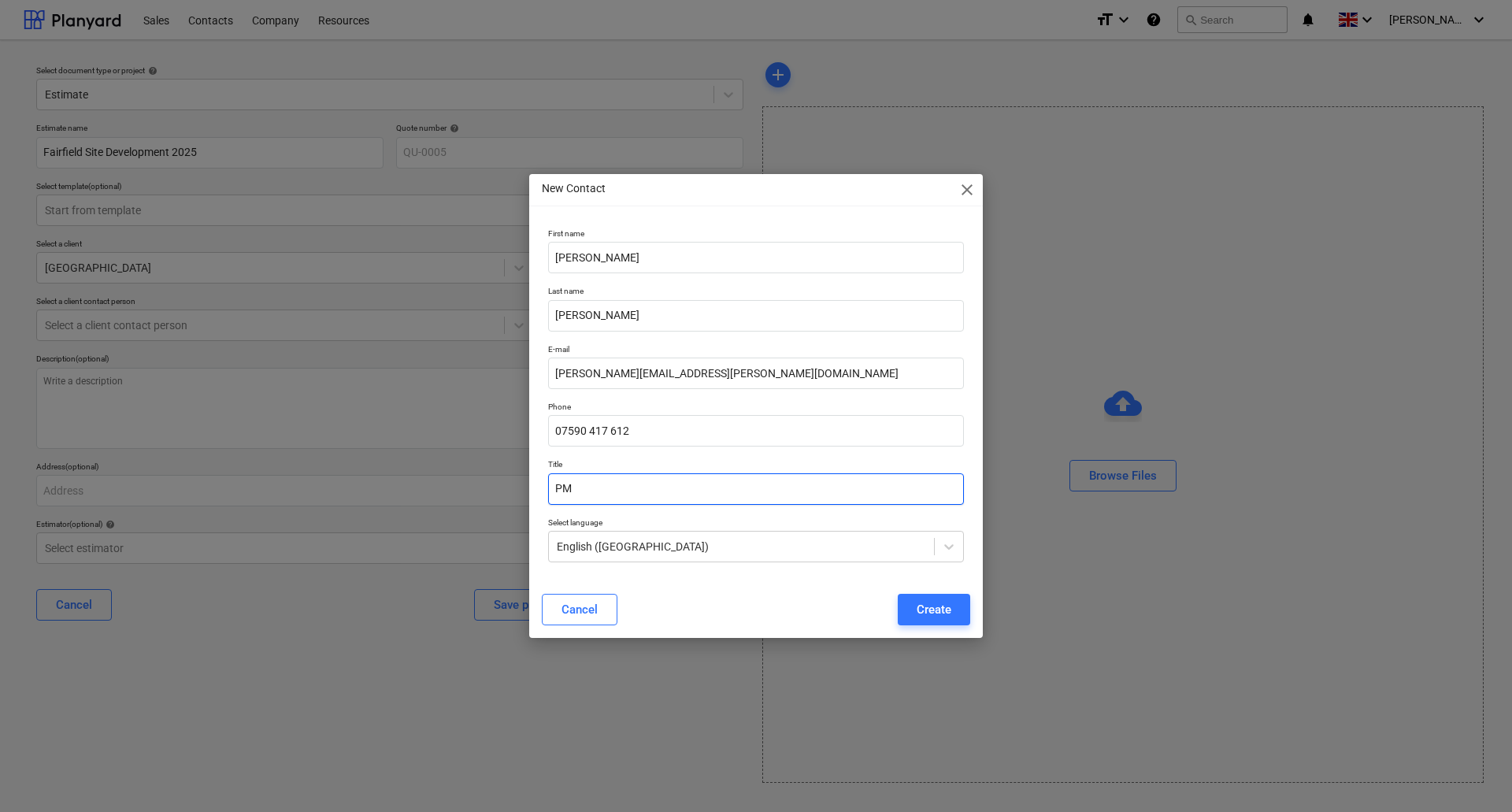
drag, startPoint x: 731, startPoint y: 491, endPoint x: 305, endPoint y: 509, distance: 426.4
click at [296, 503] on div "New Contact close First name [PERSON_NAME] Last name [PERSON_NAME] E-mail [PERS…" at bounding box center [756, 406] width 1512 height 812
click at [905, 602] on button "Create" at bounding box center [935, 609] width 73 height 32
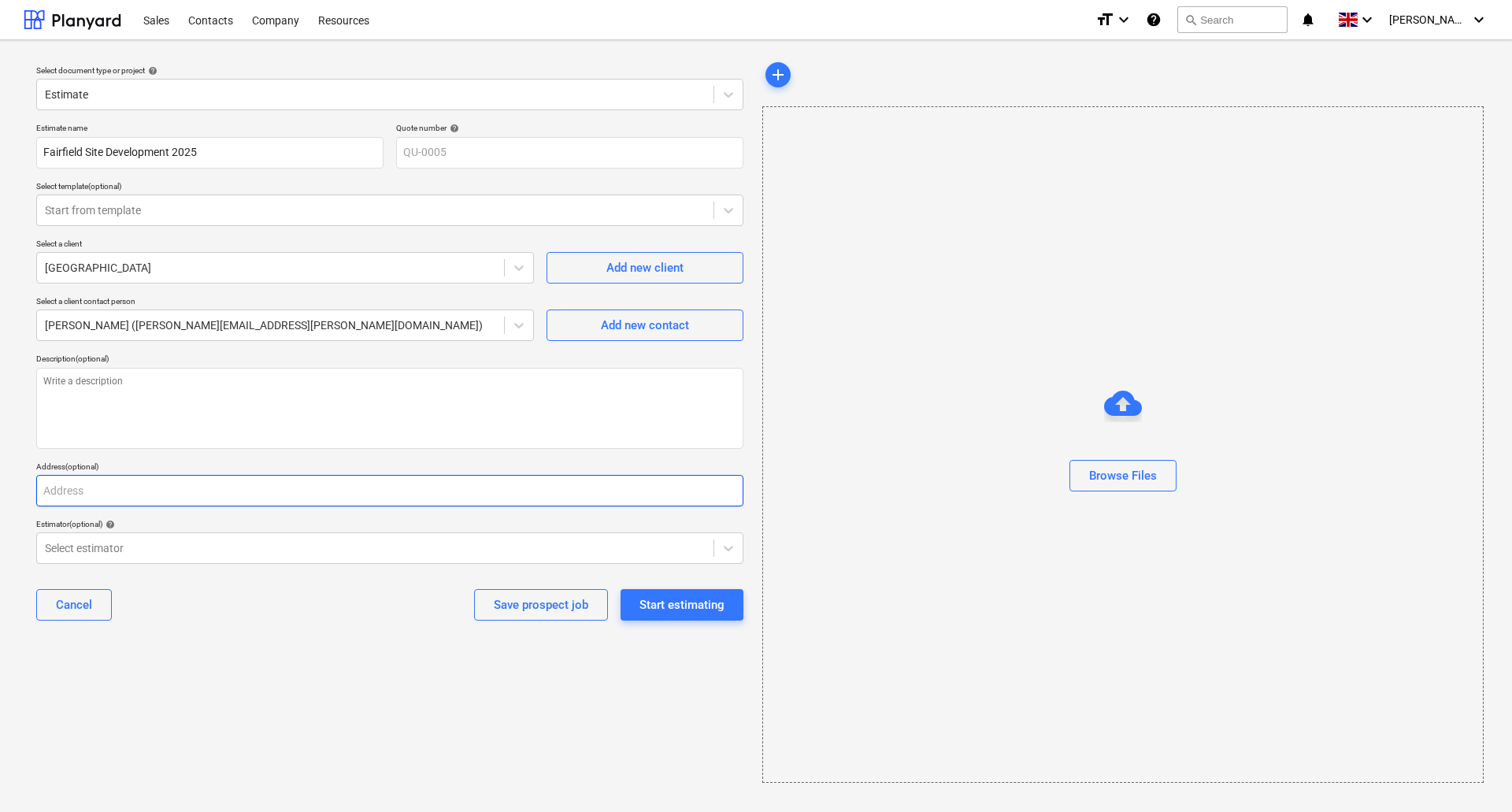
click at [116, 492] on input "text" at bounding box center [390, 490] width 708 height 32
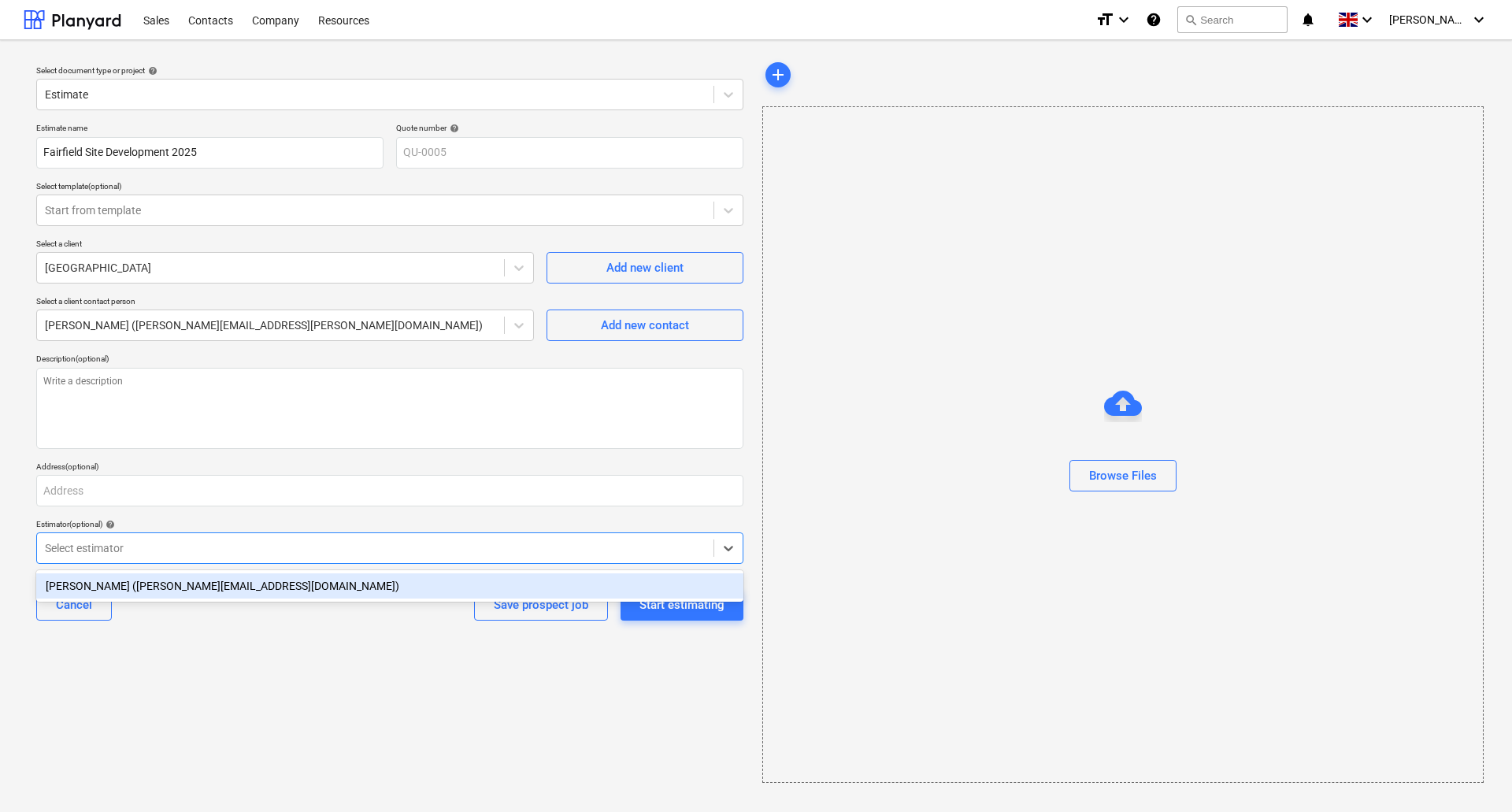
click at [381, 555] on div at bounding box center [375, 548] width 661 height 15
click at [214, 590] on div "[PERSON_NAME] ([PERSON_NAME][EMAIL_ADDRESS][DOMAIN_NAME])" at bounding box center [390, 586] width 708 height 25
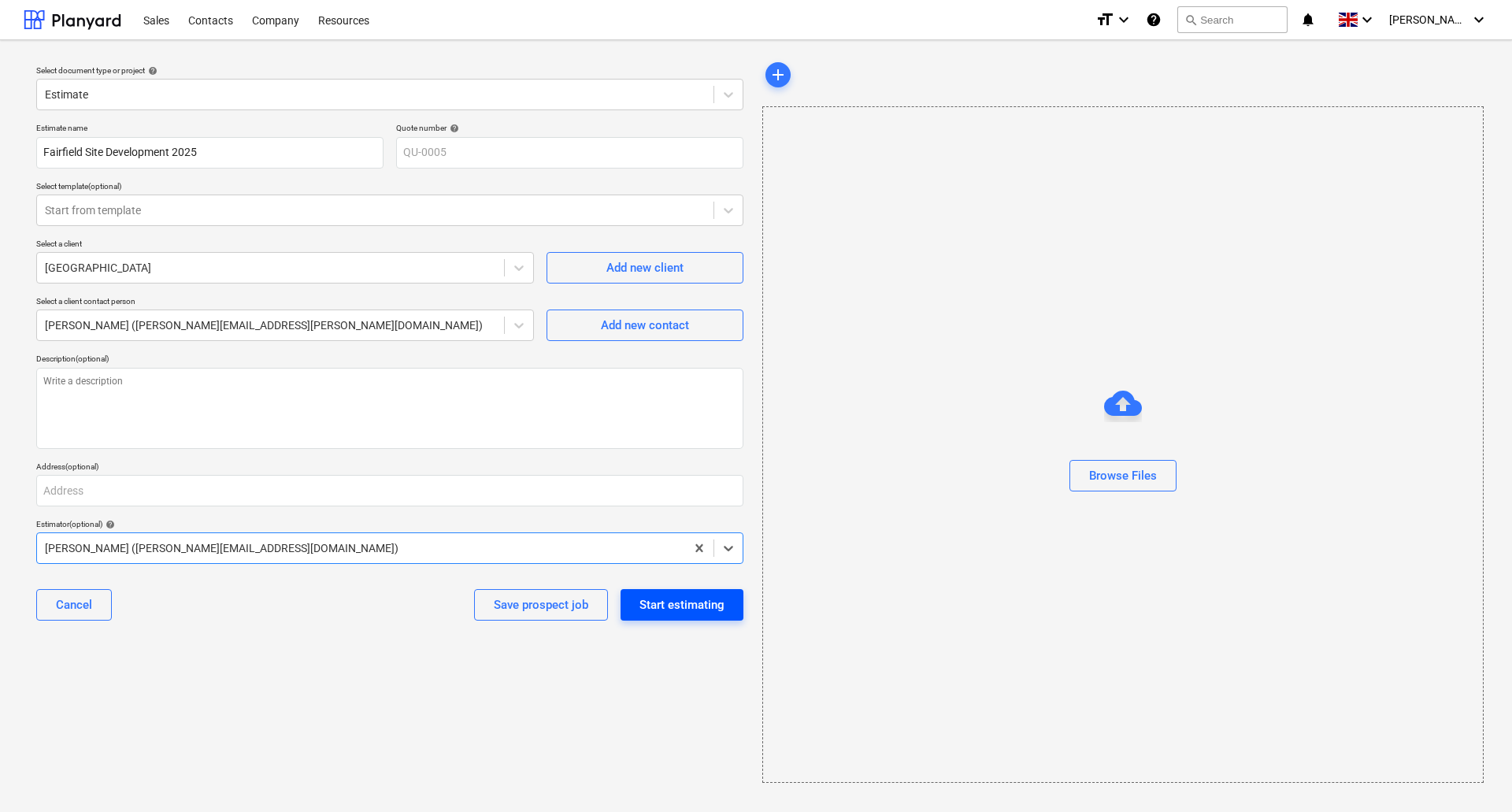
click at [700, 602] on div "Start estimating" at bounding box center [682, 604] width 85 height 20
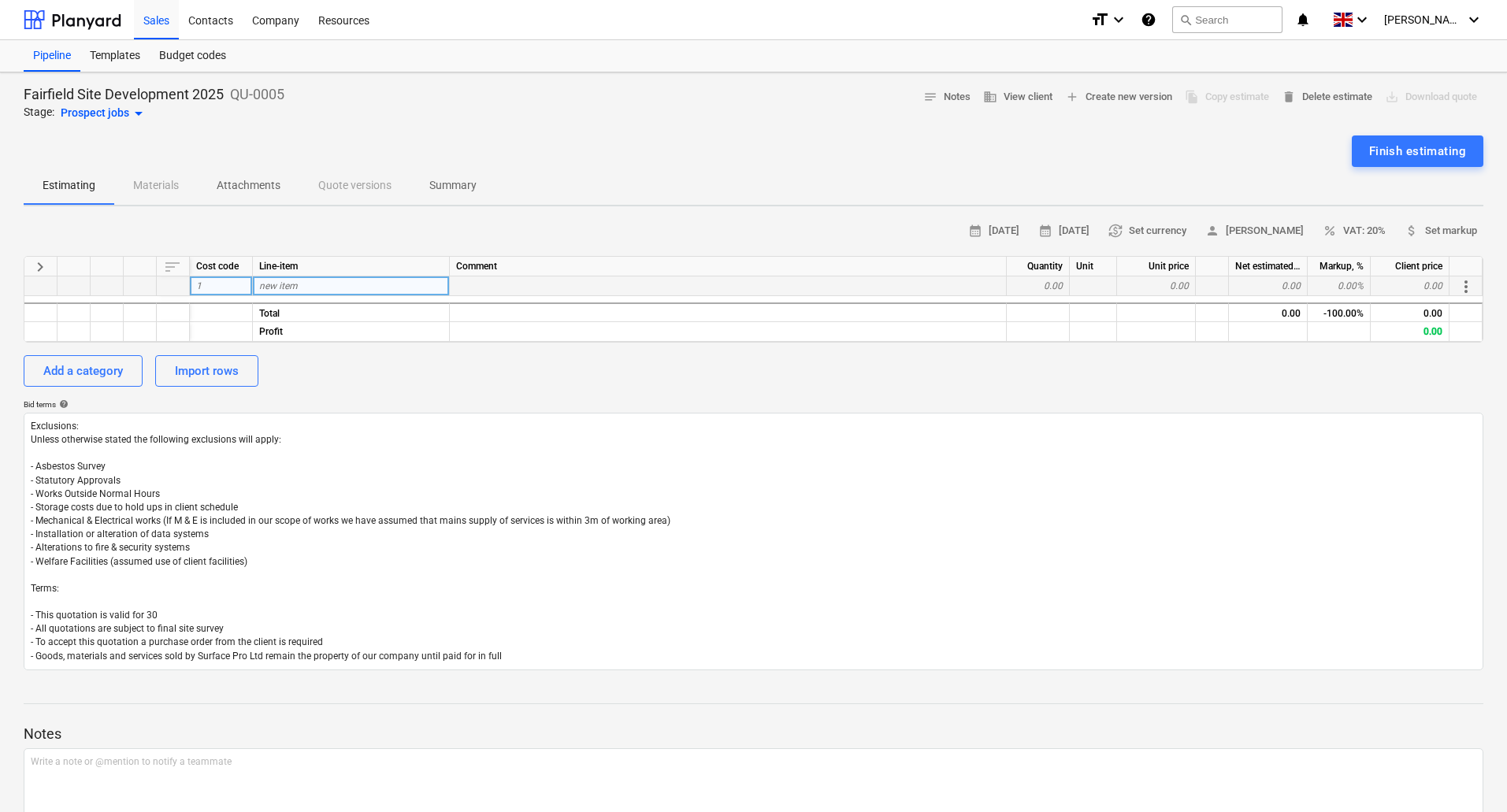
click at [310, 283] on div "new item" at bounding box center [352, 286] width 197 height 20
click at [106, 367] on div "Add a category" at bounding box center [82, 371] width 80 height 20
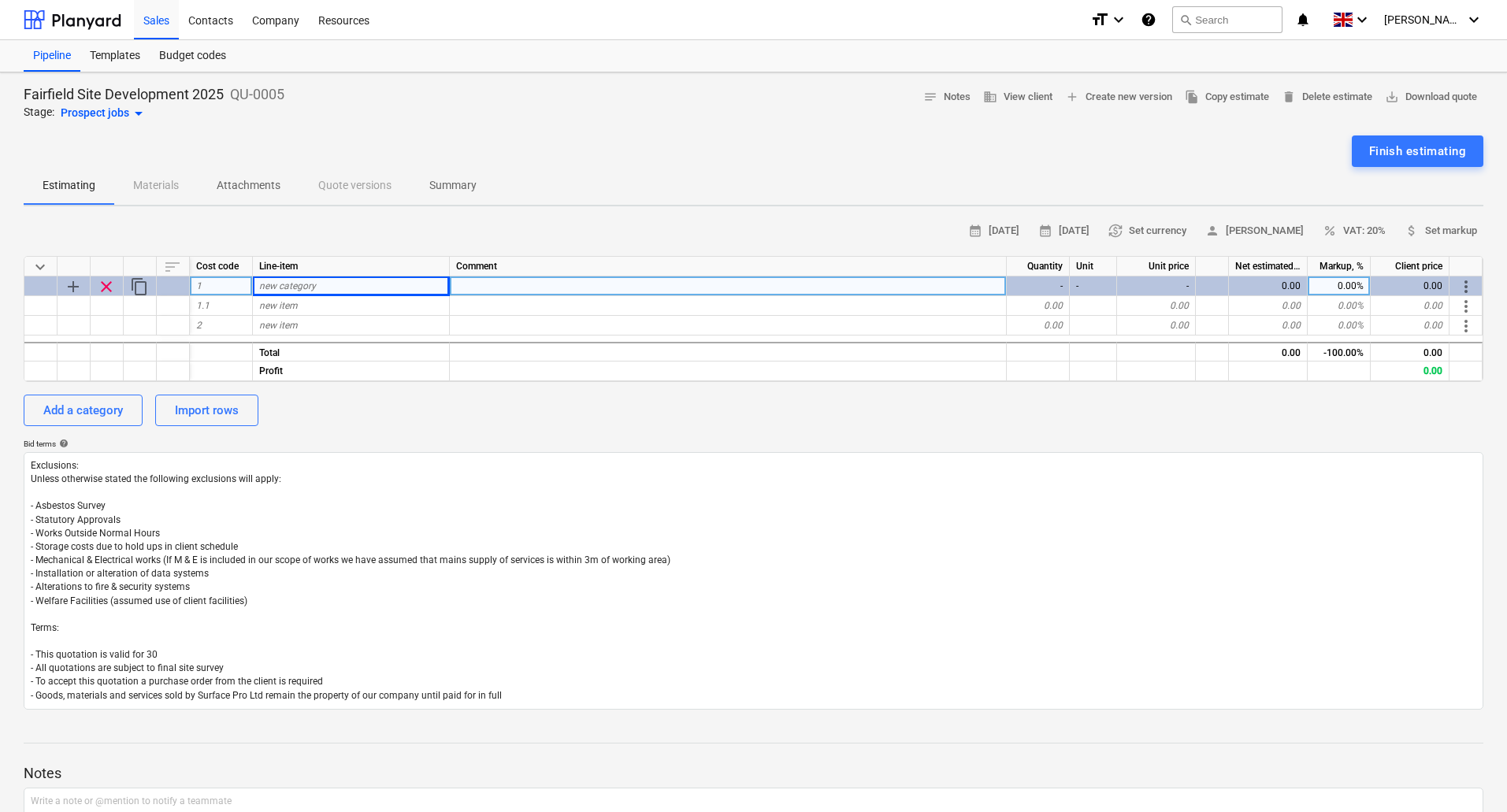
click at [76, 285] on span "add" at bounding box center [74, 287] width 19 height 19
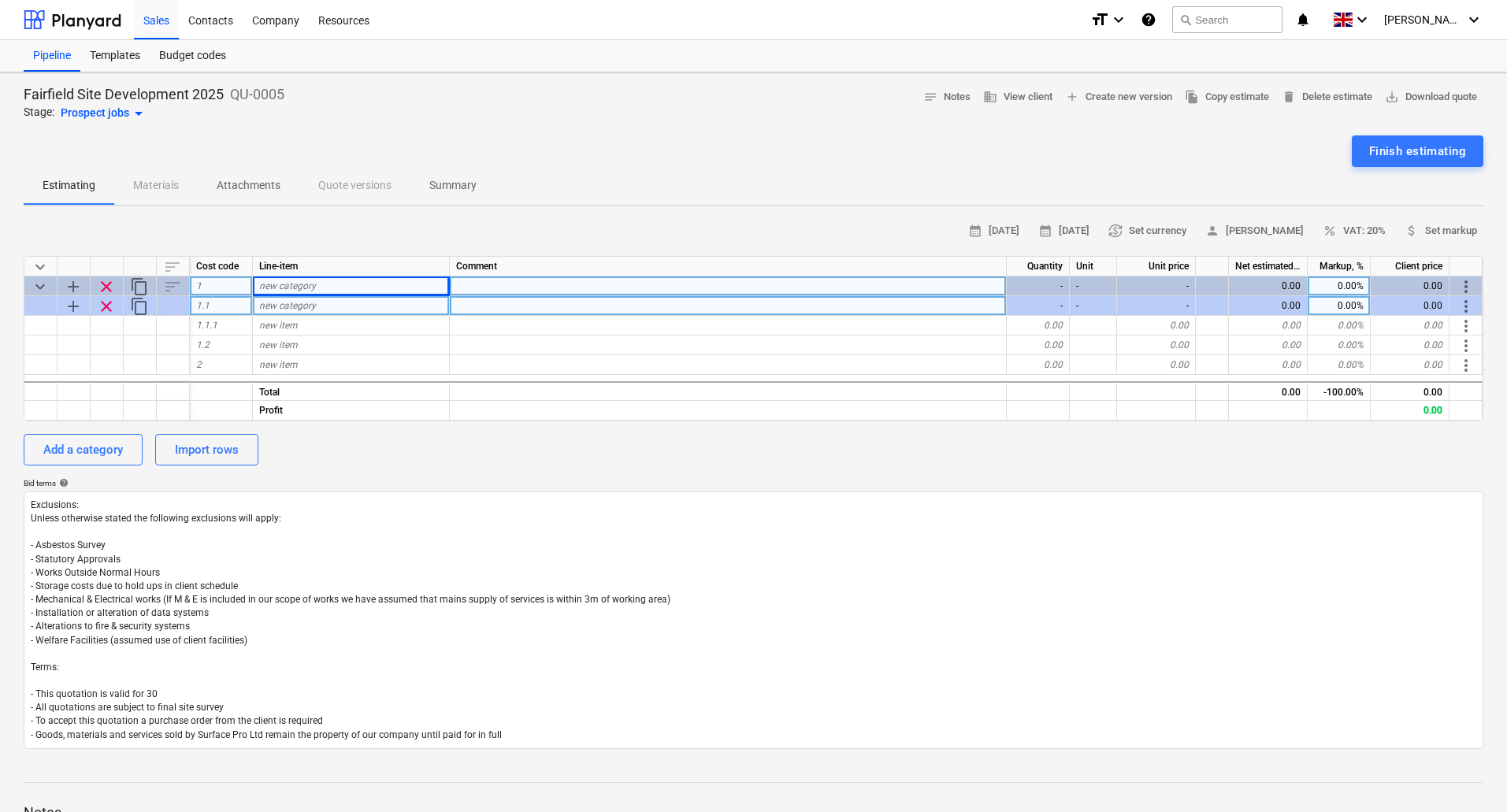
click at [77, 306] on span "add" at bounding box center [74, 306] width 19 height 19
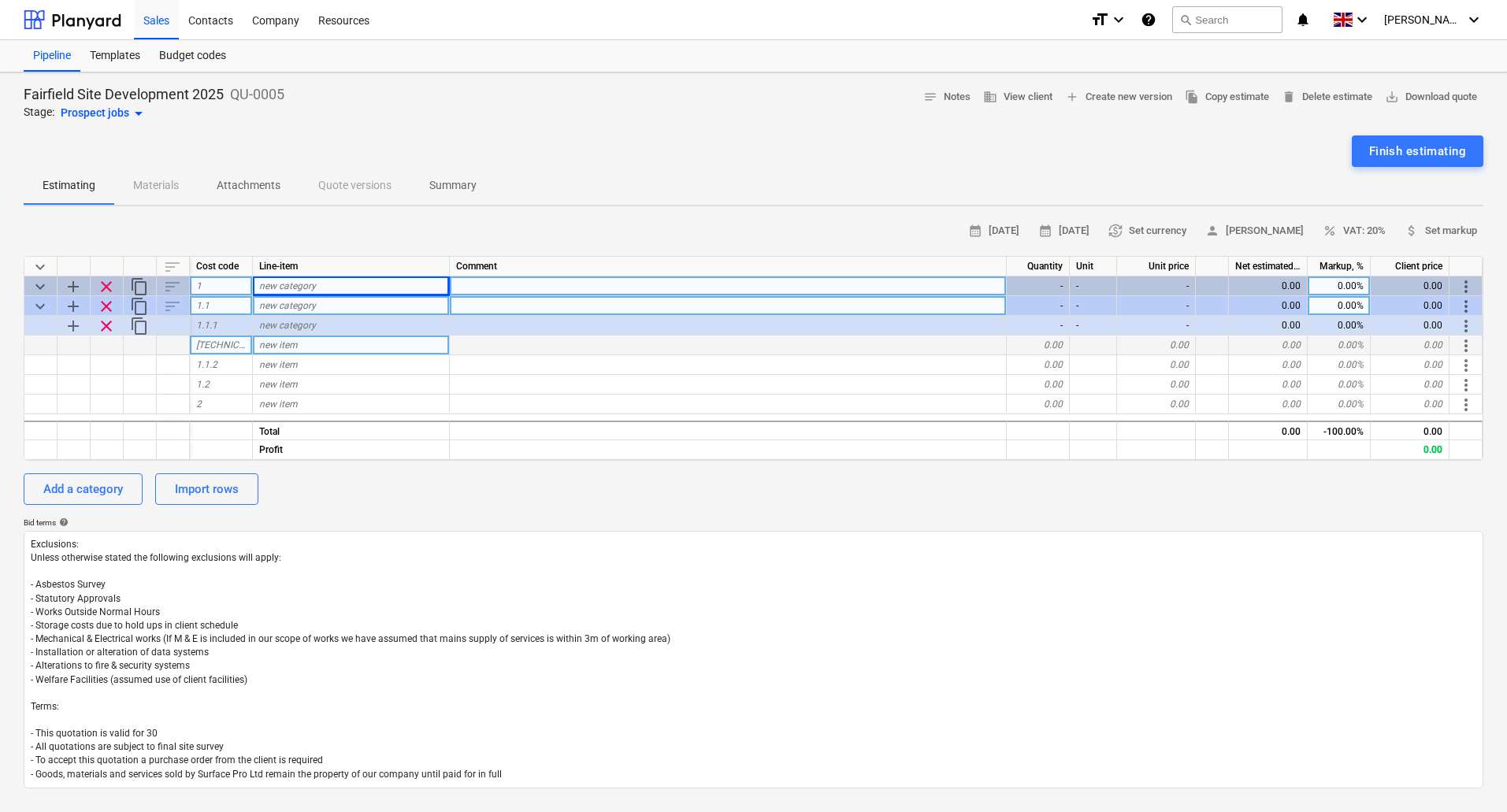
click at [338, 348] on div "new item" at bounding box center [352, 345] width 197 height 20
click at [106, 322] on span "clear" at bounding box center [106, 327] width 19 height 19
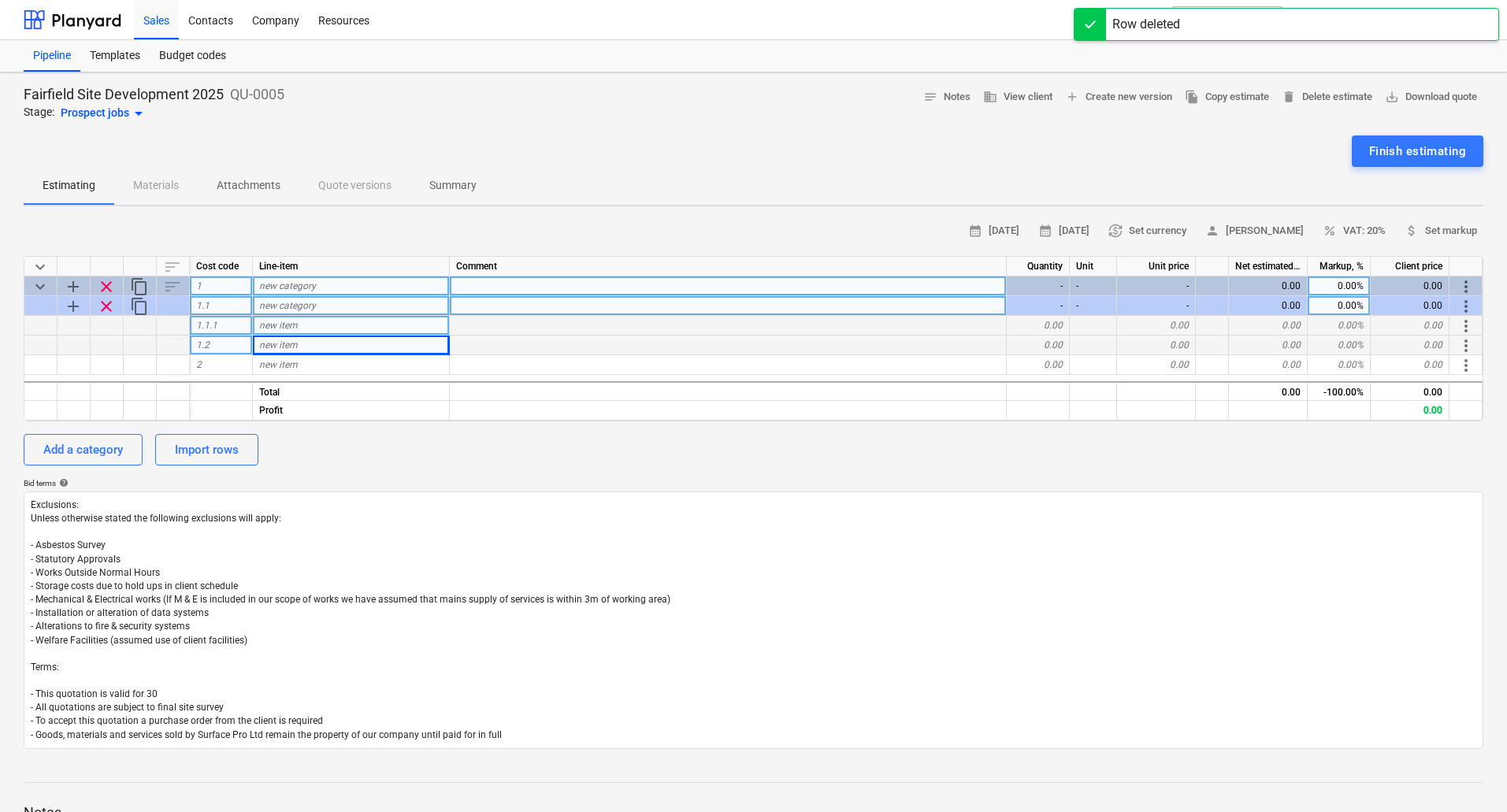
click at [108, 304] on span "clear" at bounding box center [106, 306] width 19 height 19
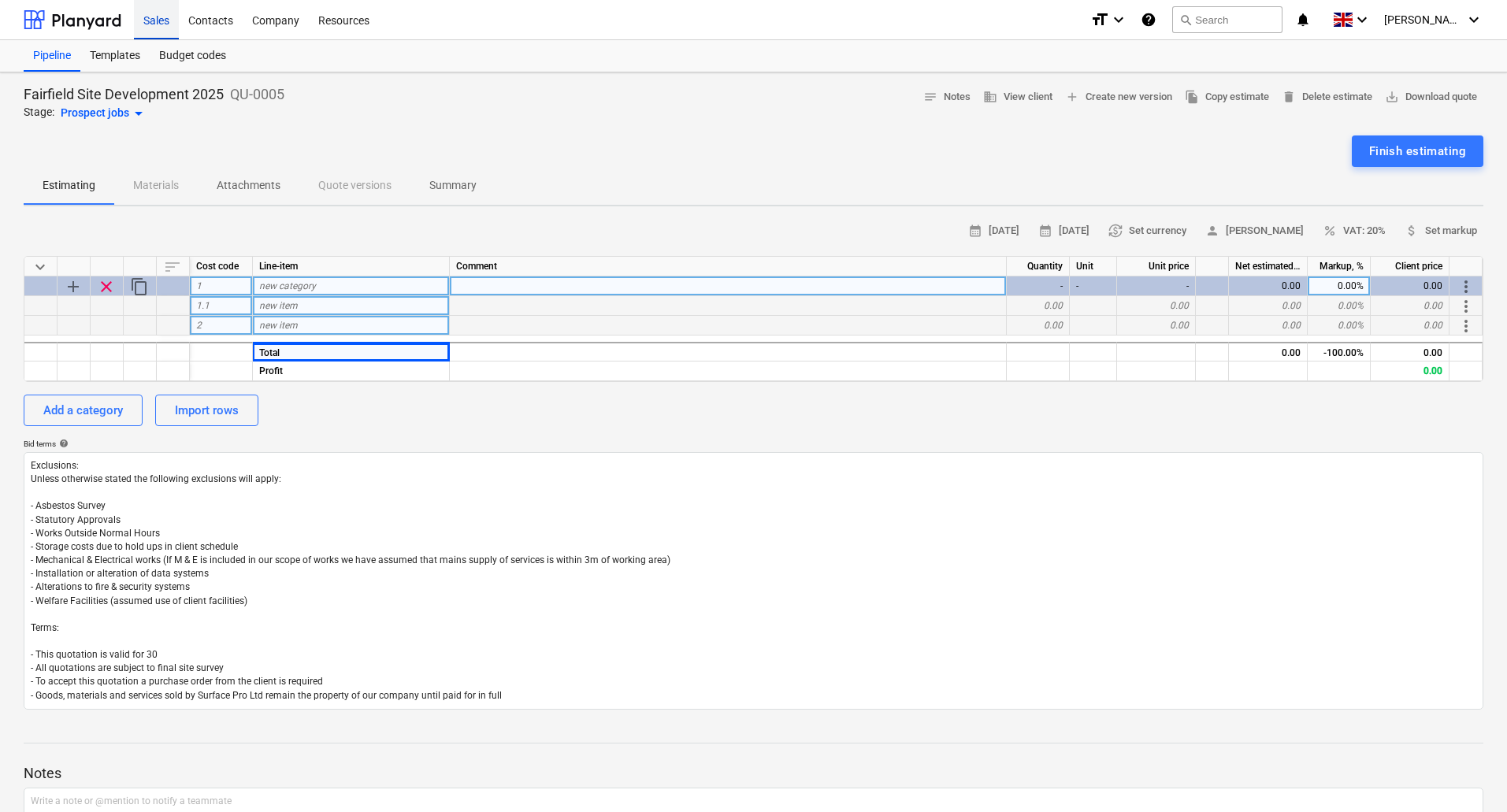
click at [157, 19] on div "Sales" at bounding box center [156, 19] width 45 height 40
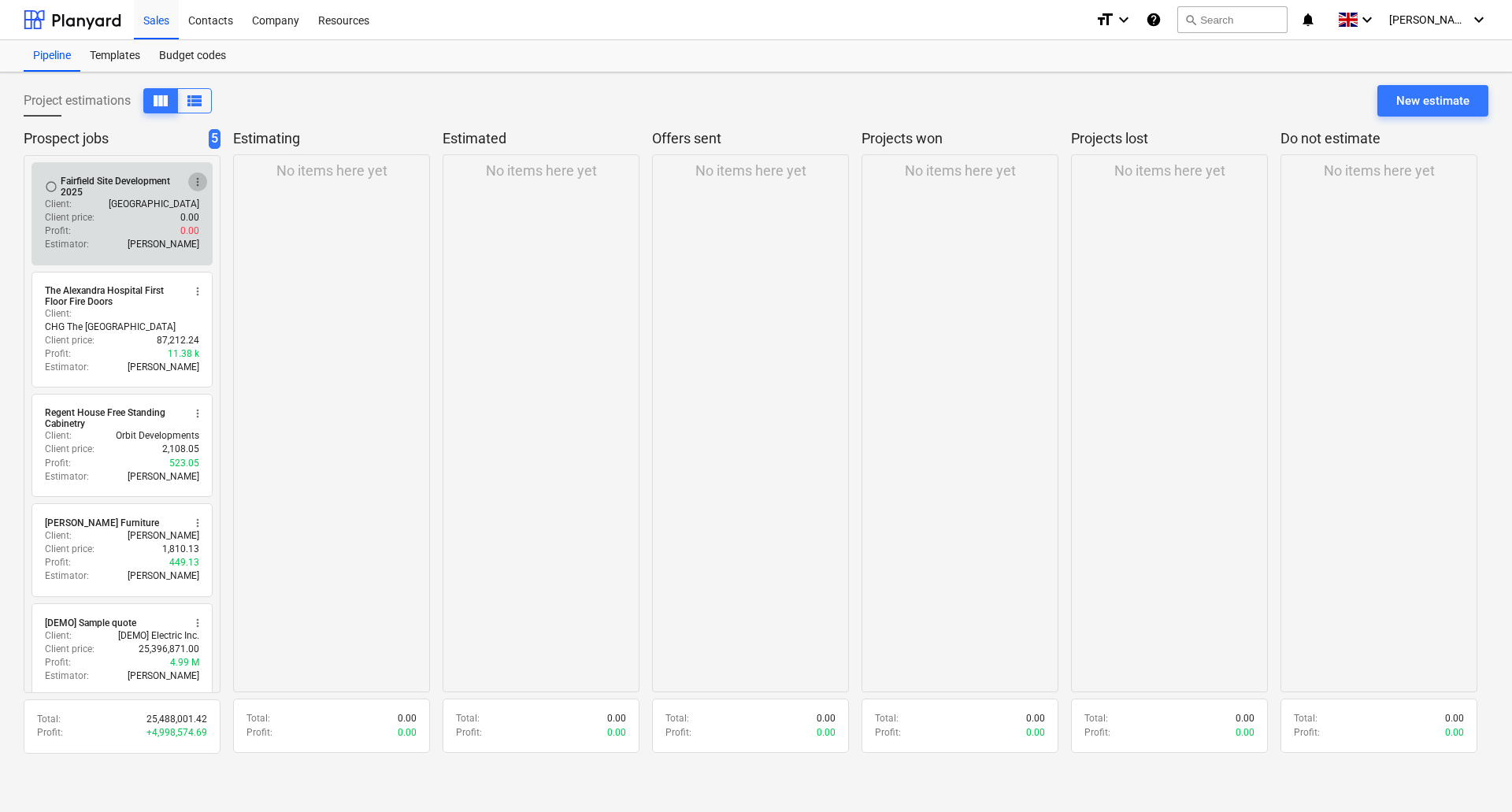
click at [202, 176] on span "more_vert" at bounding box center [197, 181] width 12 height 12
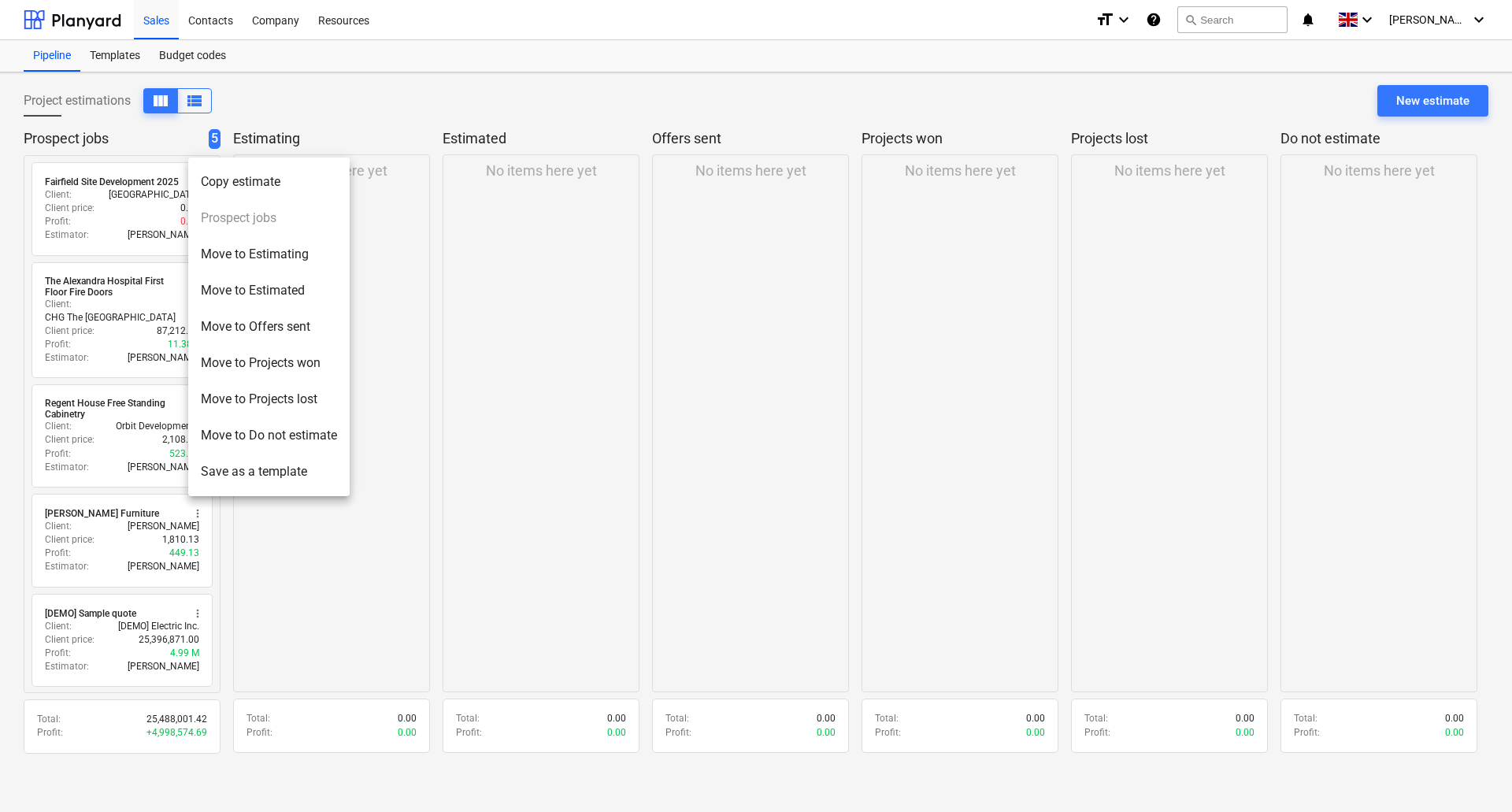
click at [89, 183] on div at bounding box center [756, 406] width 1512 height 812
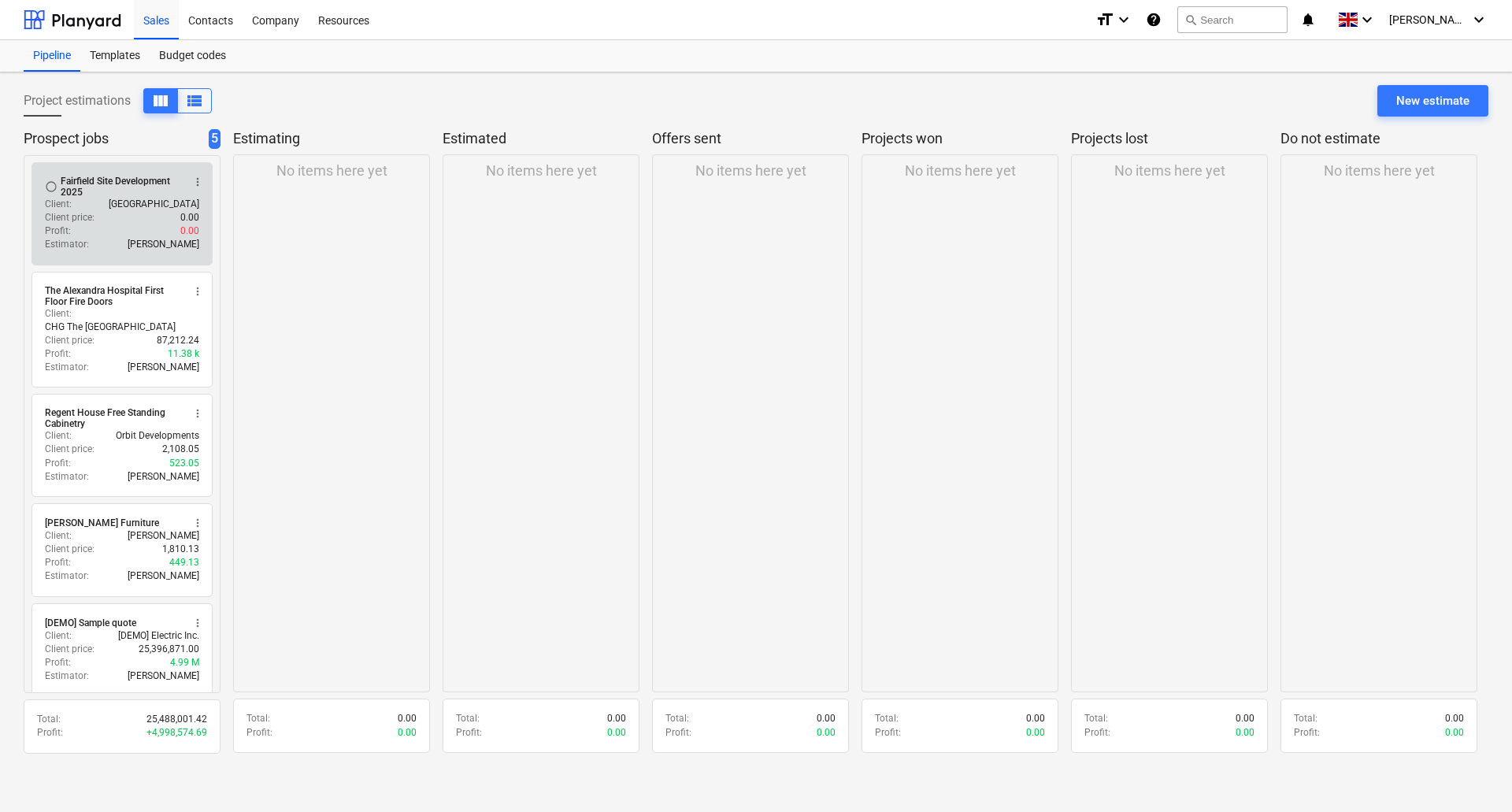
click at [102, 188] on div "Fairfield Site Development 2025" at bounding box center [121, 186] width 122 height 22
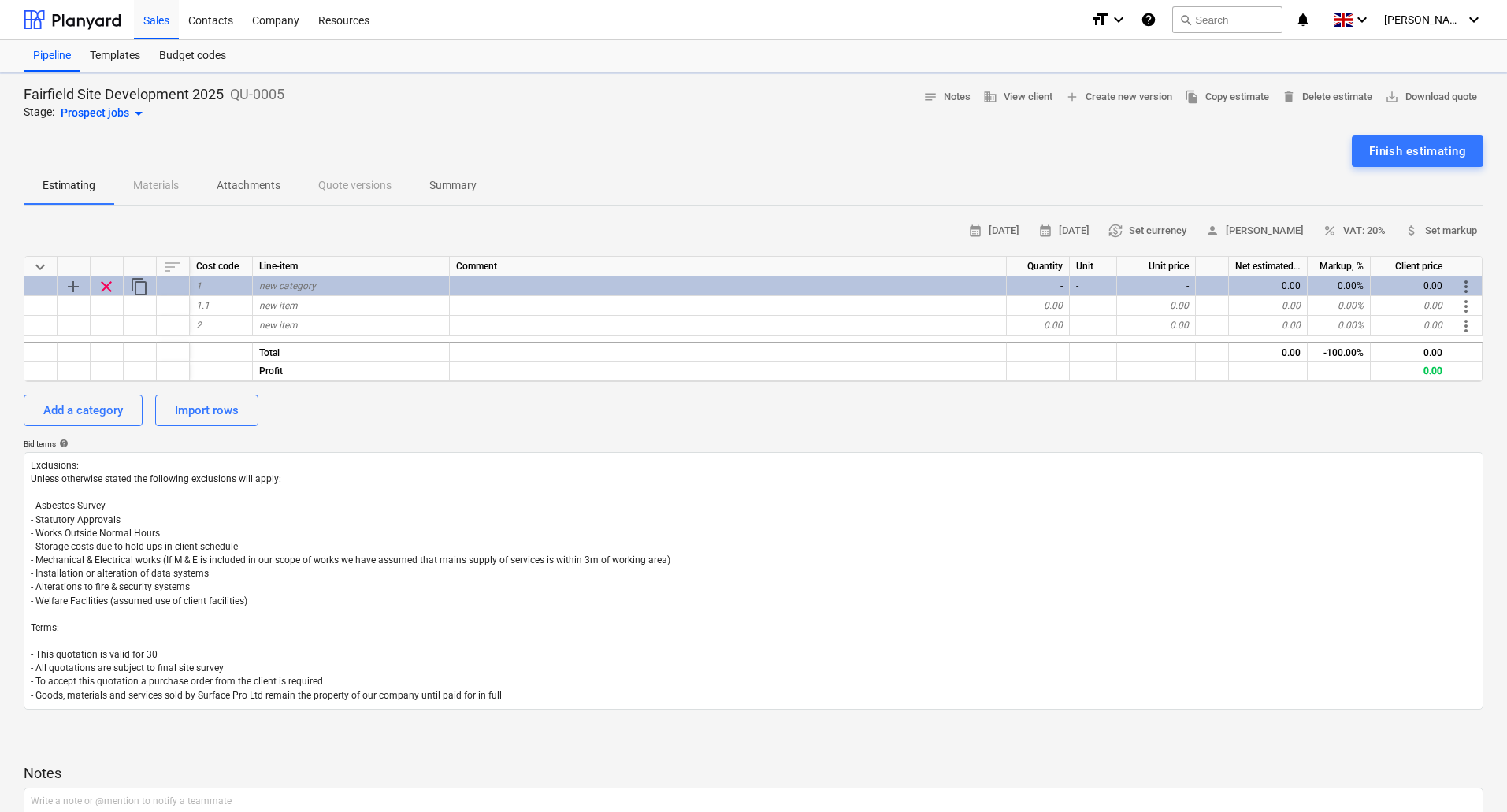
type textarea "x"
click at [118, 109] on div "Prospect jobs arrow_drop_down" at bounding box center [103, 114] width 87 height 19
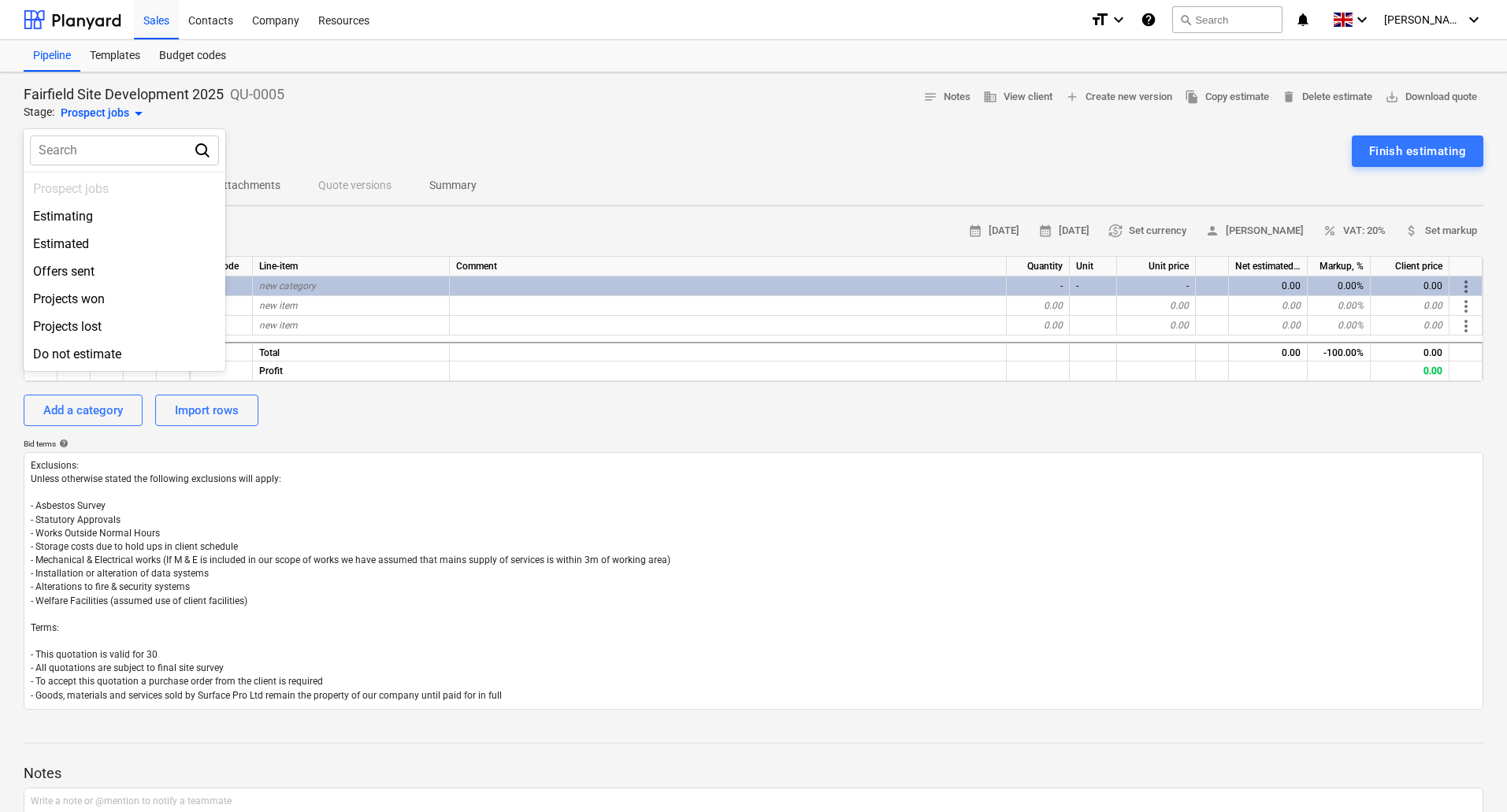
click at [118, 109] on div at bounding box center [753, 406] width 1507 height 812
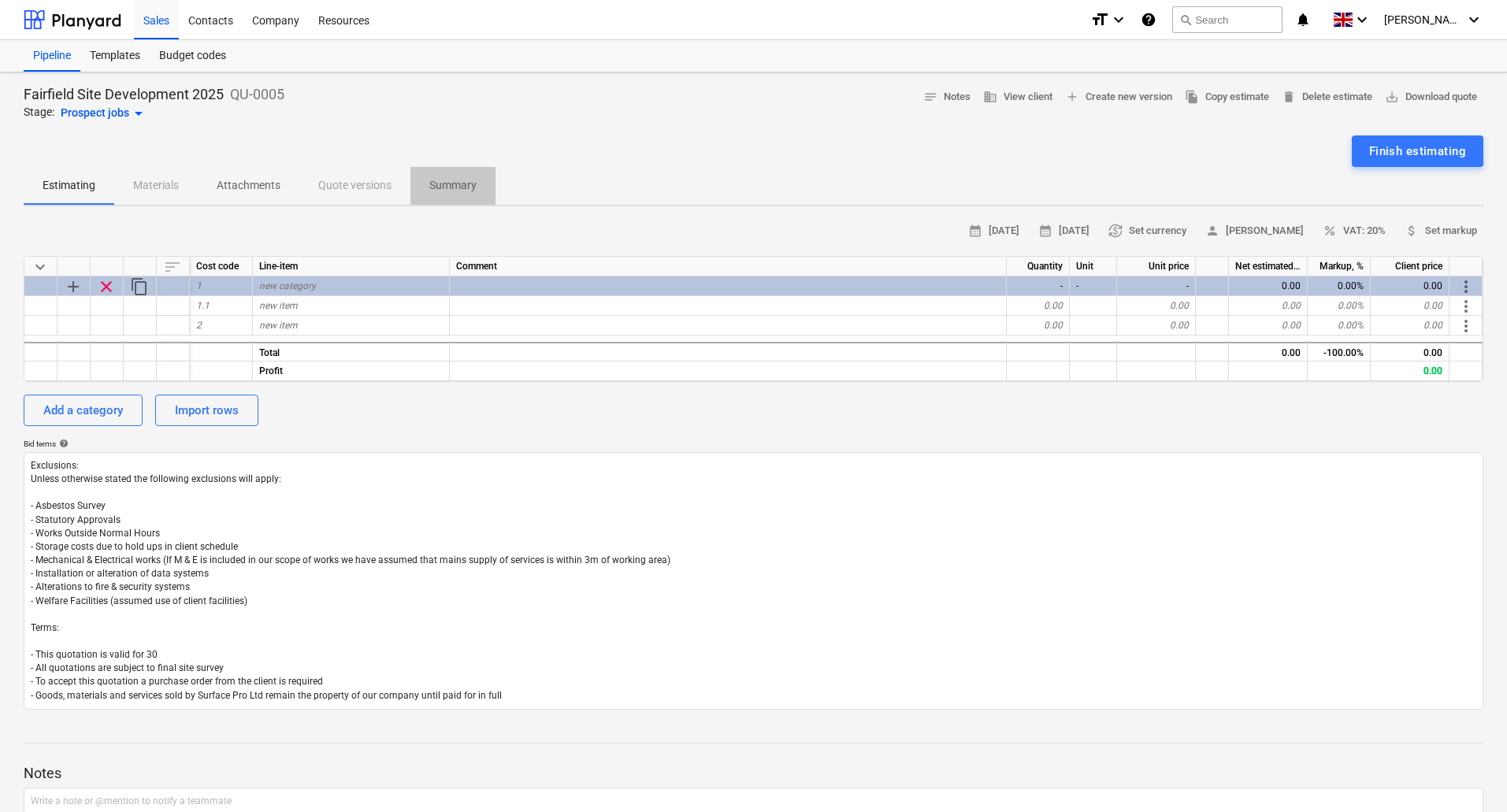
click at [453, 172] on span "Summary" at bounding box center [452, 185] width 85 height 26
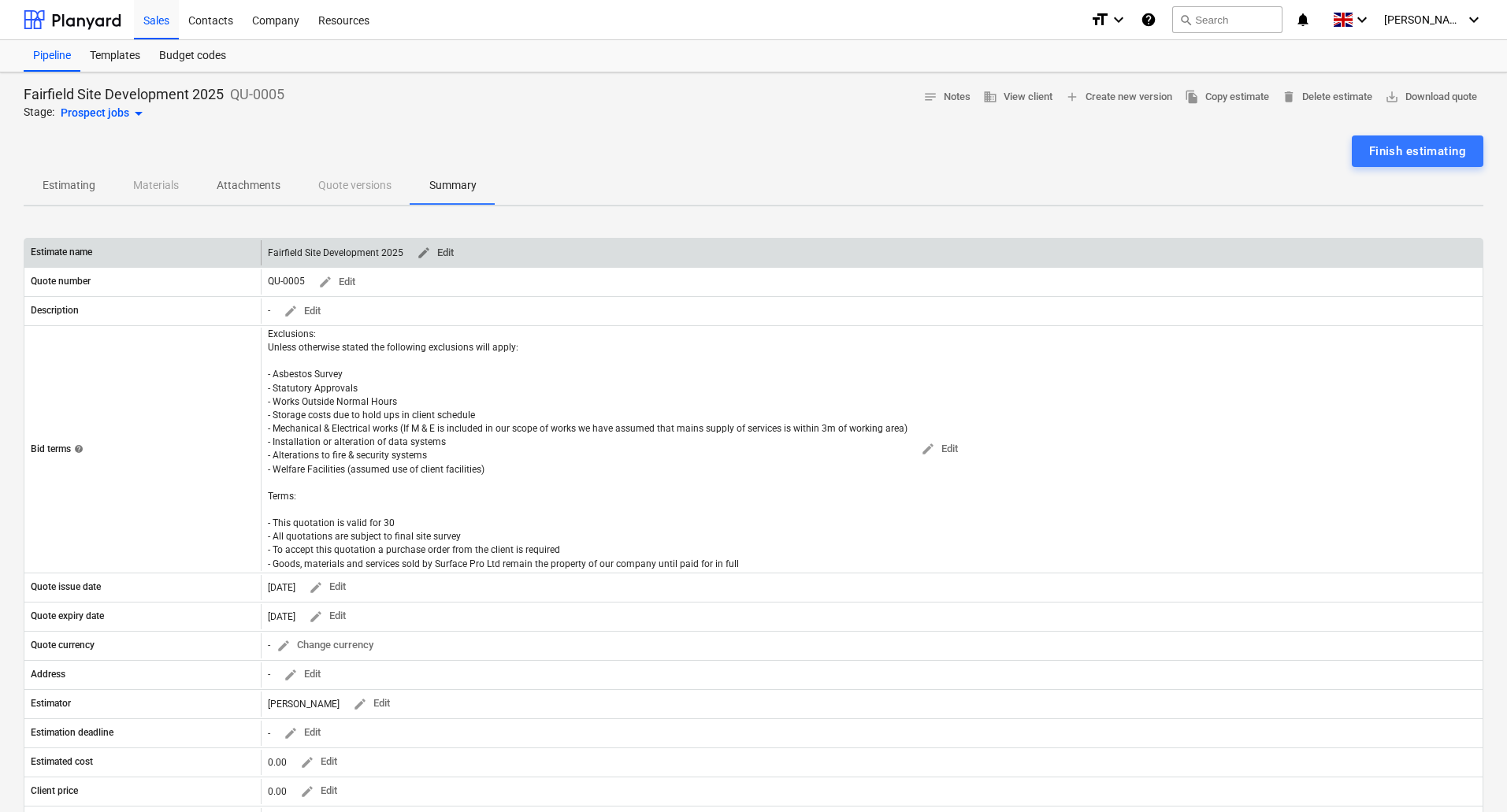
click at [427, 250] on span "edit" at bounding box center [423, 253] width 14 height 14
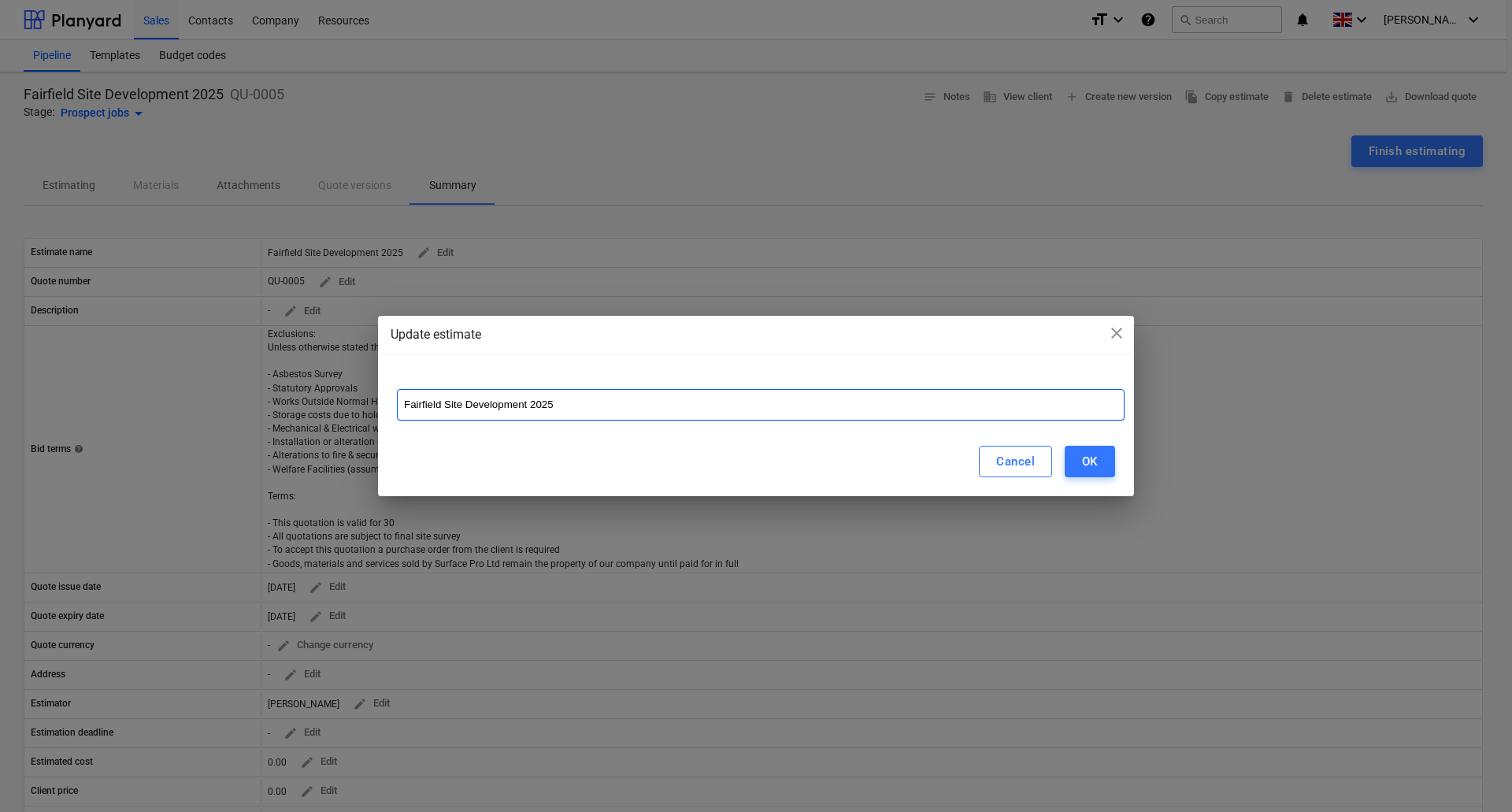
click at [617, 407] on input "Fairfield Site Development 2025" at bounding box center [761, 404] width 728 height 32
type input "Fairfield Site Development 2025 GF"
click at [1102, 461] on button "OK" at bounding box center [1090, 462] width 51 height 32
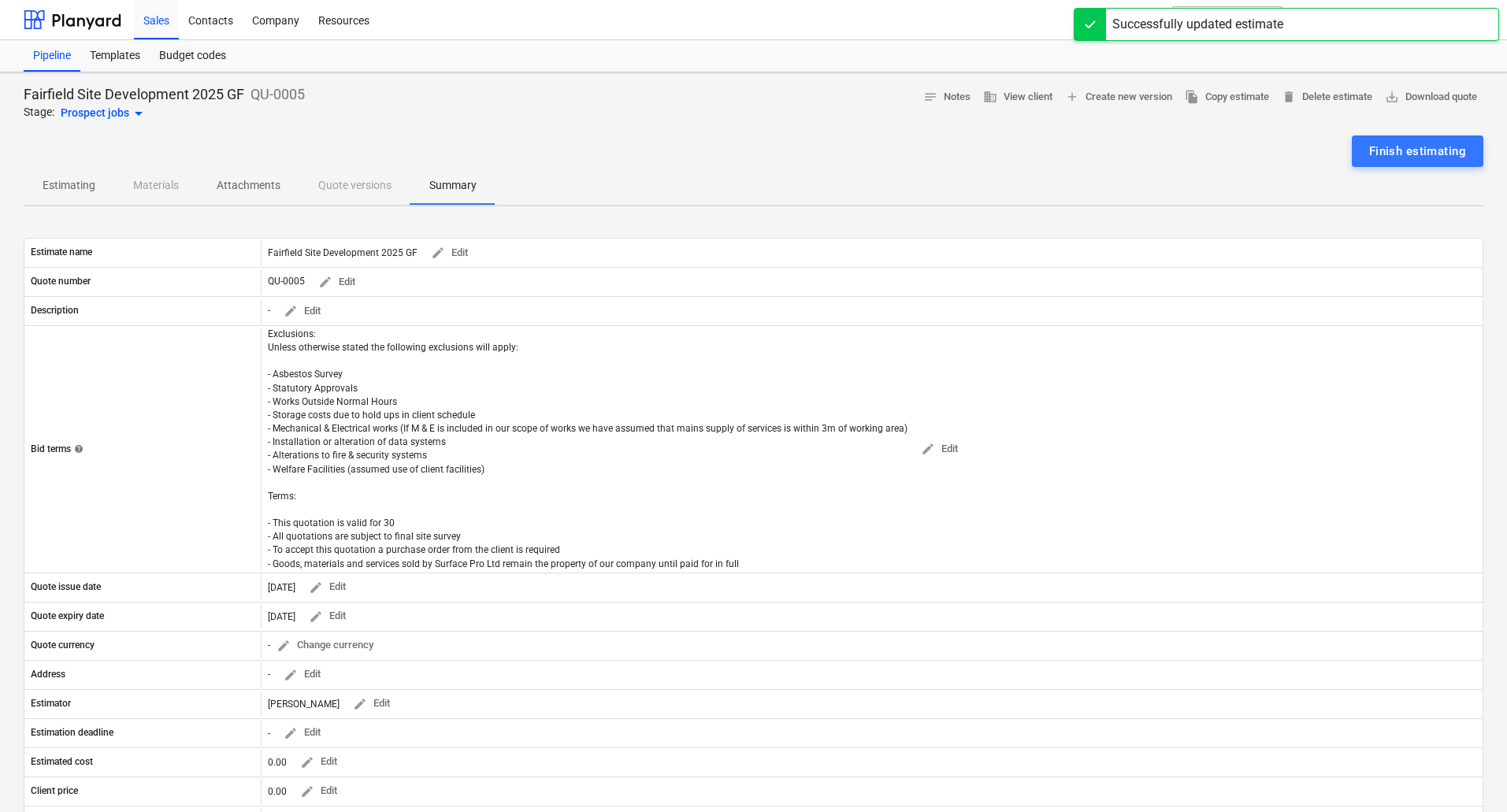
click at [73, 185] on p "Estimating" at bounding box center [68, 185] width 53 height 16
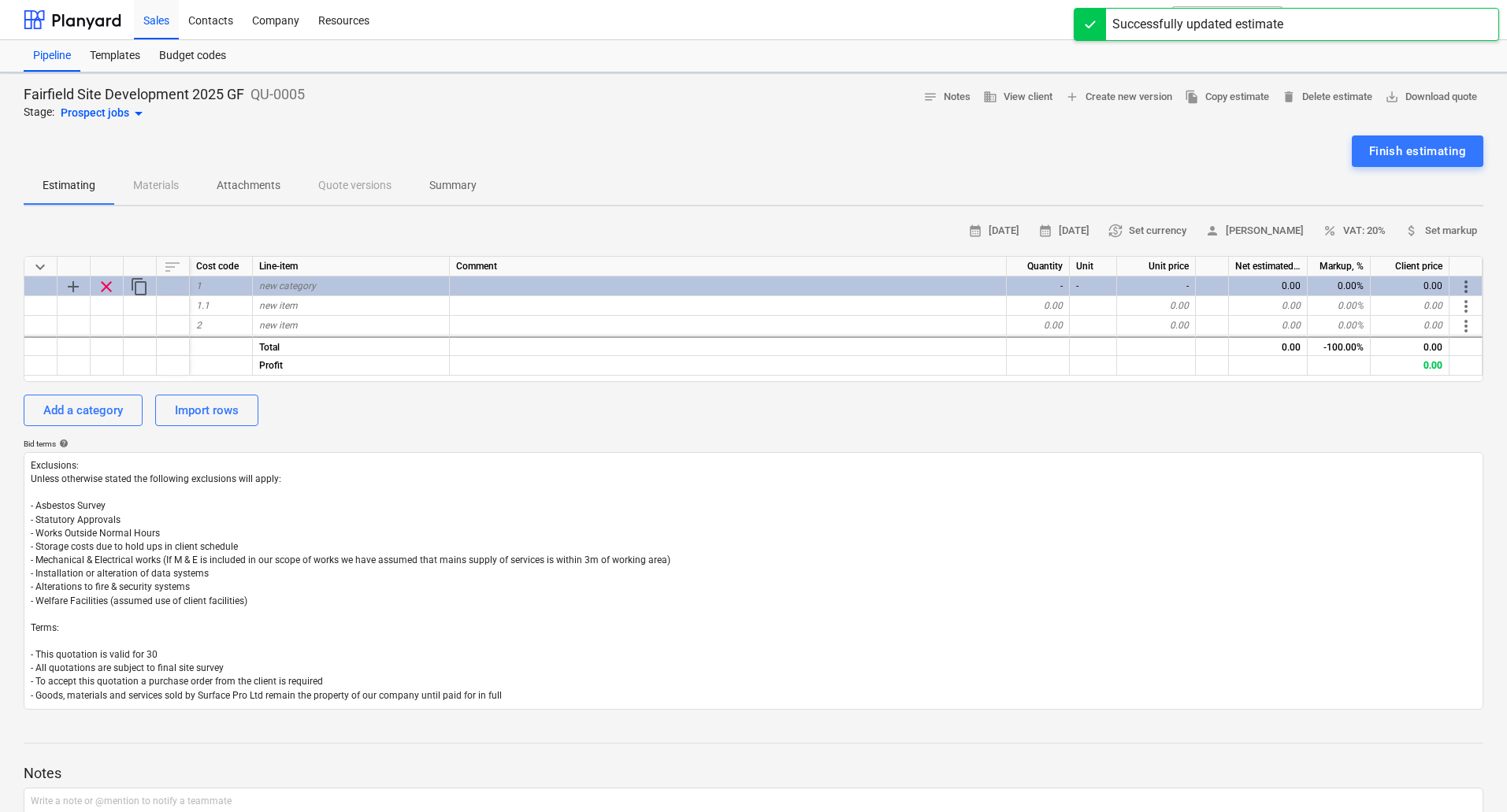
type textarea "x"
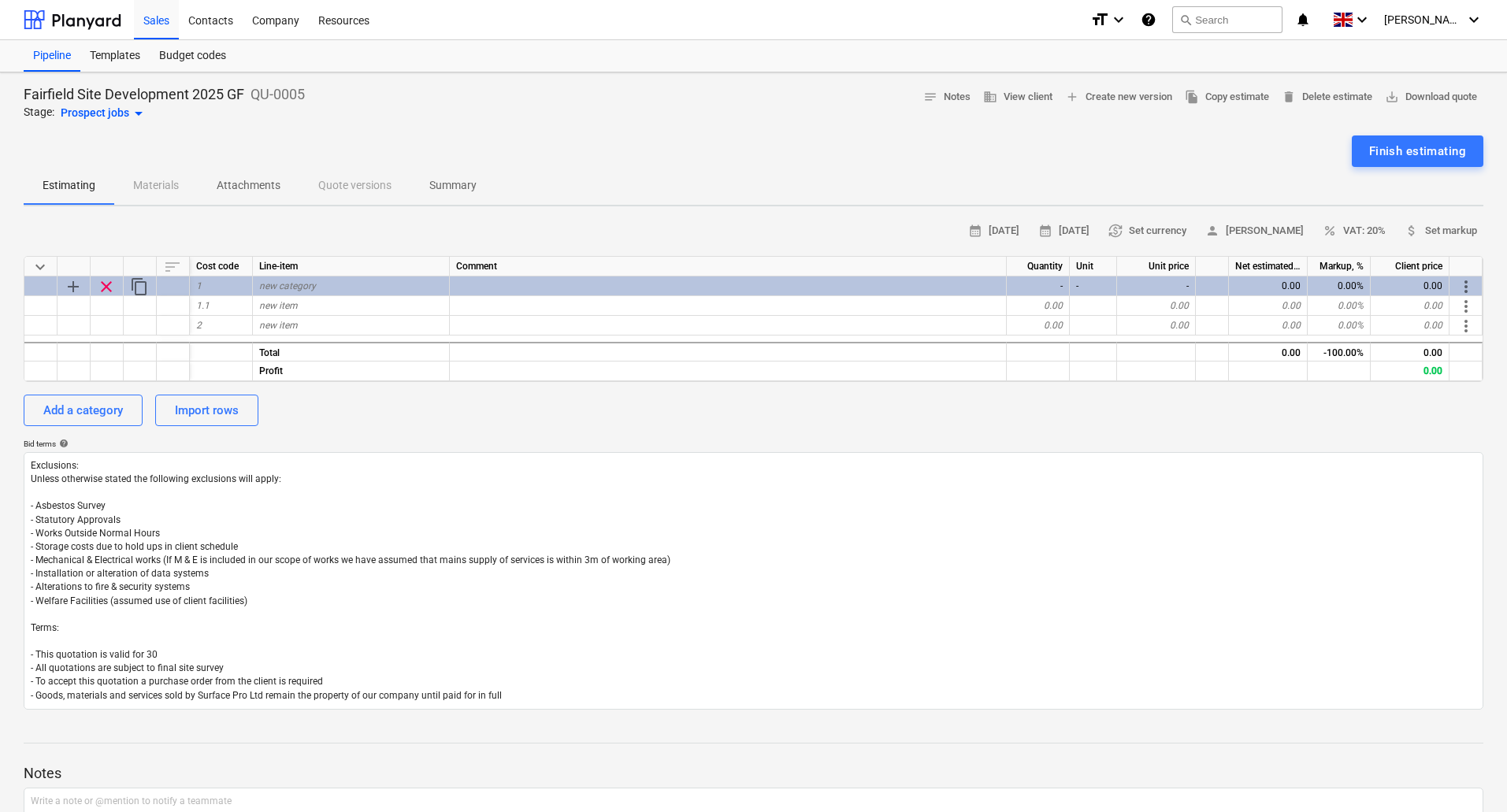
scroll to position [131, 0]
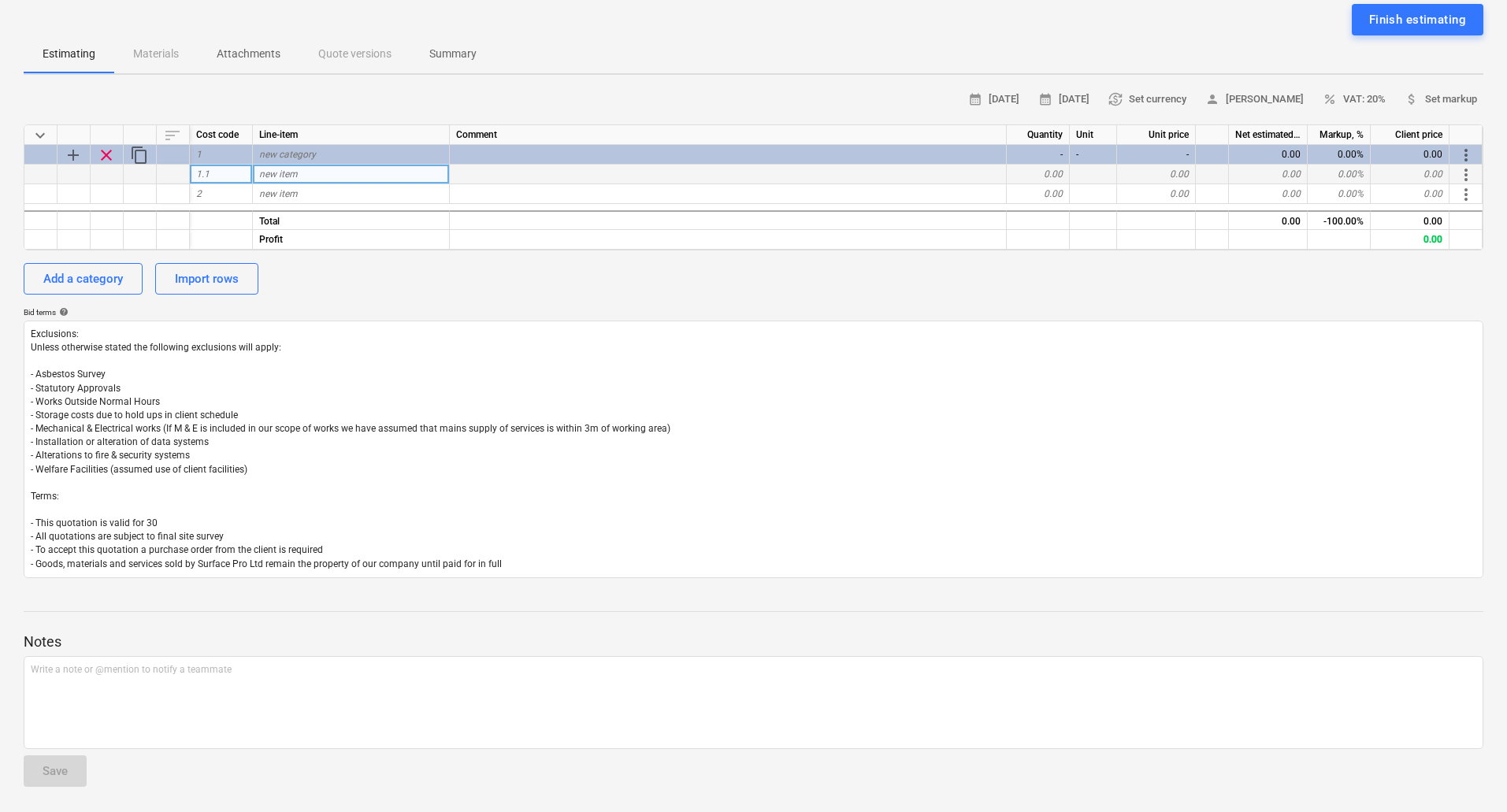
click at [295, 174] on span "new item" at bounding box center [279, 174] width 38 height 11
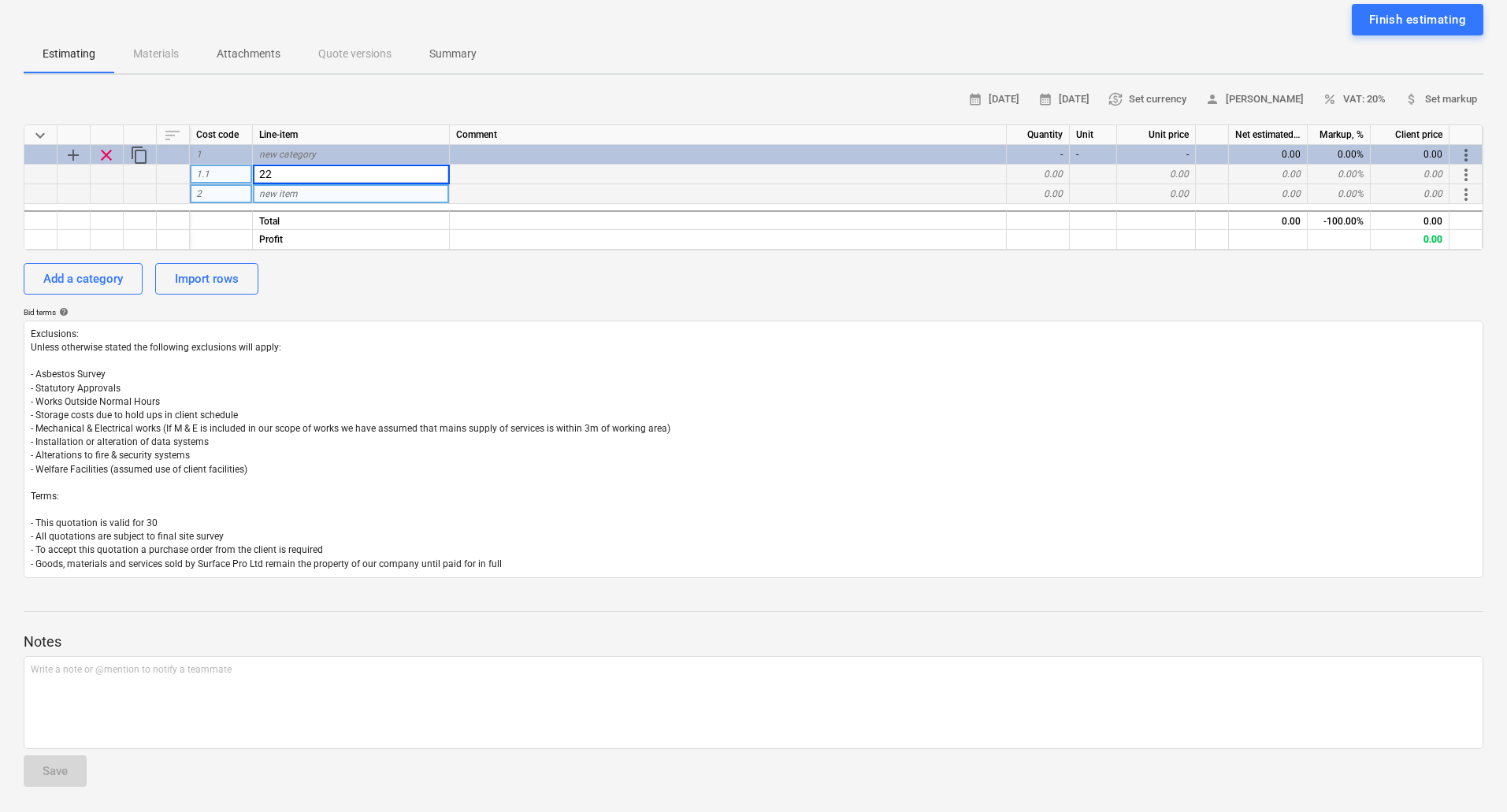
type input "222"
click at [377, 189] on div "new item" at bounding box center [352, 193] width 197 height 20
type textarea "x"
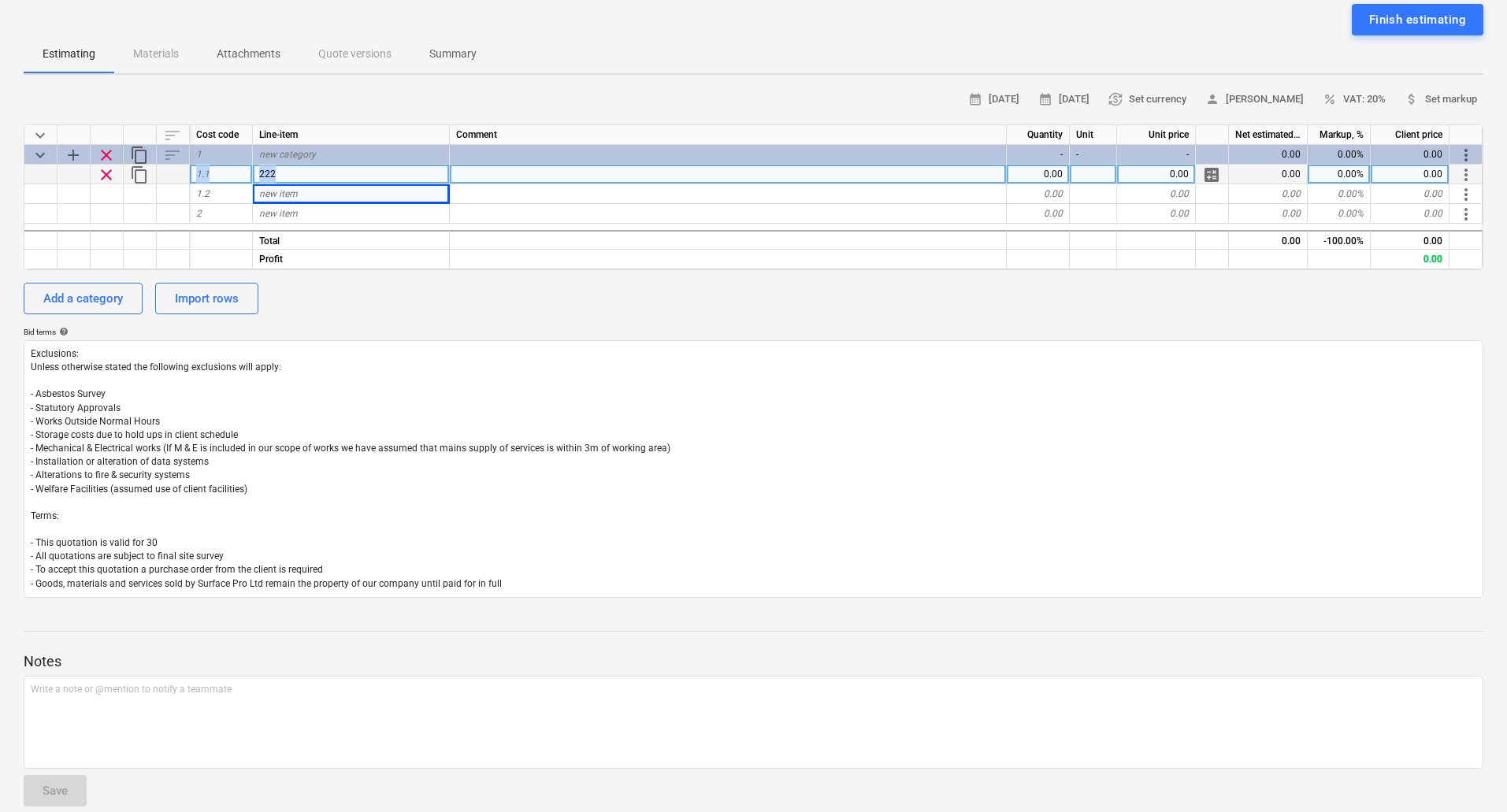
drag, startPoint x: 328, startPoint y: 174, endPoint x: 131, endPoint y: 183, distance: 197.2
click at [0, 0] on div "clear content_copy 1.1 222 0.00 0.00 calculate 0.00 0.00% 0.00 more_vert" at bounding box center [0, 0] width 0 height 0
click at [375, 167] on div "222" at bounding box center [352, 174] width 197 height 20
type textarea "x"
